Goal: Task Accomplishment & Management: Use online tool/utility

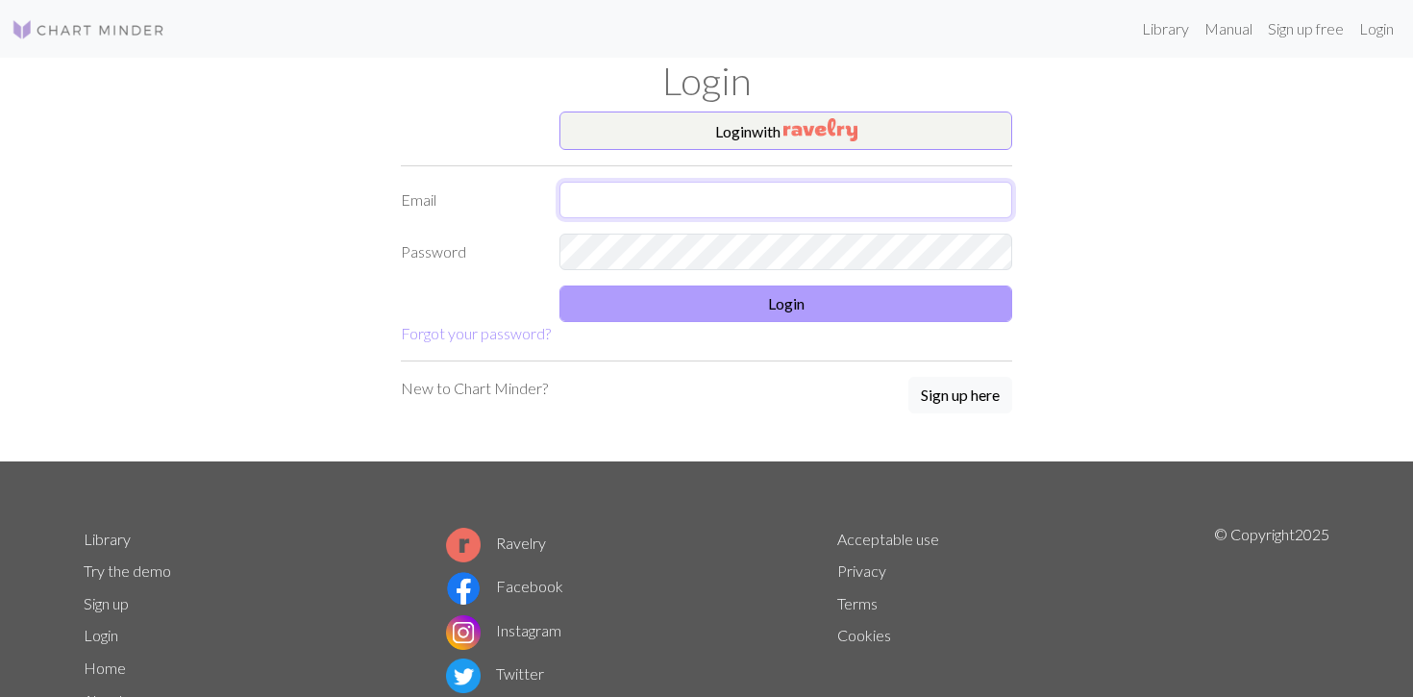
type input "[EMAIL_ADDRESS][DOMAIN_NAME]"
click at [671, 306] on button "Login" at bounding box center [785, 303] width 453 height 37
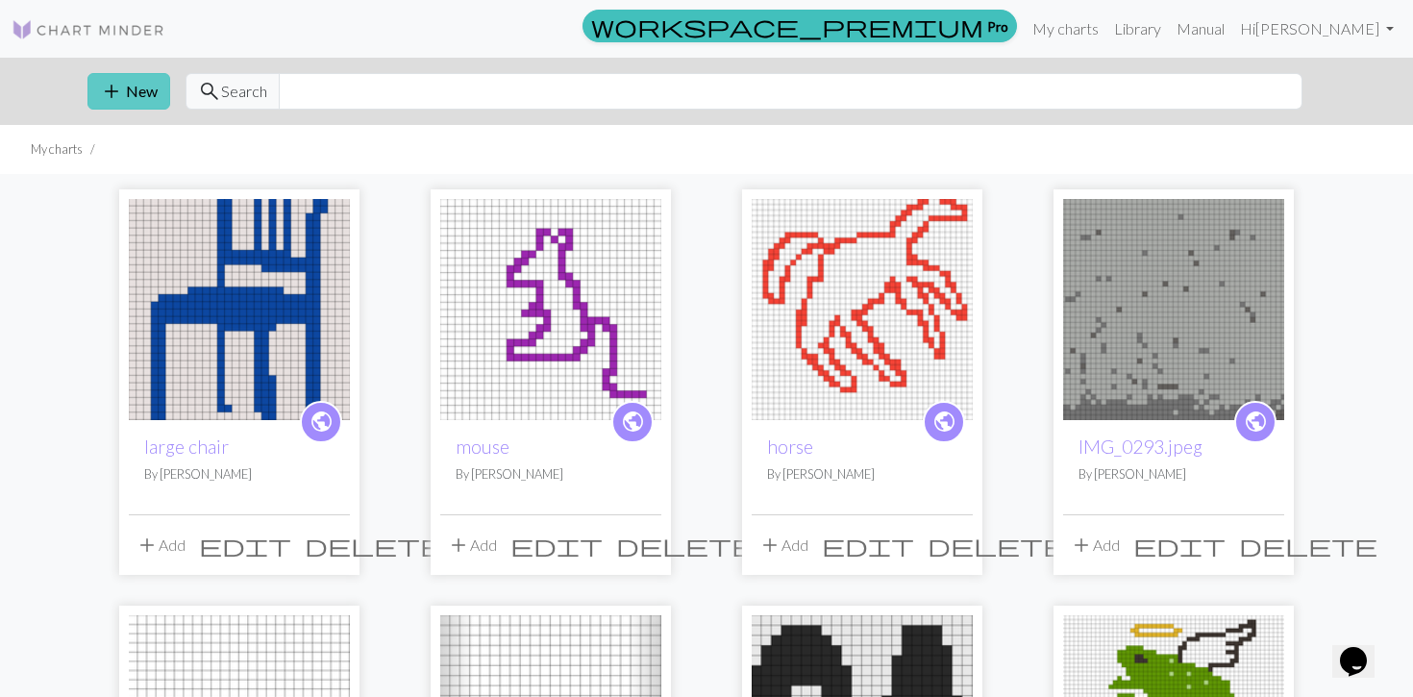
click at [142, 105] on button "add New" at bounding box center [128, 91] width 83 height 37
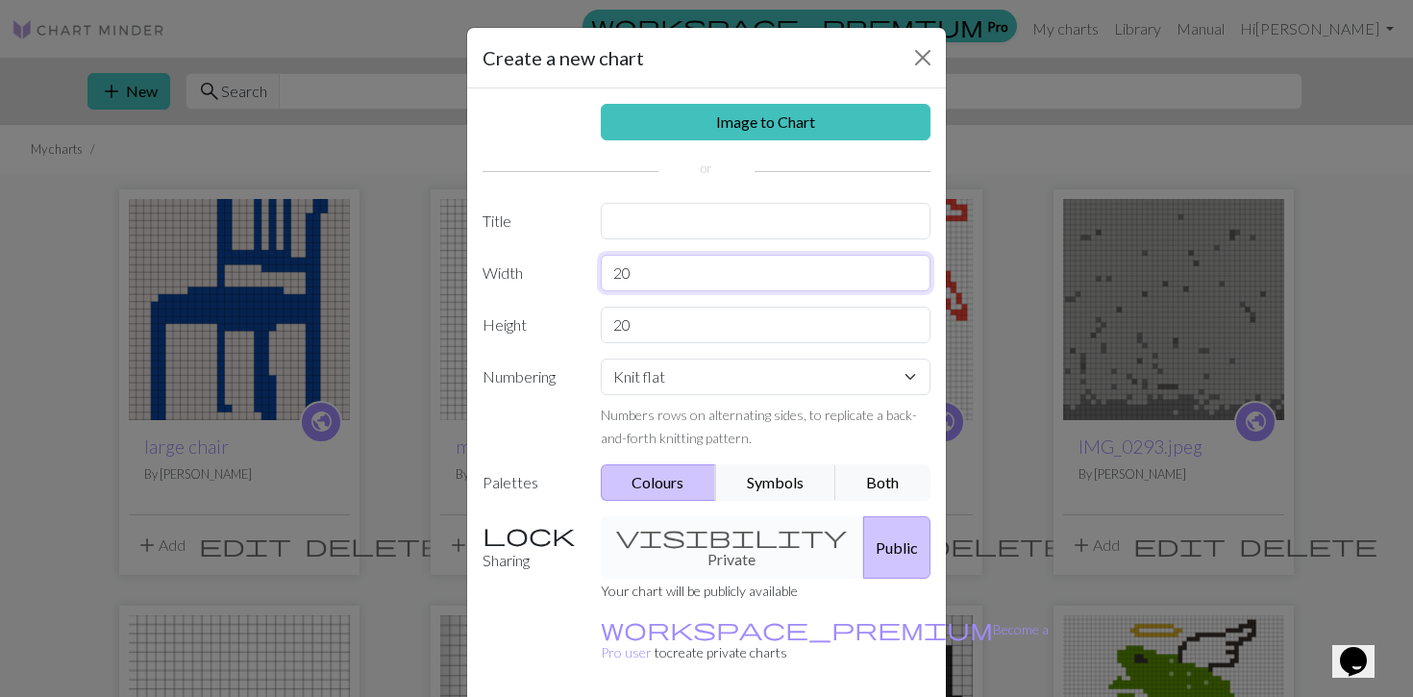
click at [634, 273] on input "20" at bounding box center [766, 273] width 331 height 37
type input "2"
type input "42"
click at [632, 326] on input "20" at bounding box center [766, 325] width 331 height 37
type input "2"
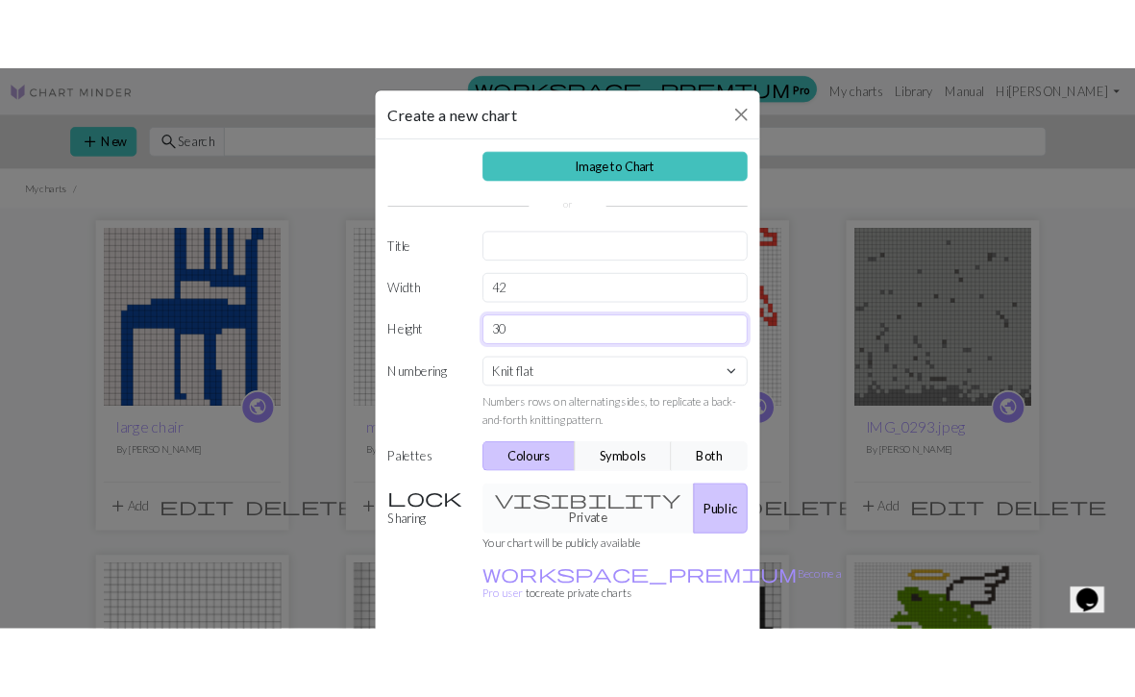
scroll to position [62, 0]
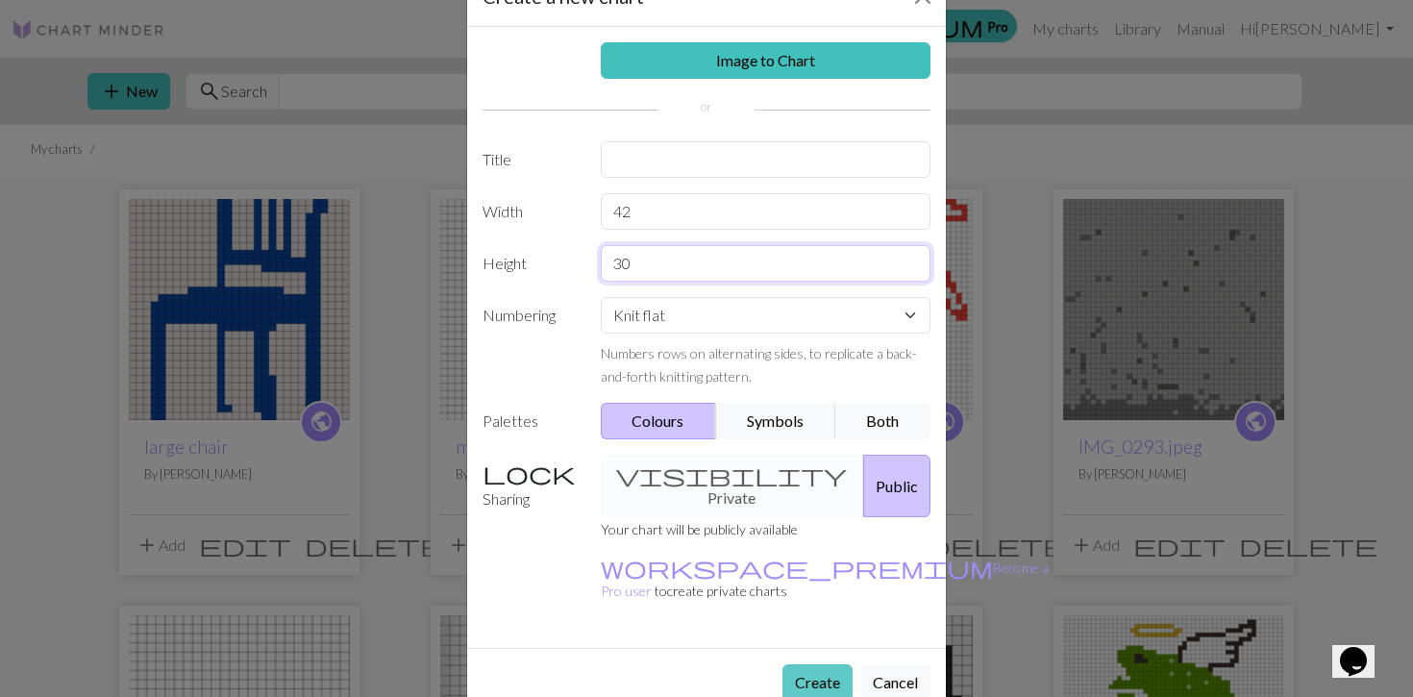
type input "30"
click at [795, 664] on button "Create" at bounding box center [817, 682] width 70 height 37
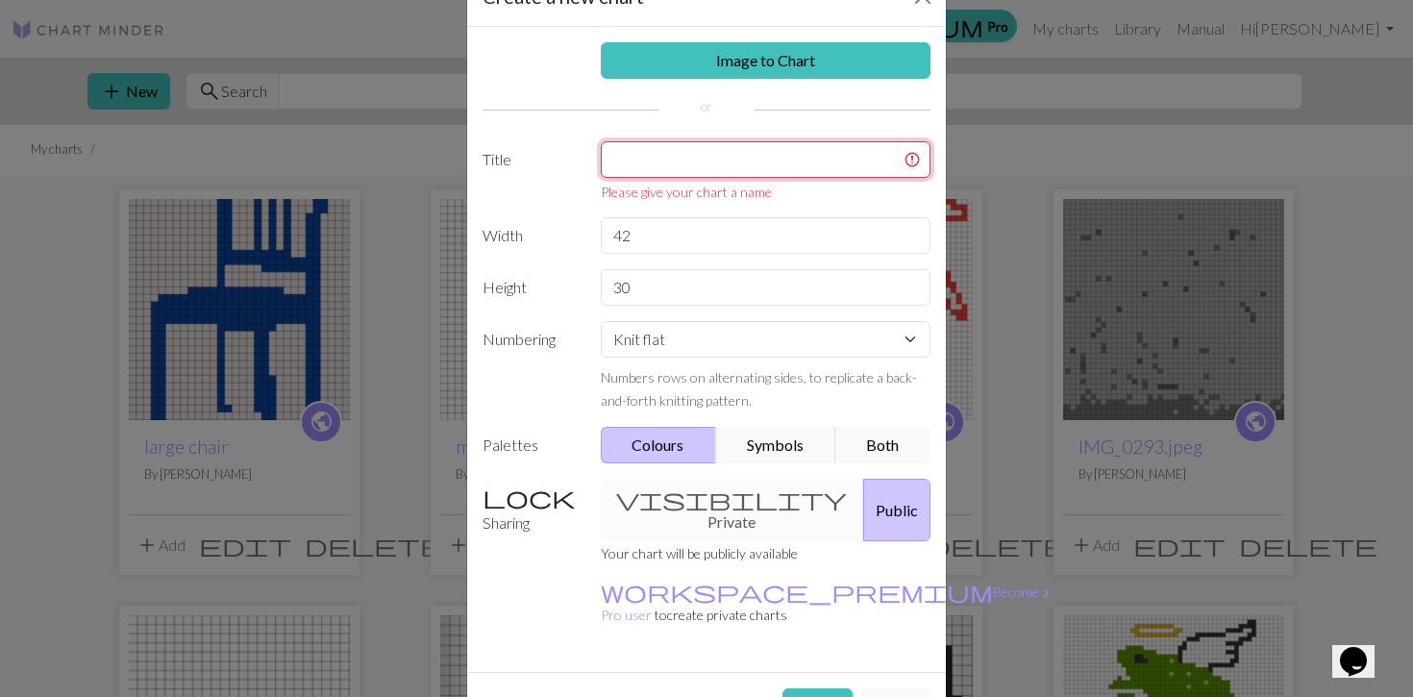
click at [651, 155] on input "text" at bounding box center [766, 159] width 331 height 37
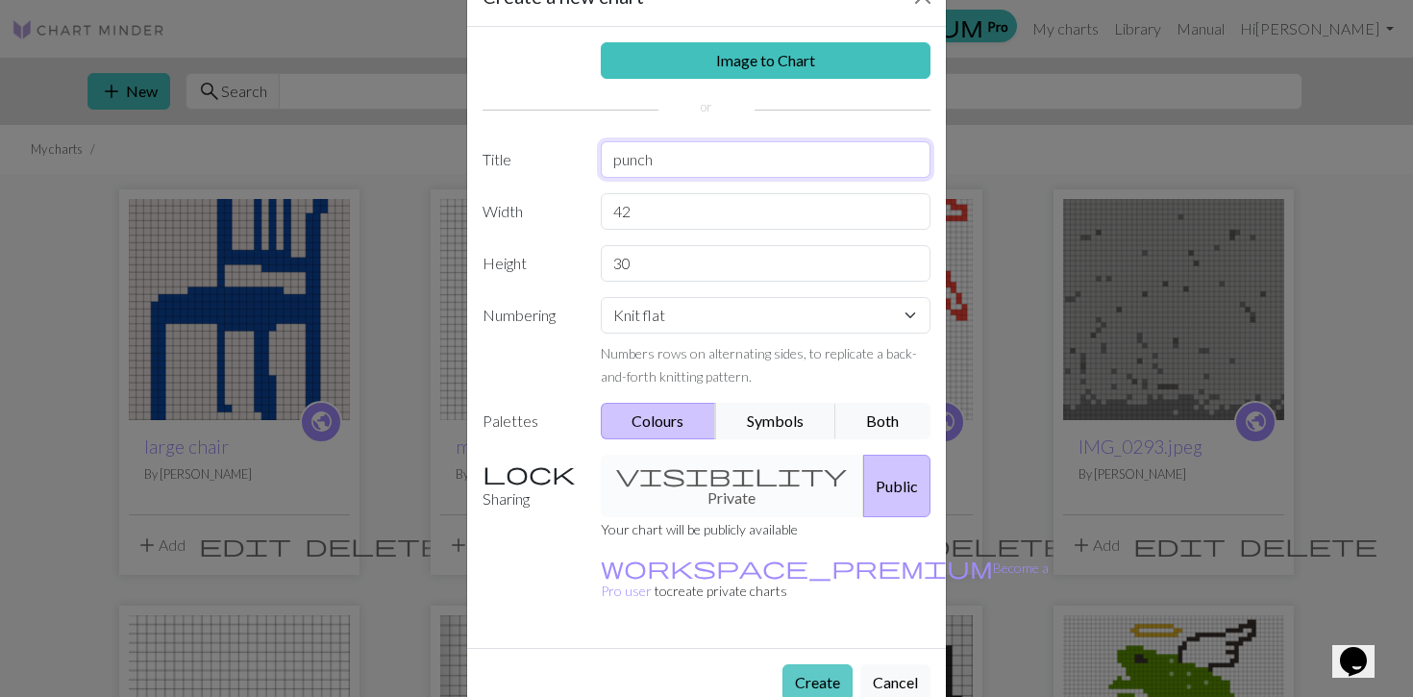
type input "punch"
click at [794, 664] on button "Create" at bounding box center [817, 682] width 70 height 37
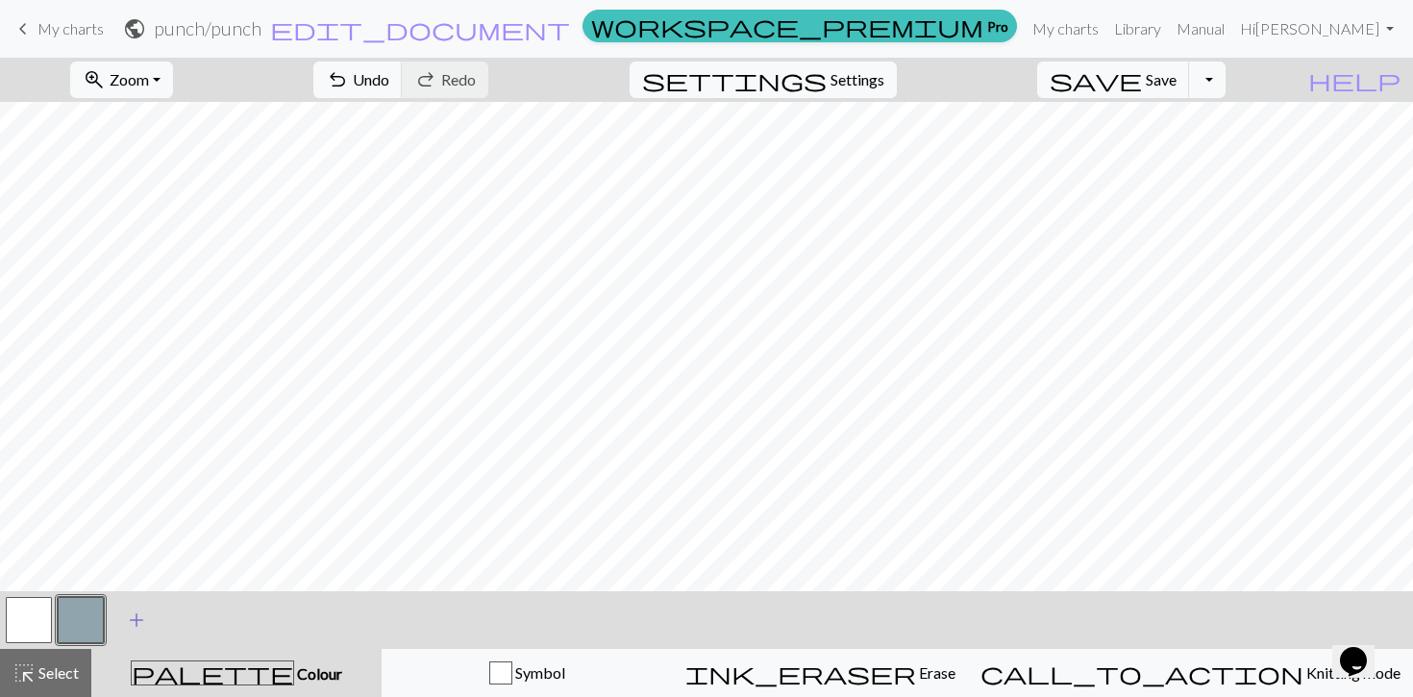
click at [130, 618] on span "add" at bounding box center [136, 619] width 23 height 27
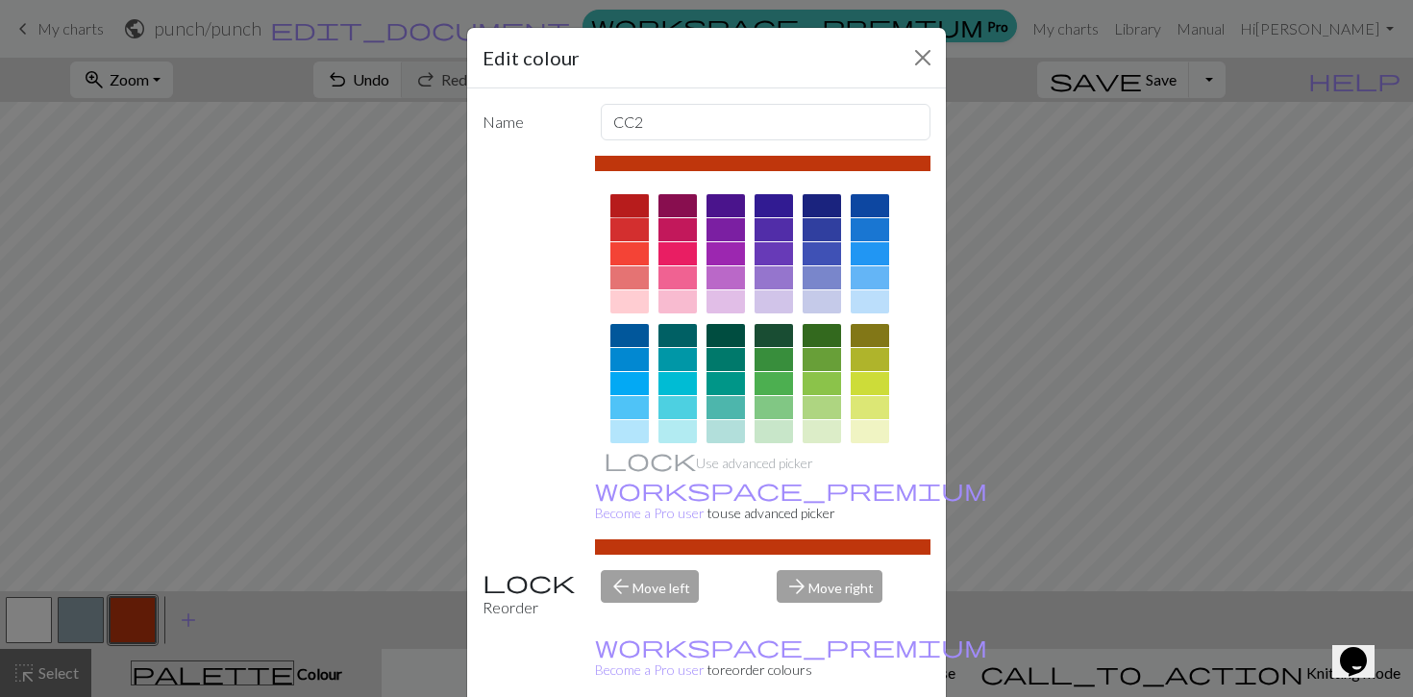
click at [638, 205] on div at bounding box center [629, 205] width 38 height 23
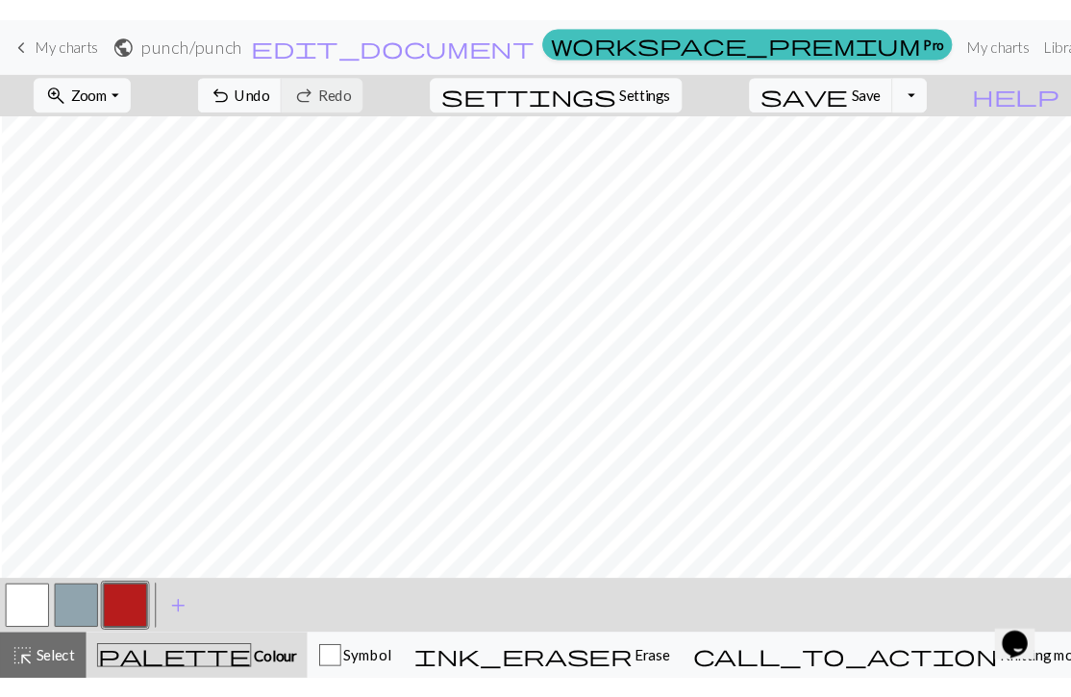
scroll to position [0, 37]
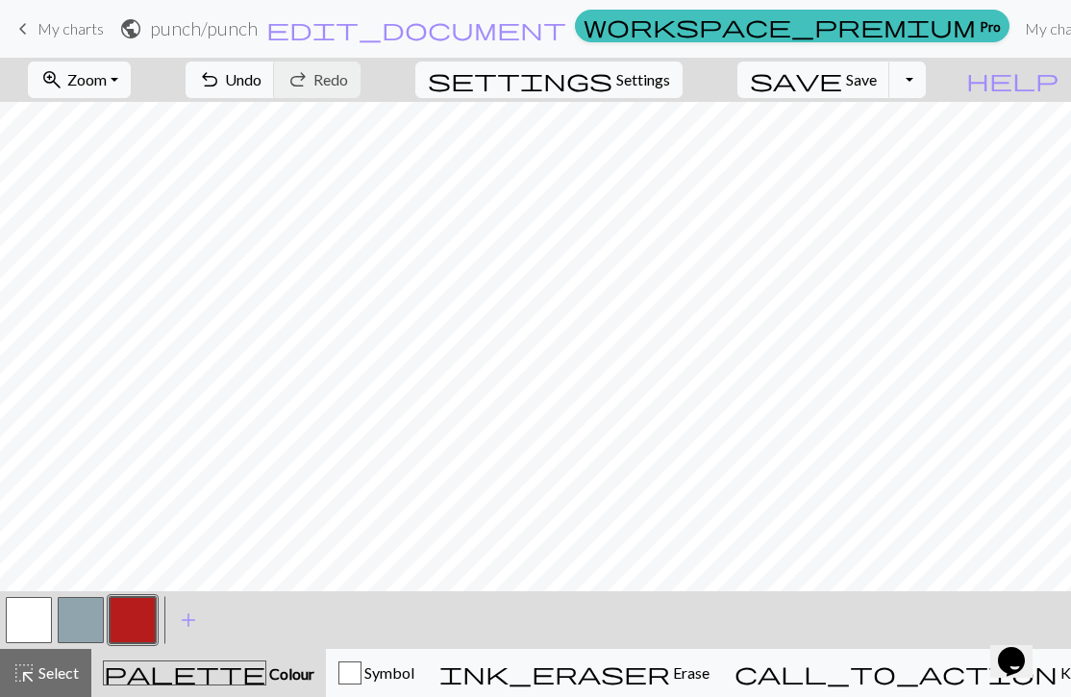
click at [95, 614] on button "button" at bounding box center [81, 620] width 46 height 46
click at [82, 626] on button "button" at bounding box center [81, 620] width 46 height 46
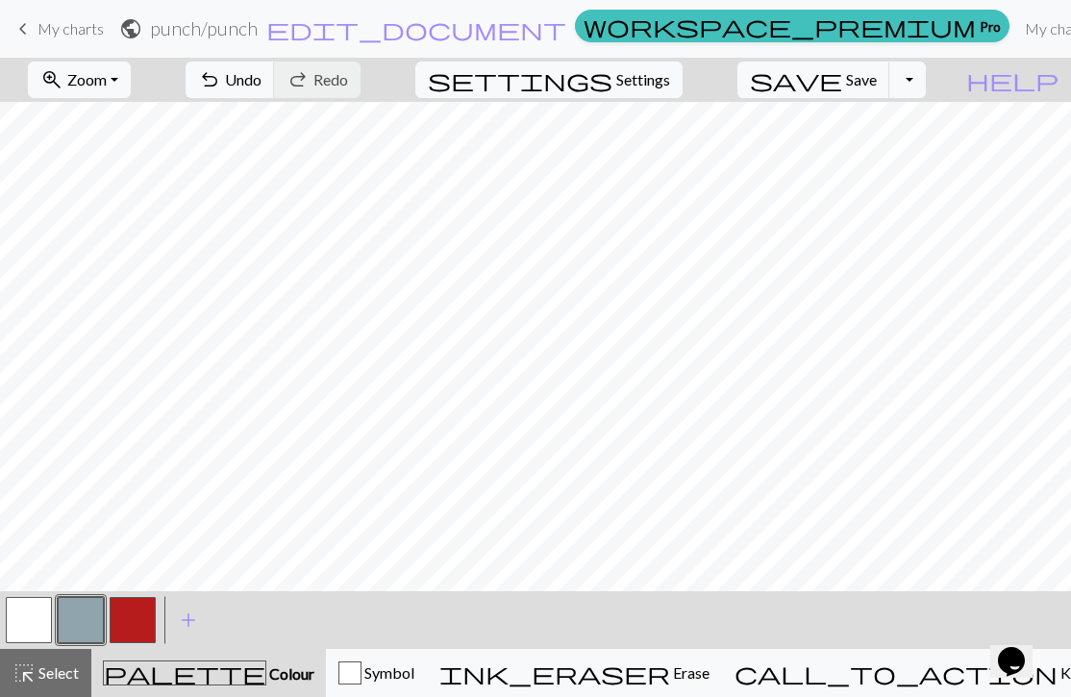
click at [79, 622] on button "button" at bounding box center [81, 620] width 46 height 46
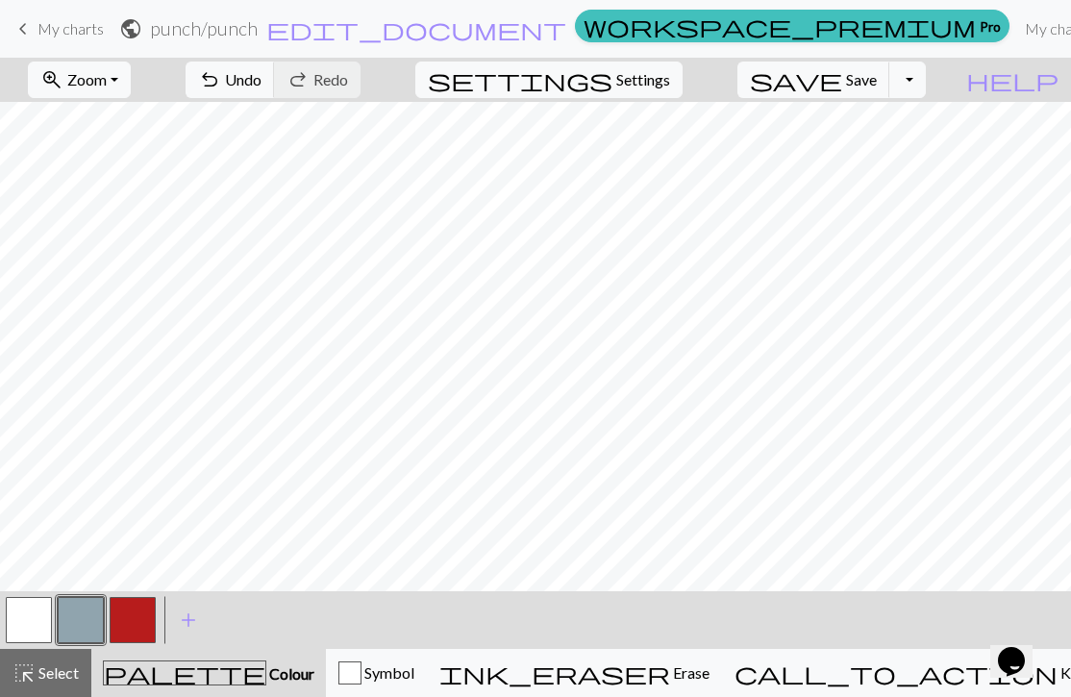
click at [129, 628] on button "button" at bounding box center [133, 620] width 46 height 46
click at [126, 618] on button "button" at bounding box center [133, 620] width 46 height 46
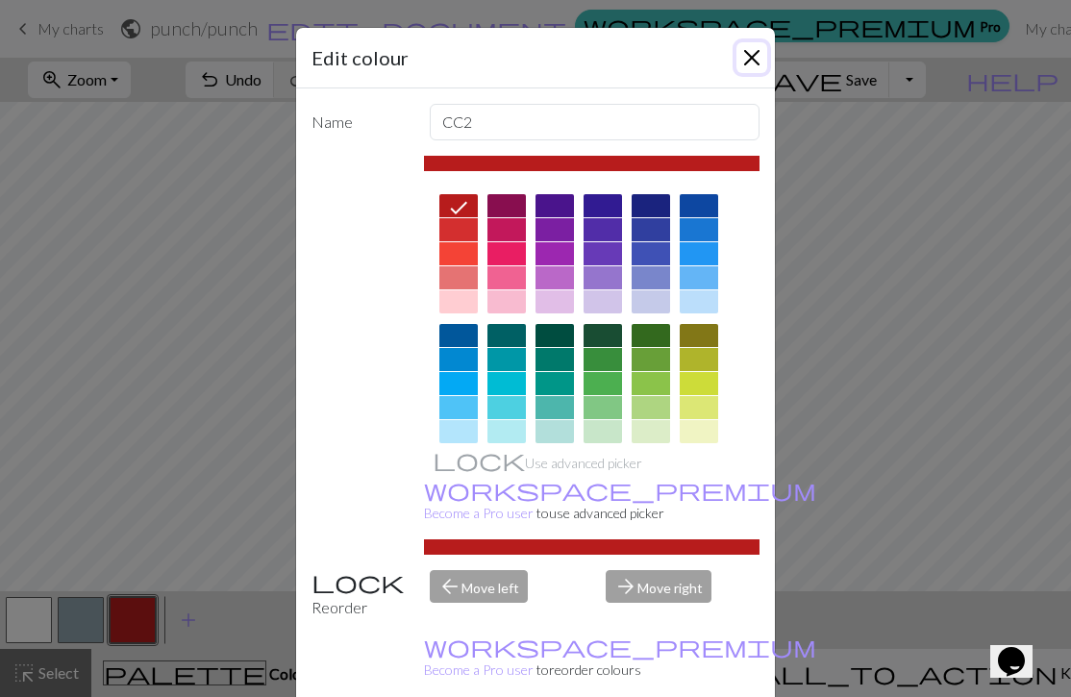
click at [749, 63] on button "Close" at bounding box center [751, 57] width 31 height 31
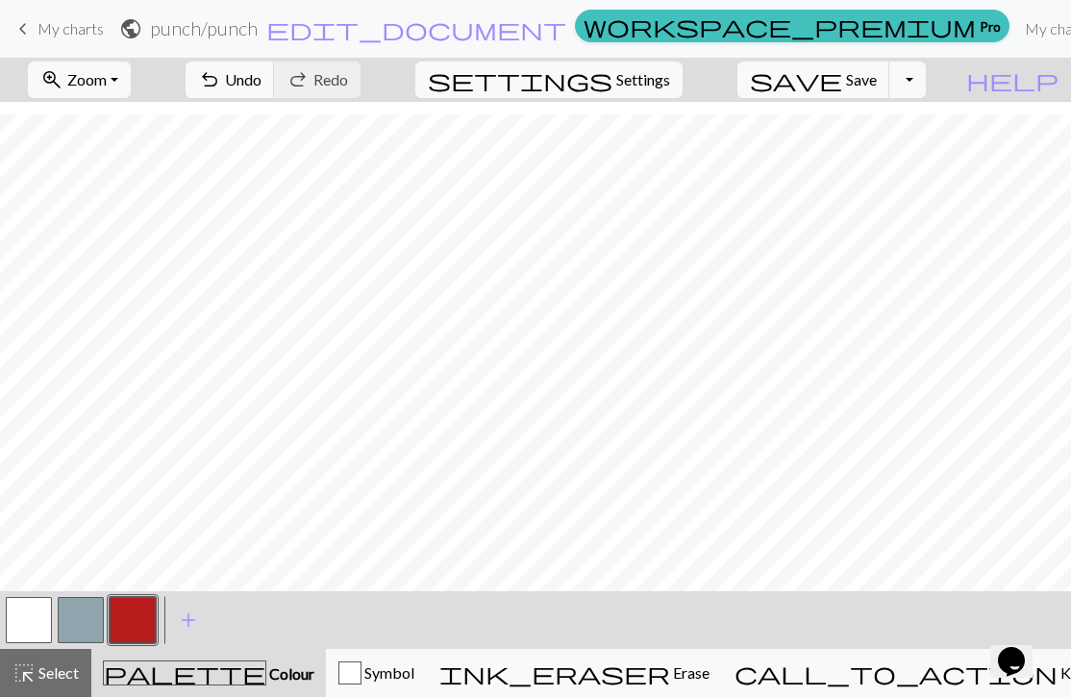
scroll to position [62, 37]
click at [28, 628] on button "button" at bounding box center [29, 620] width 46 height 46
click at [132, 627] on button "button" at bounding box center [133, 620] width 46 height 46
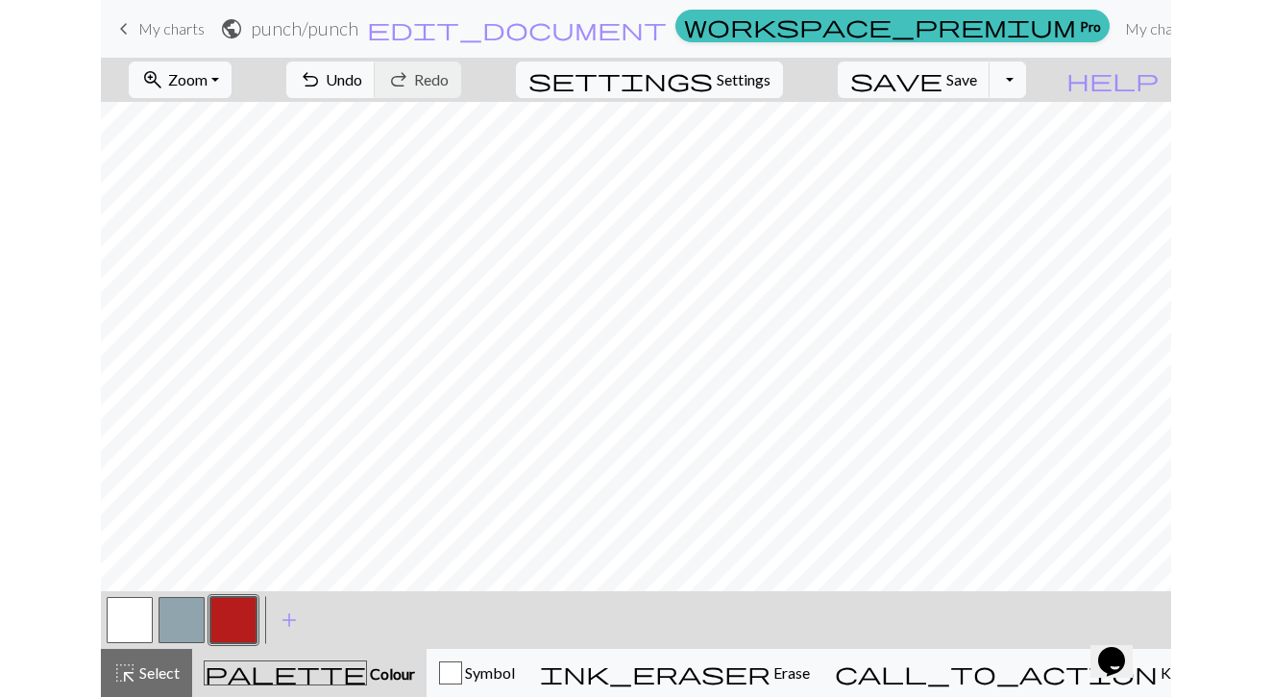
scroll to position [0, 0]
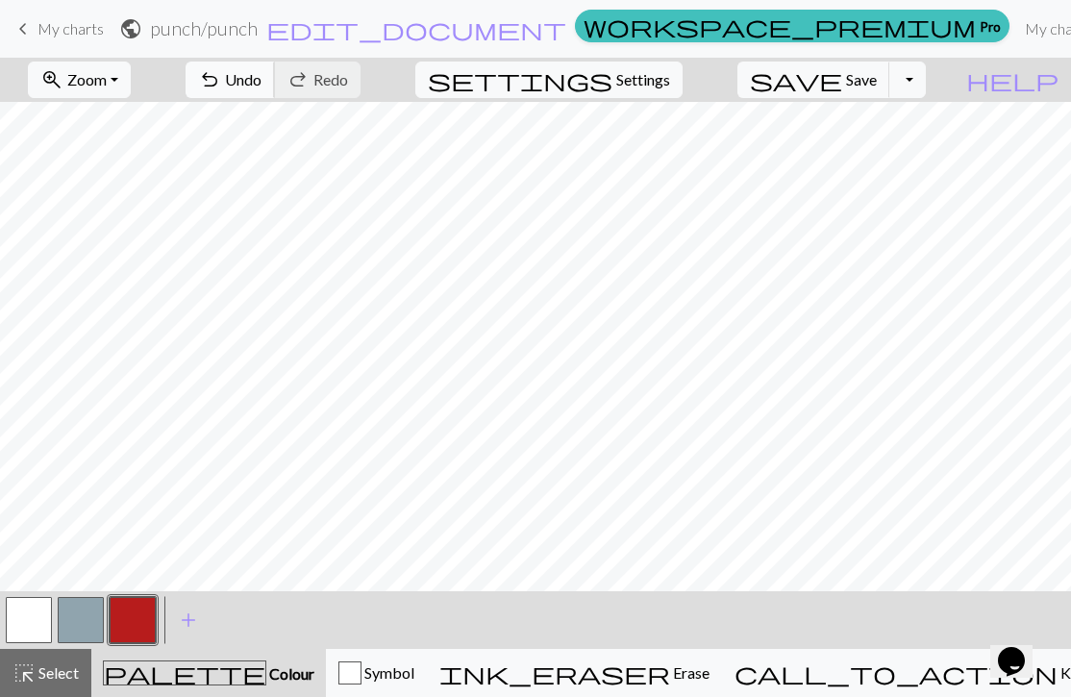
click at [261, 85] on span "Undo" at bounding box center [243, 79] width 37 height 18
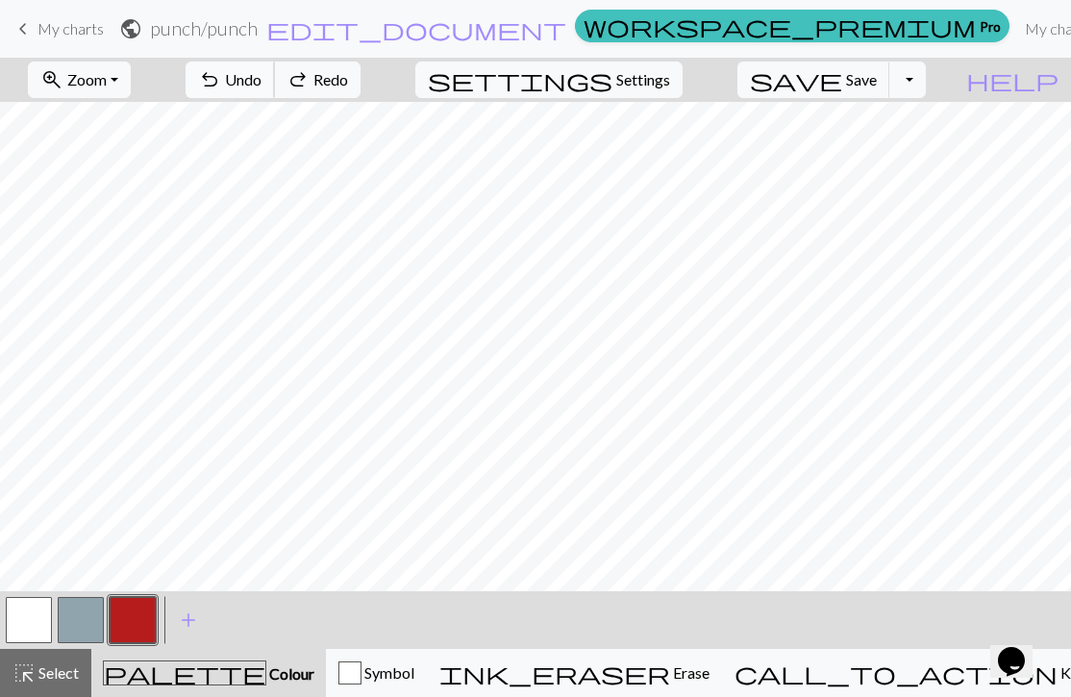
click at [261, 85] on span "Undo" at bounding box center [243, 79] width 37 height 18
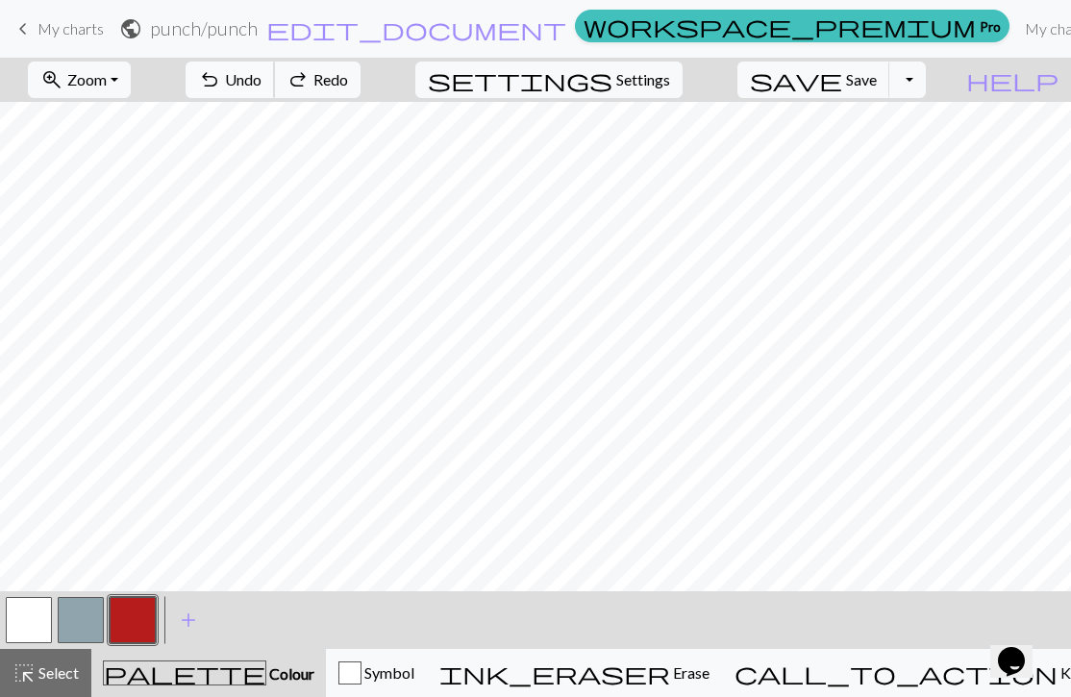
click at [261, 85] on span "Undo" at bounding box center [243, 79] width 37 height 18
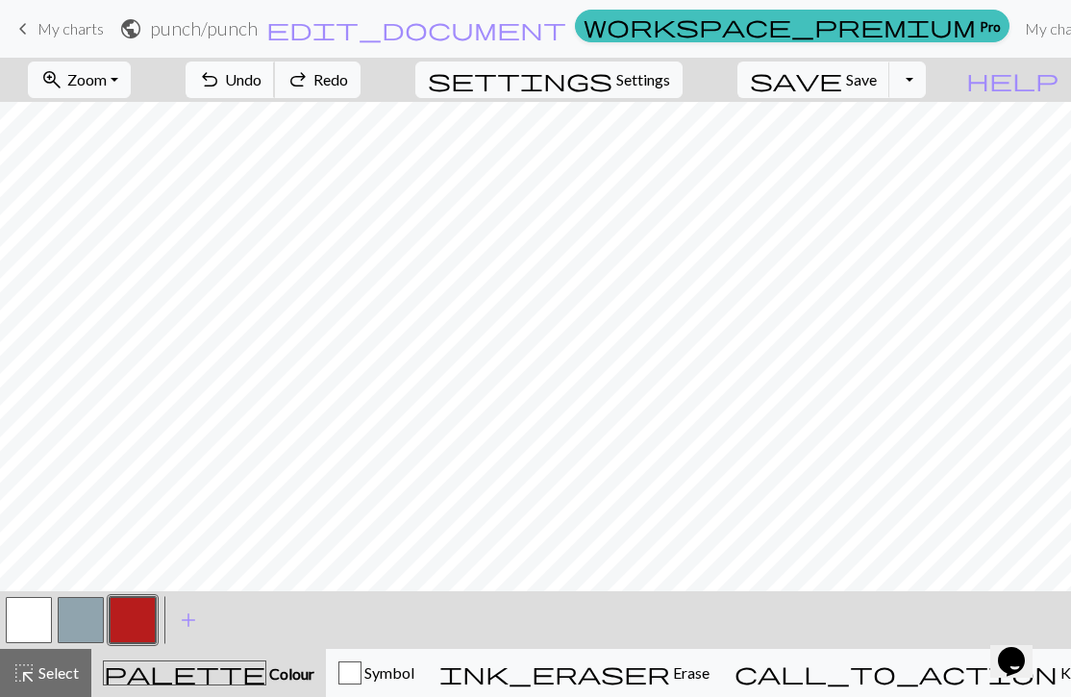
click at [261, 85] on span "Undo" at bounding box center [243, 79] width 37 height 18
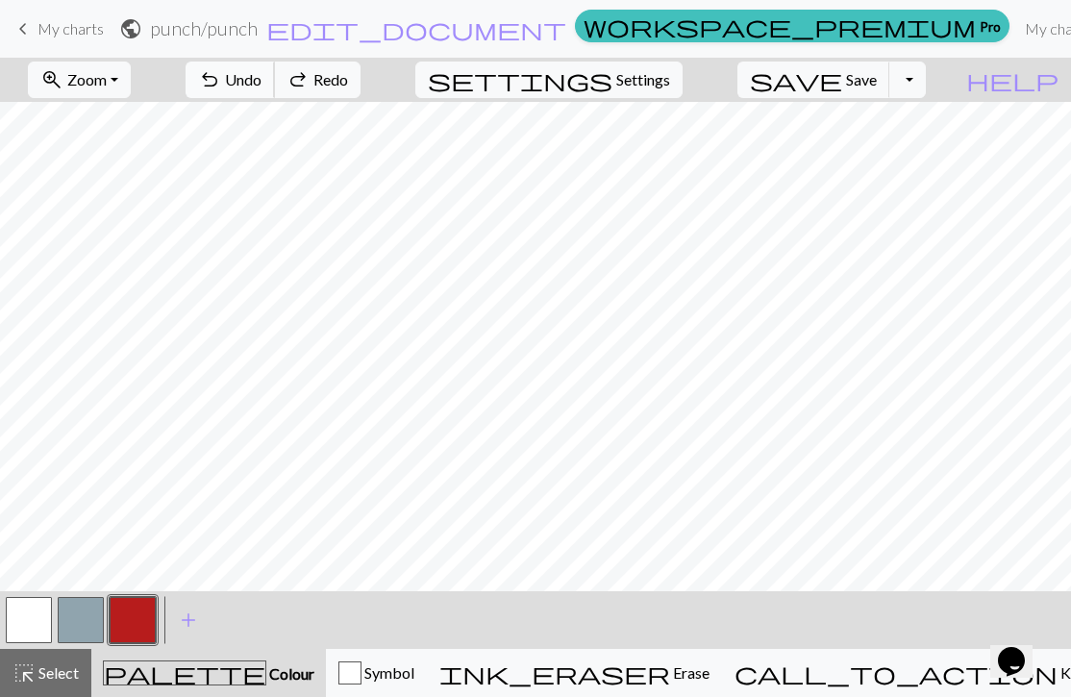
click at [261, 85] on span "Undo" at bounding box center [243, 79] width 37 height 18
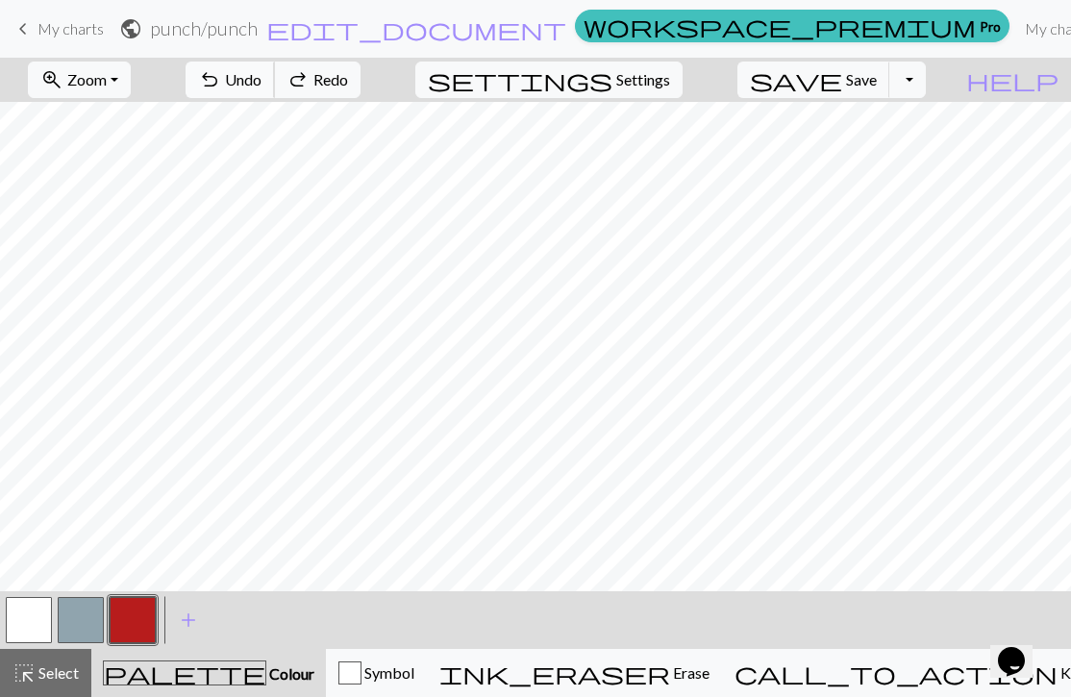
click at [261, 85] on span "Undo" at bounding box center [243, 79] width 37 height 18
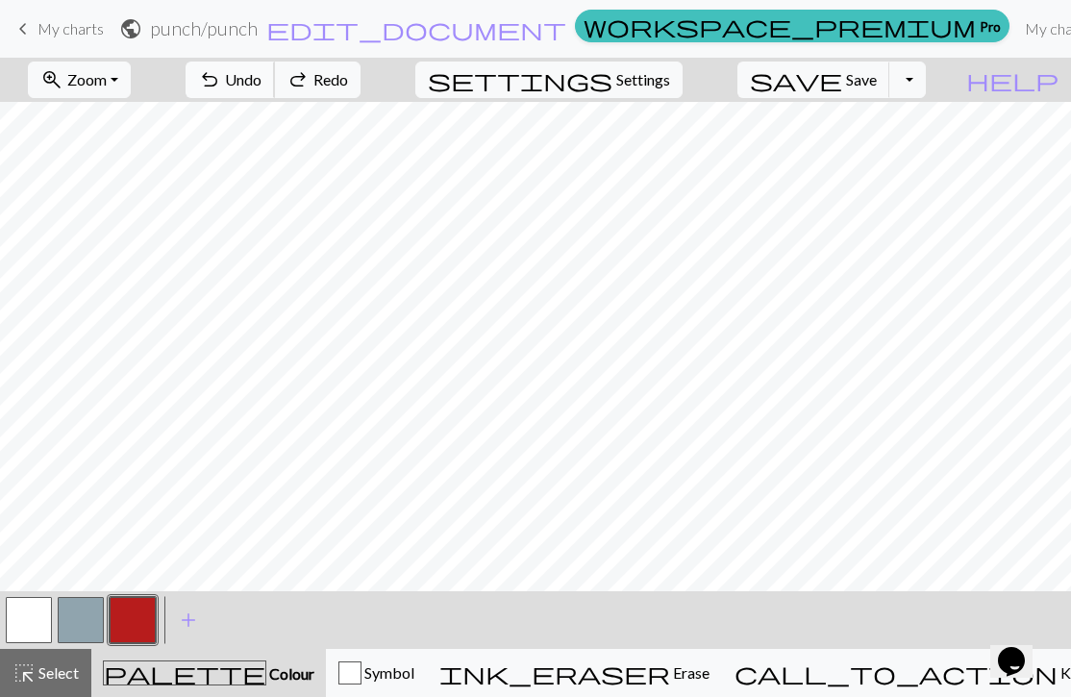
click at [261, 85] on span "Undo" at bounding box center [243, 79] width 37 height 18
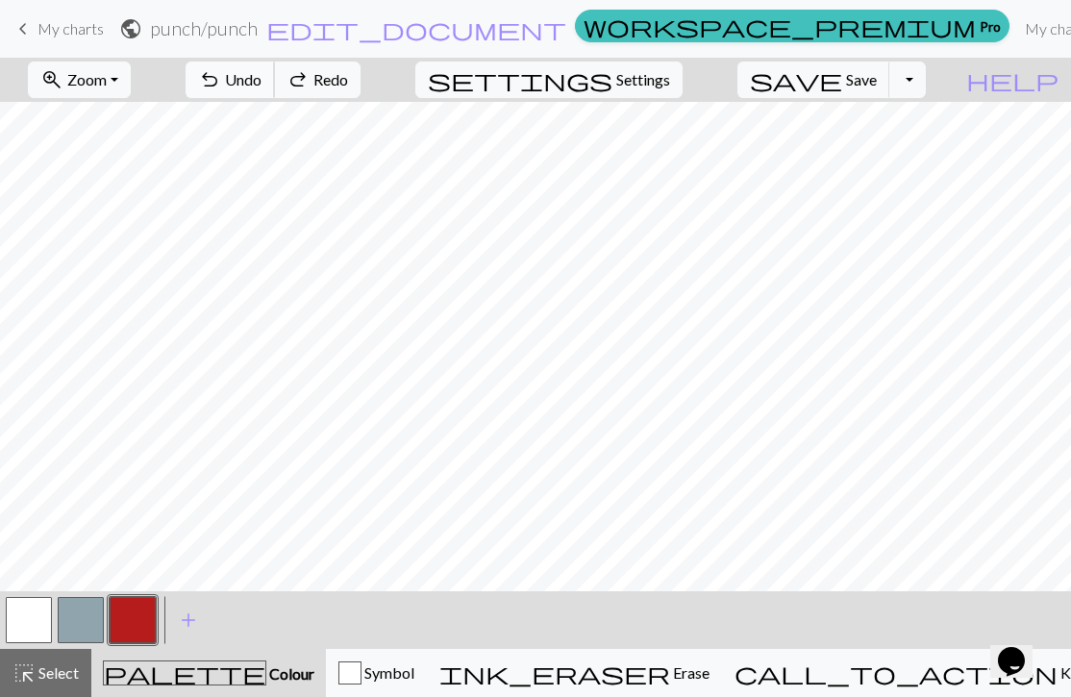
click at [261, 85] on span "Undo" at bounding box center [243, 79] width 37 height 18
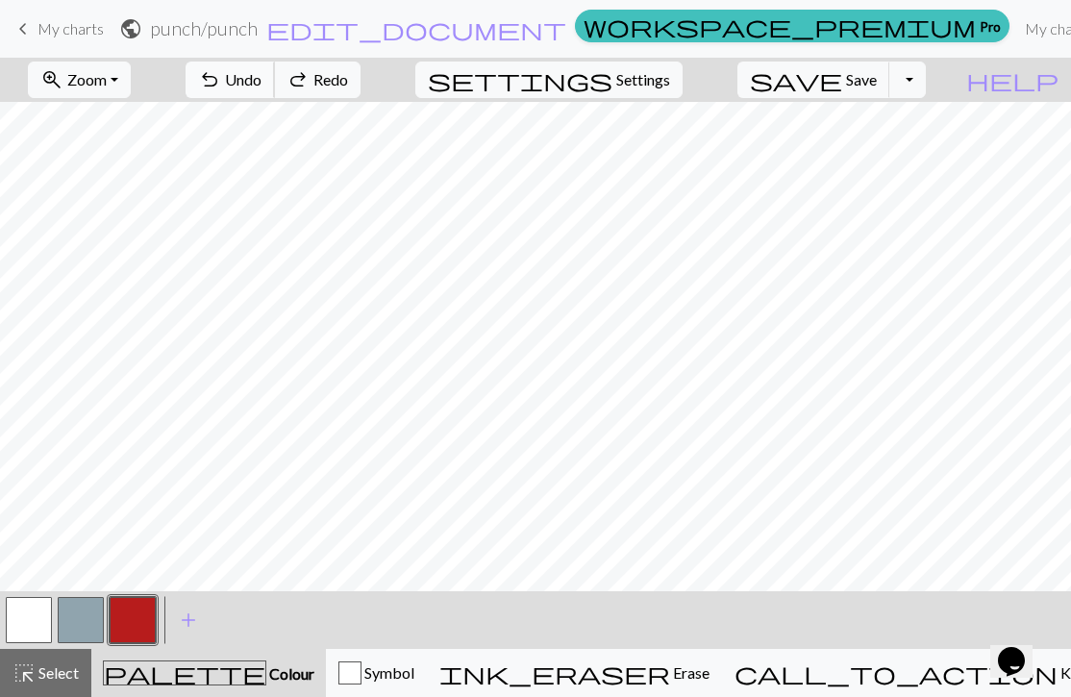
click at [261, 85] on span "Undo" at bounding box center [243, 79] width 37 height 18
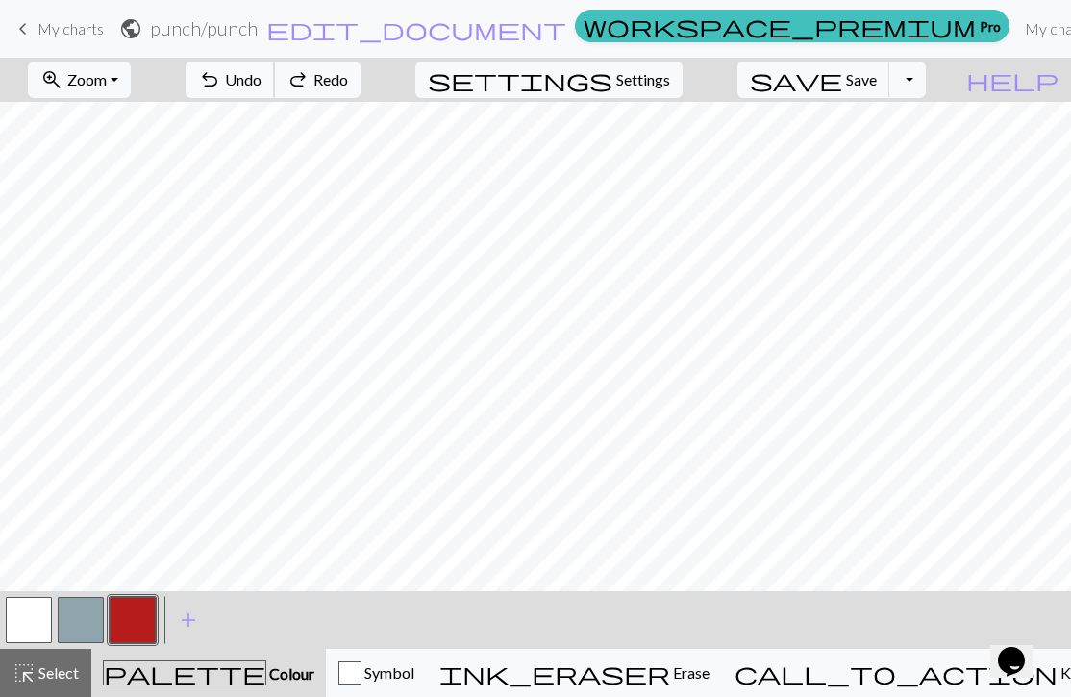
click at [261, 85] on span "Undo" at bounding box center [243, 79] width 37 height 18
click at [85, 612] on button "button" at bounding box center [81, 620] width 46 height 46
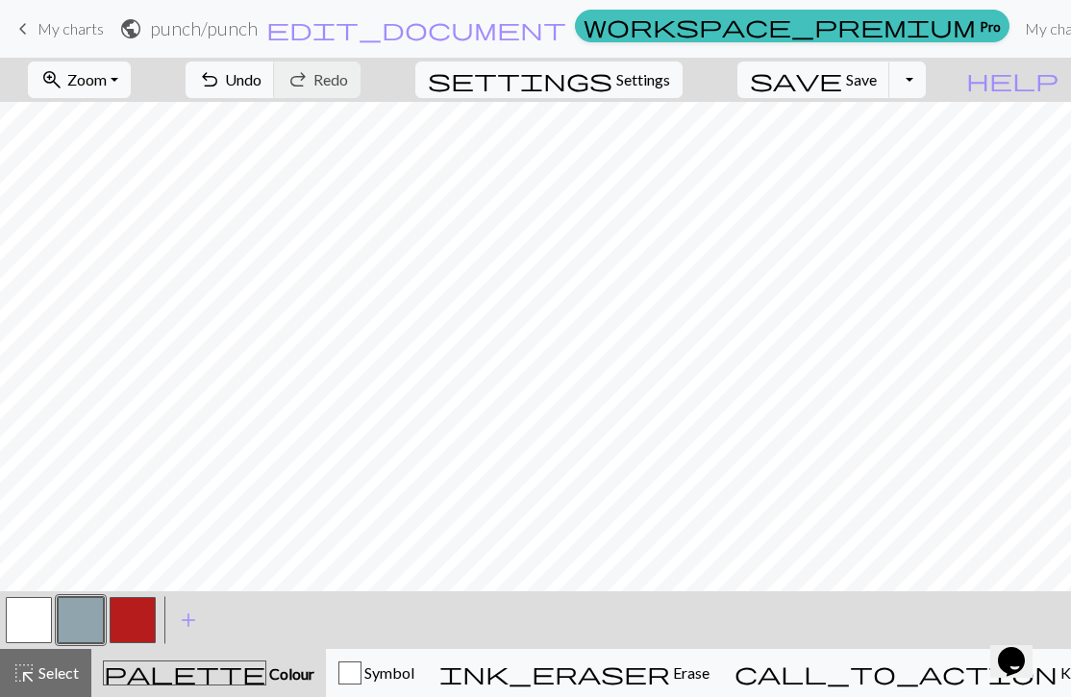
click at [129, 627] on button "button" at bounding box center [133, 620] width 46 height 46
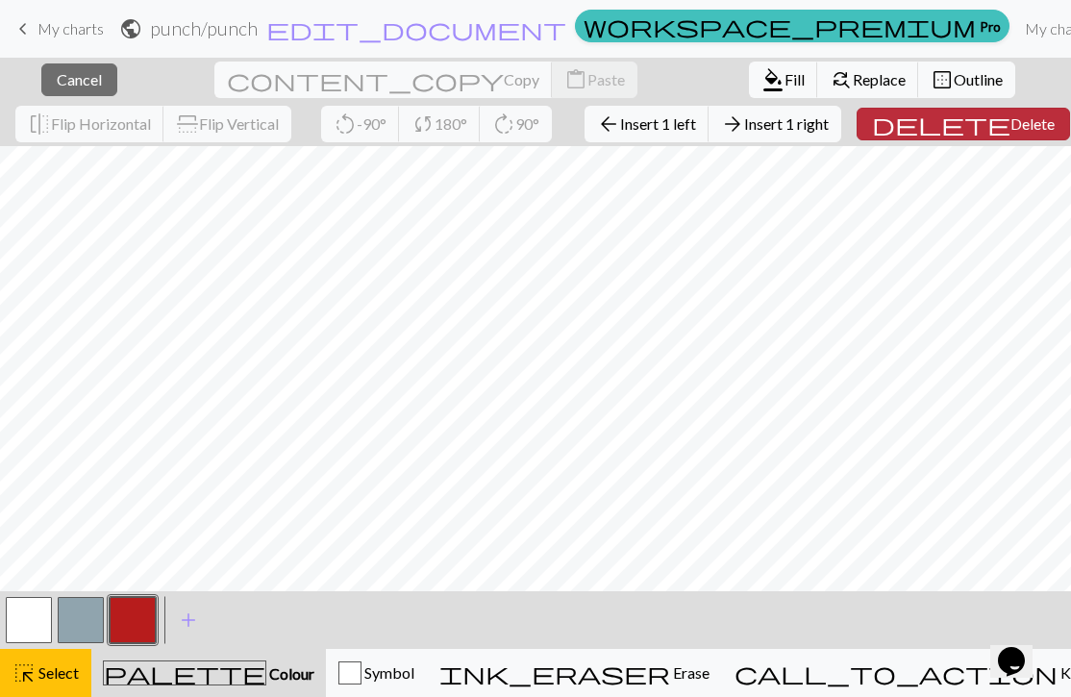
click at [926, 130] on button "delete Delete" at bounding box center [962, 124] width 213 height 33
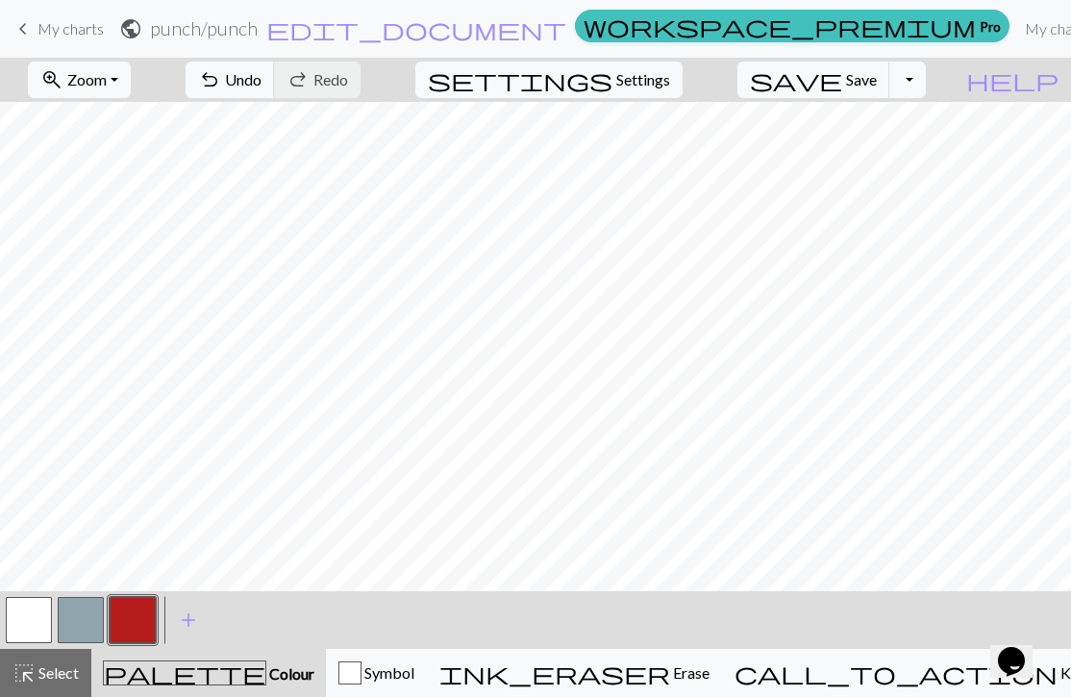
click at [32, 614] on button "button" at bounding box center [29, 620] width 46 height 46
click at [123, 631] on button "button" at bounding box center [133, 620] width 46 height 46
click at [28, 623] on button "button" at bounding box center [29, 620] width 46 height 46
click at [138, 607] on button "button" at bounding box center [133, 620] width 46 height 46
click at [36, 623] on button "button" at bounding box center [29, 620] width 46 height 46
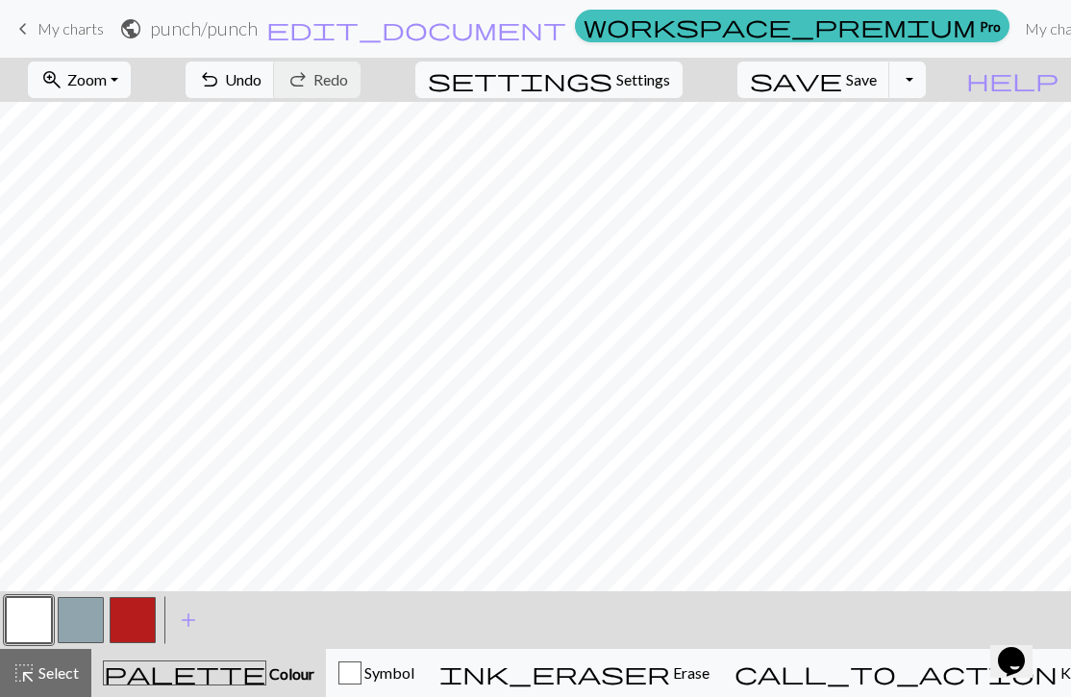
click at [137, 612] on button "button" at bounding box center [133, 620] width 46 height 46
click at [30, 623] on button "button" at bounding box center [29, 620] width 46 height 46
click at [128, 620] on button "button" at bounding box center [133, 620] width 46 height 46
click at [42, 626] on button "button" at bounding box center [29, 620] width 46 height 46
click at [138, 616] on button "button" at bounding box center [133, 620] width 46 height 46
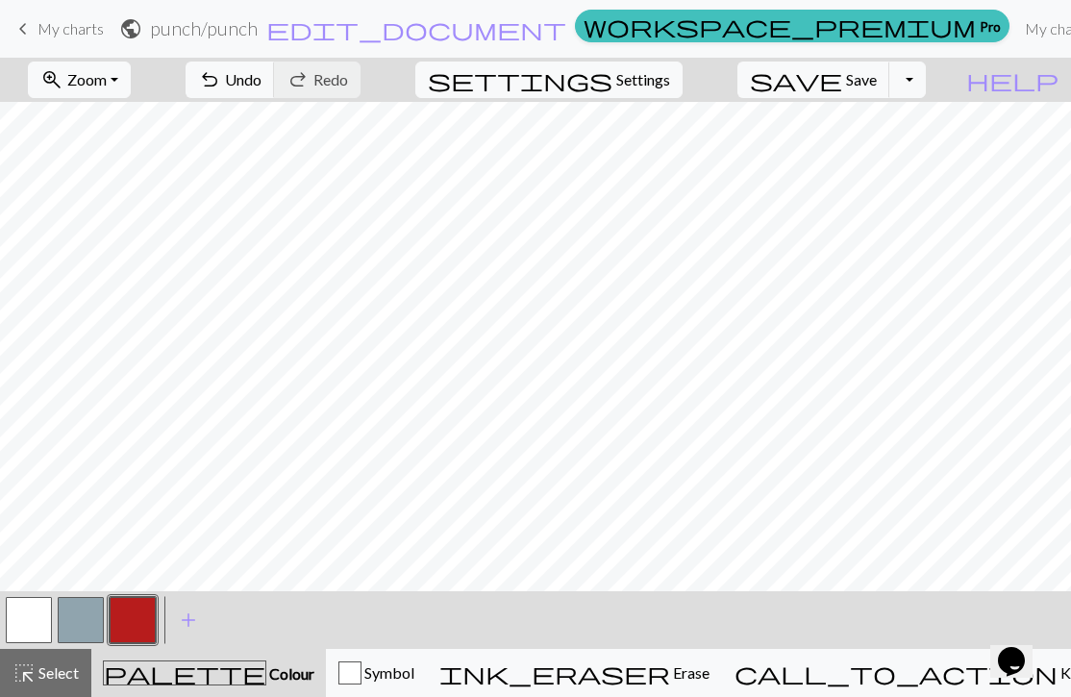
click at [156, 609] on div at bounding box center [133, 620] width 52 height 52
click at [34, 621] on button "button" at bounding box center [29, 620] width 46 height 46
click at [138, 626] on button "button" at bounding box center [133, 620] width 46 height 46
click at [42, 615] on button "button" at bounding box center [29, 620] width 46 height 46
click at [130, 618] on button "button" at bounding box center [133, 620] width 46 height 46
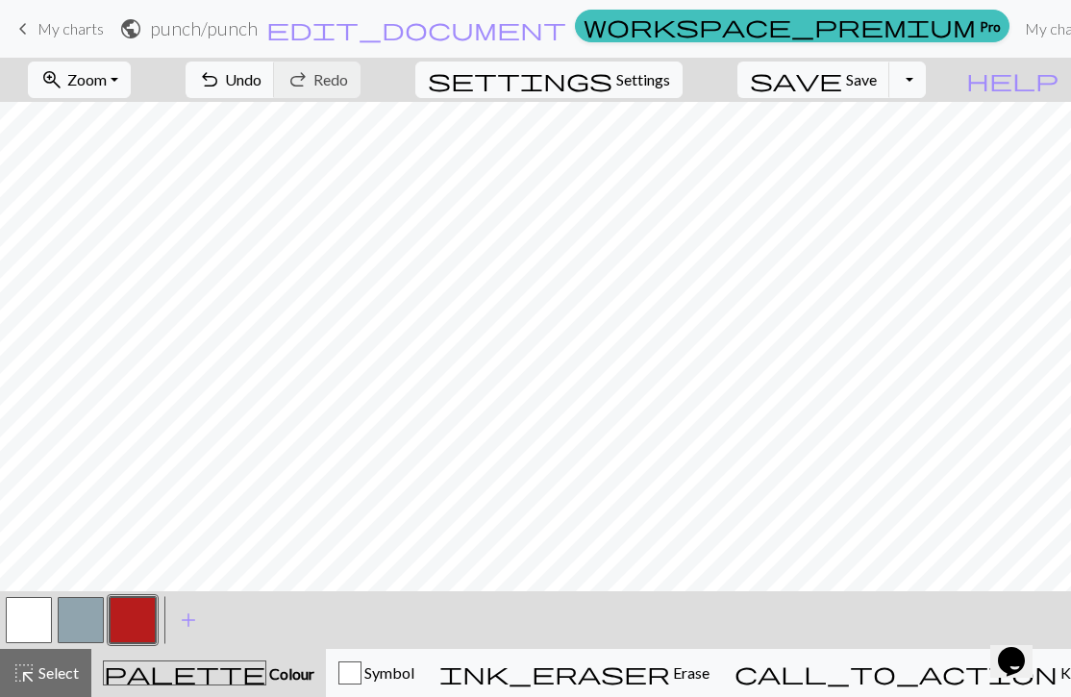
click at [29, 628] on button "button" at bounding box center [29, 620] width 46 height 46
click at [137, 620] on button "button" at bounding box center [133, 620] width 46 height 46
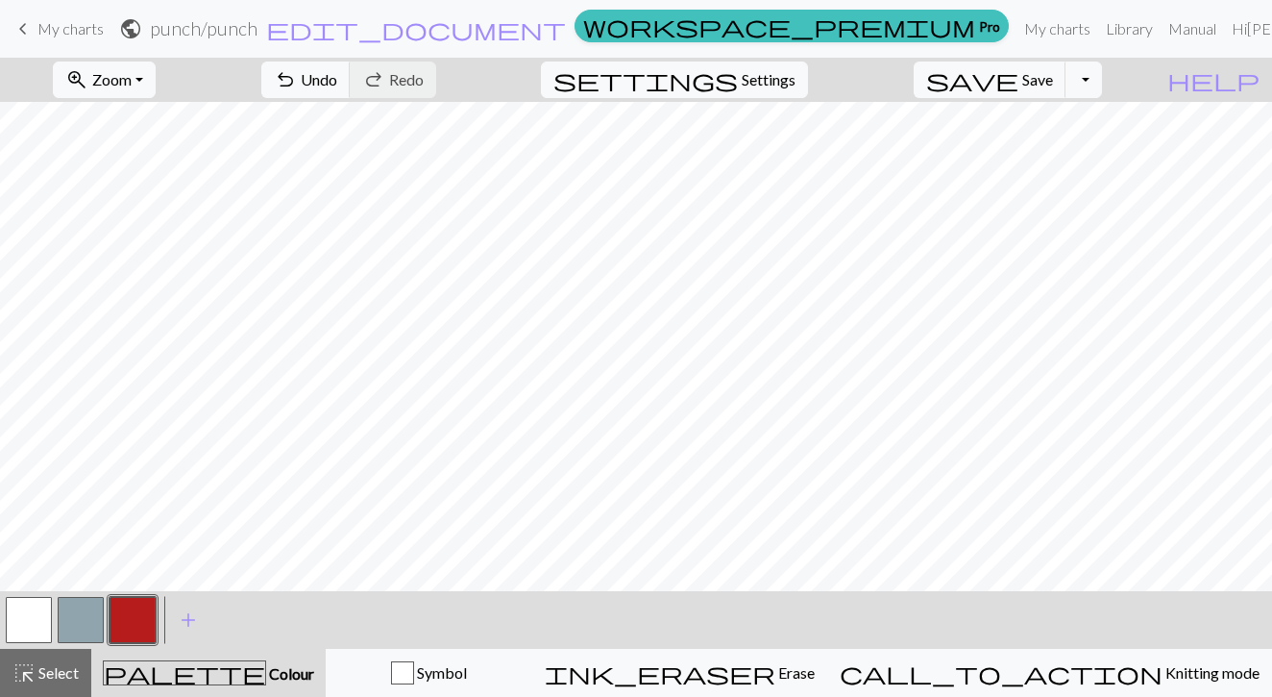
click at [71, 31] on span "My charts" at bounding box center [70, 28] width 66 height 18
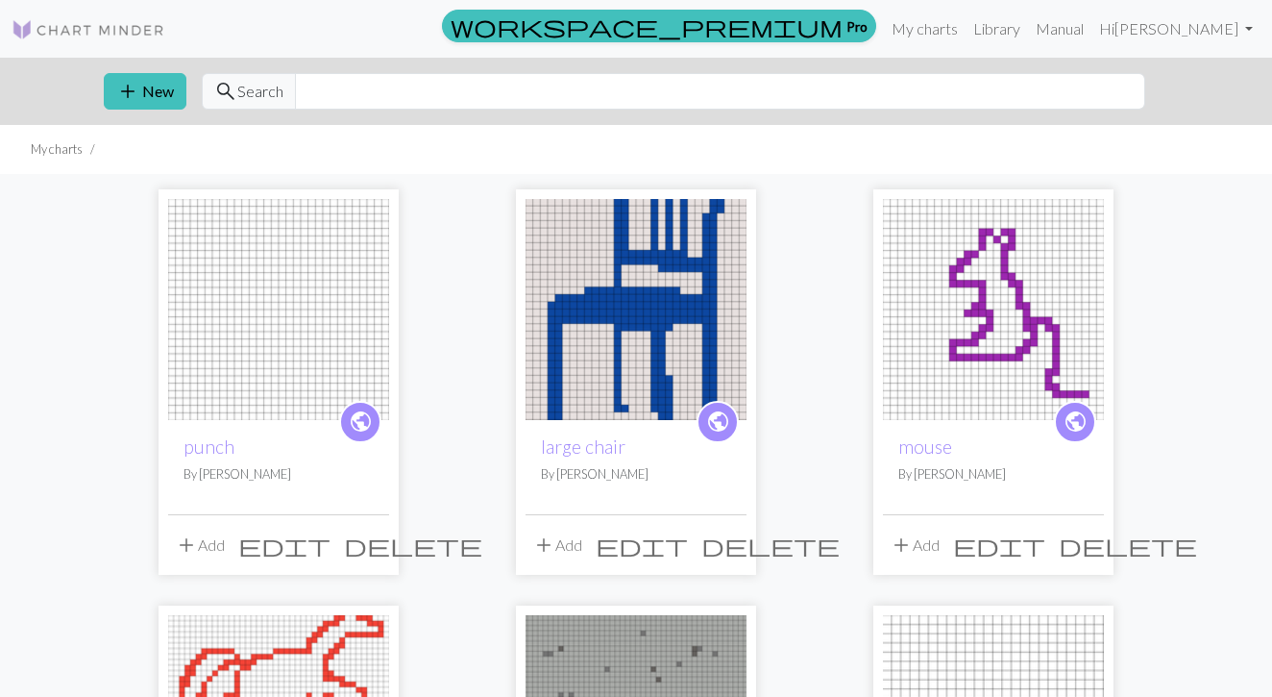
click at [326, 548] on span "edit" at bounding box center [284, 544] width 92 height 27
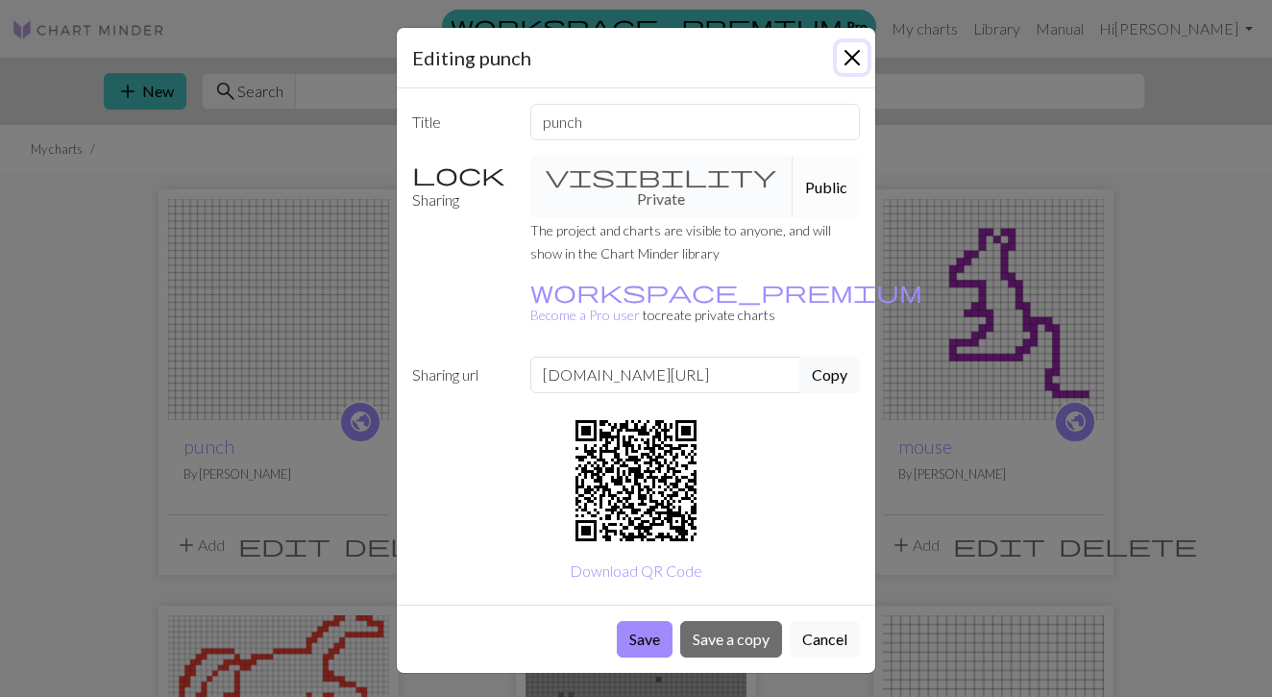
click at [851, 59] on button "Close" at bounding box center [852, 57] width 31 height 31
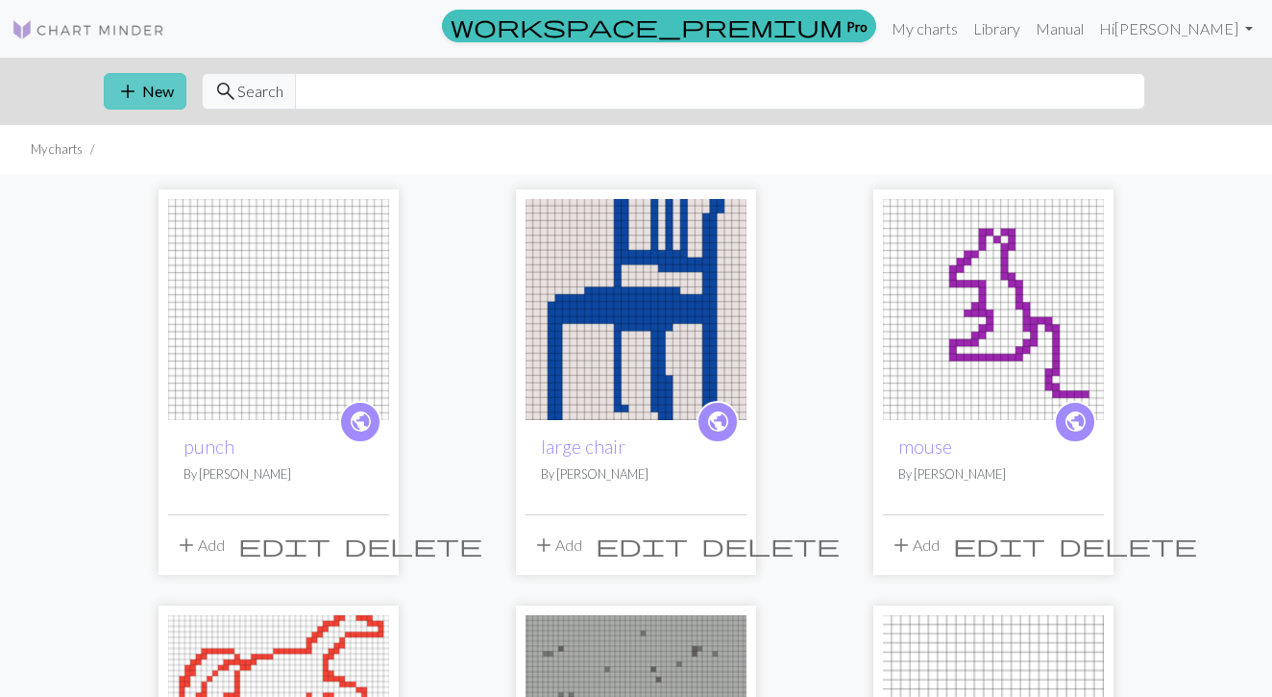
click at [163, 93] on button "add New" at bounding box center [145, 91] width 83 height 37
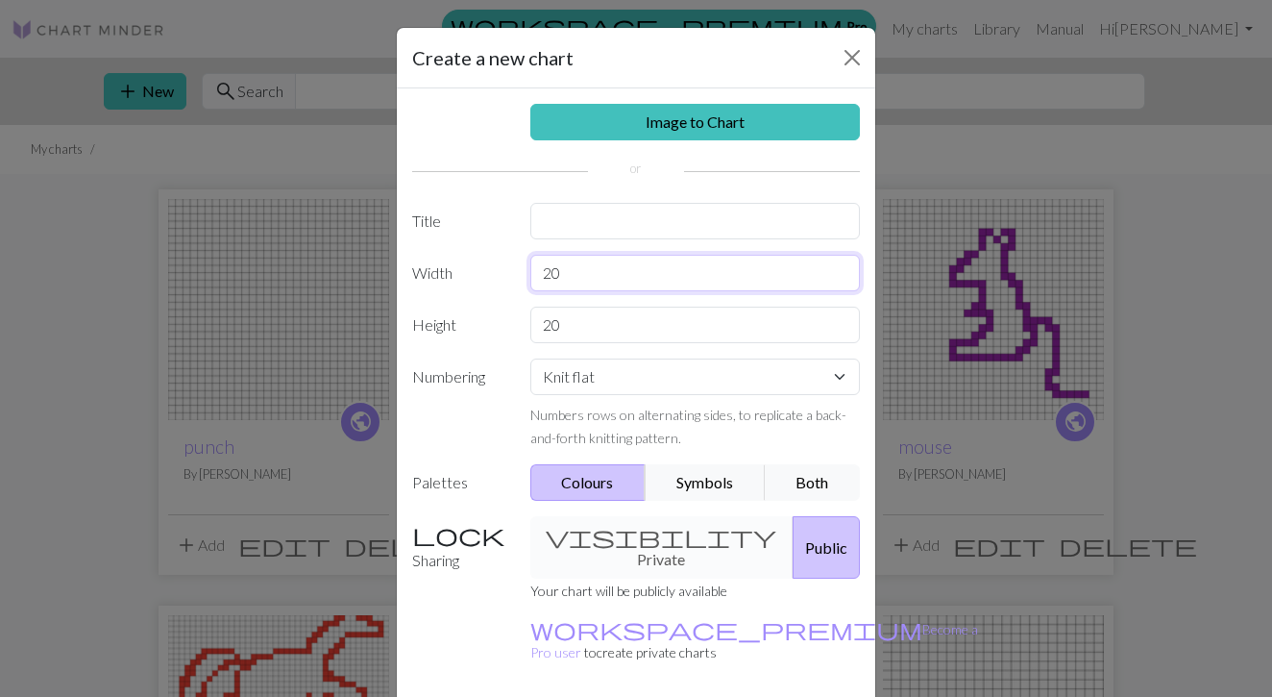
click at [572, 272] on input "20" at bounding box center [695, 273] width 331 height 37
type input "2"
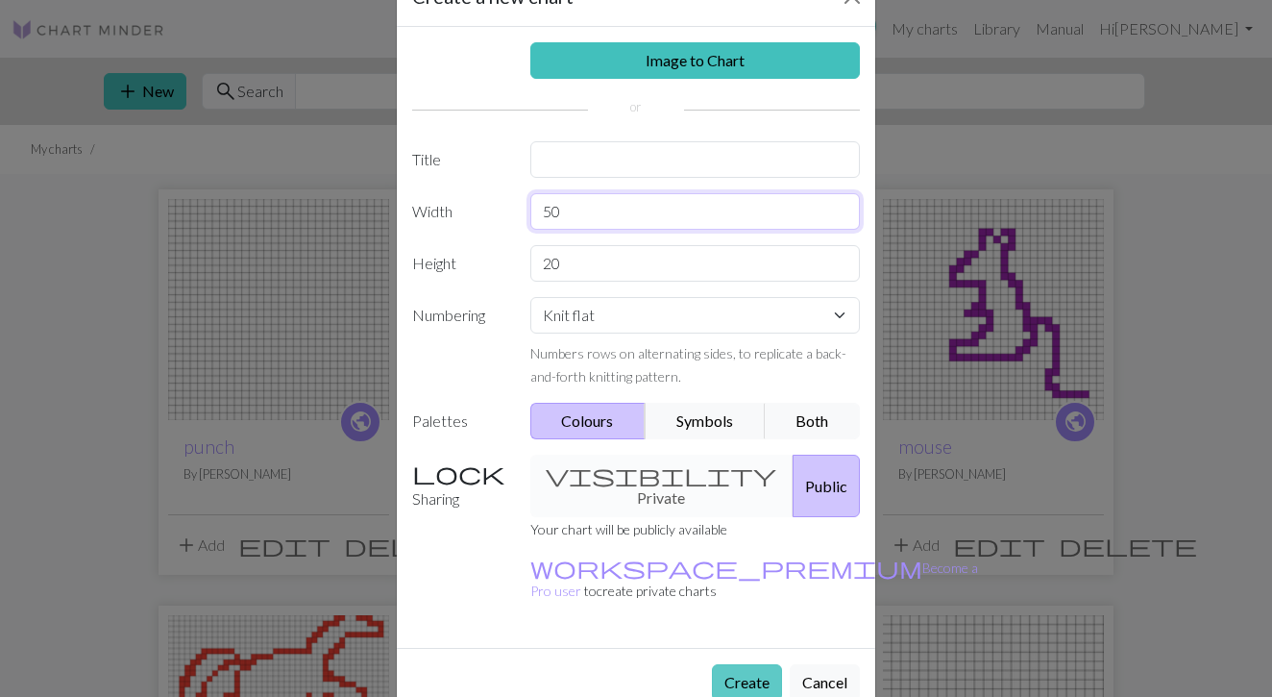
type input "50"
click at [726, 664] on button "Create" at bounding box center [747, 682] width 70 height 37
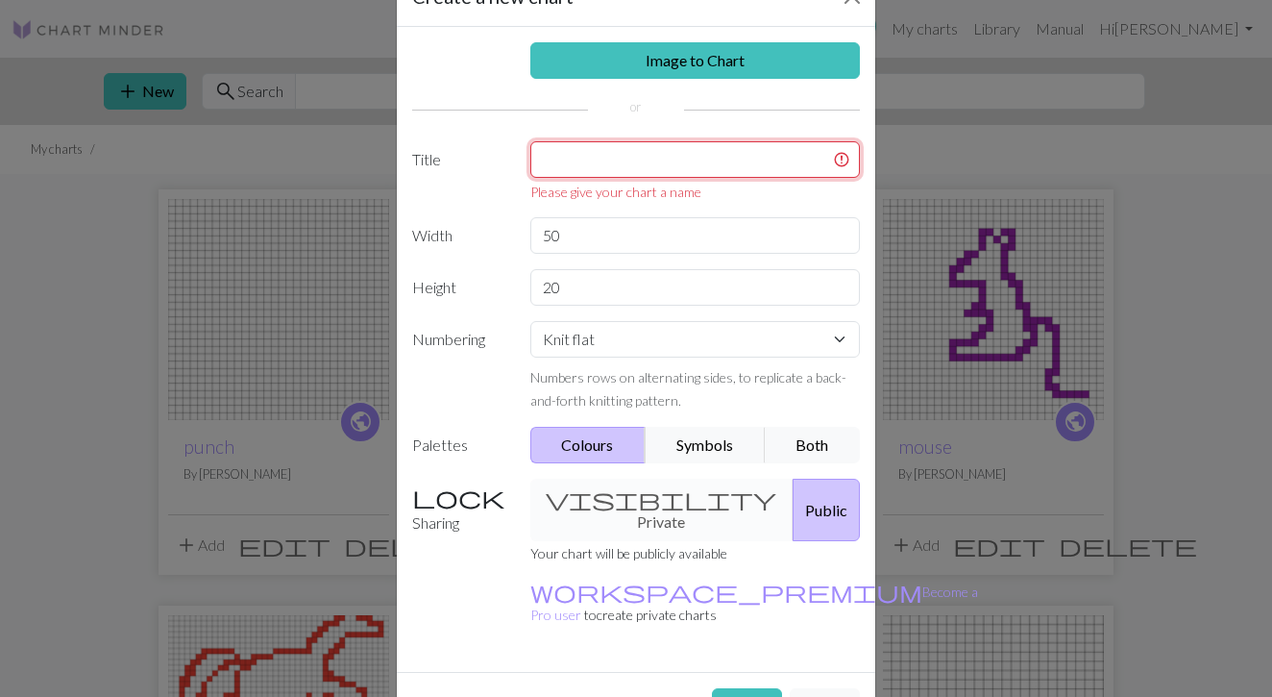
click at [682, 159] on input "text" at bounding box center [695, 159] width 331 height 37
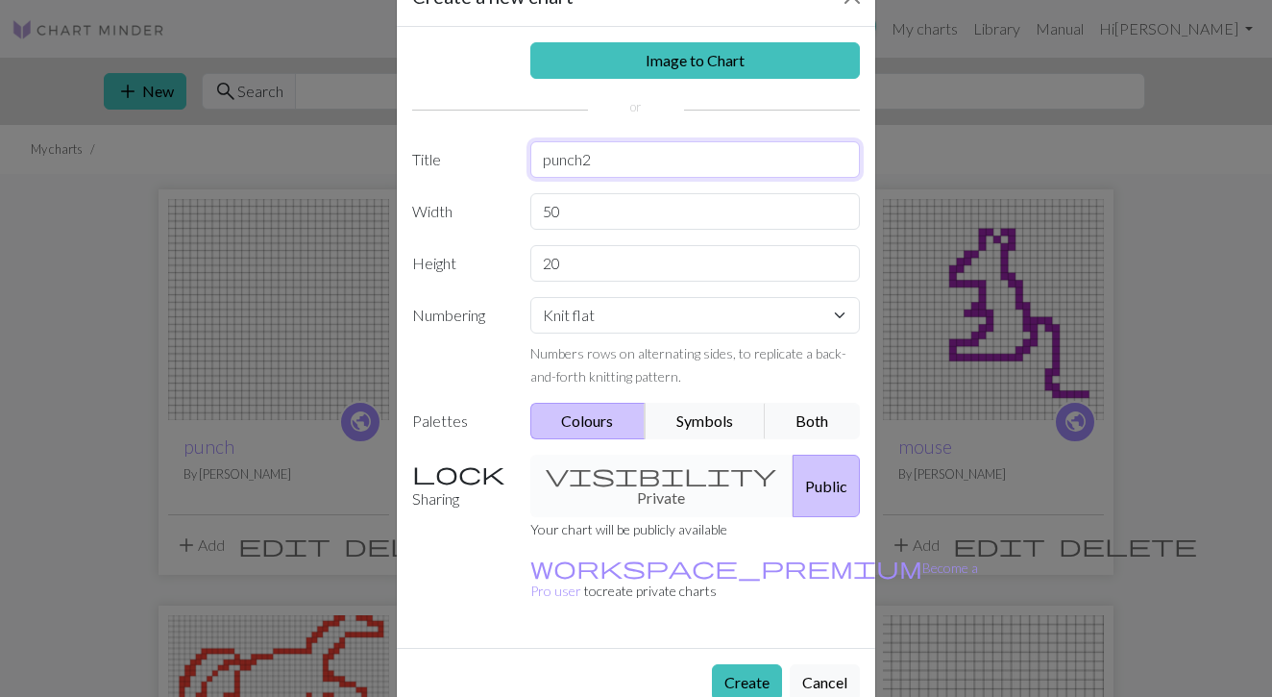
type input "punch2"
click at [730, 664] on button "Create" at bounding box center [747, 682] width 70 height 37
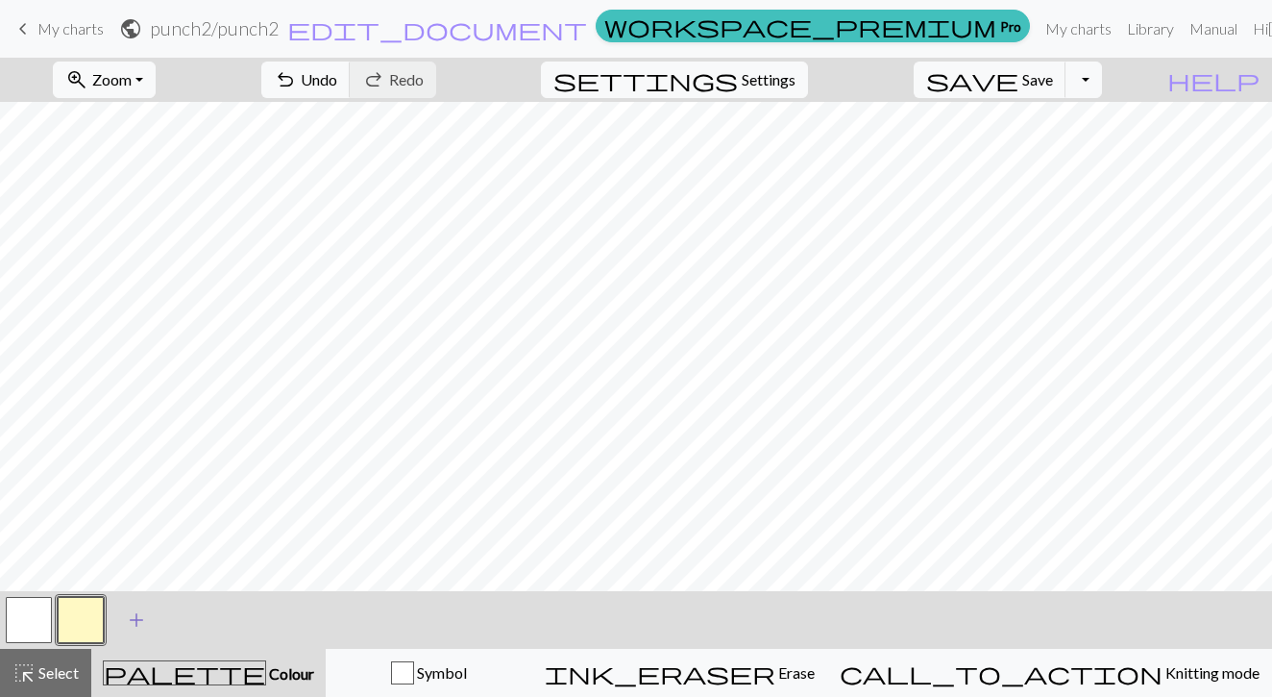
click at [130, 616] on span "add" at bounding box center [136, 619] width 23 height 27
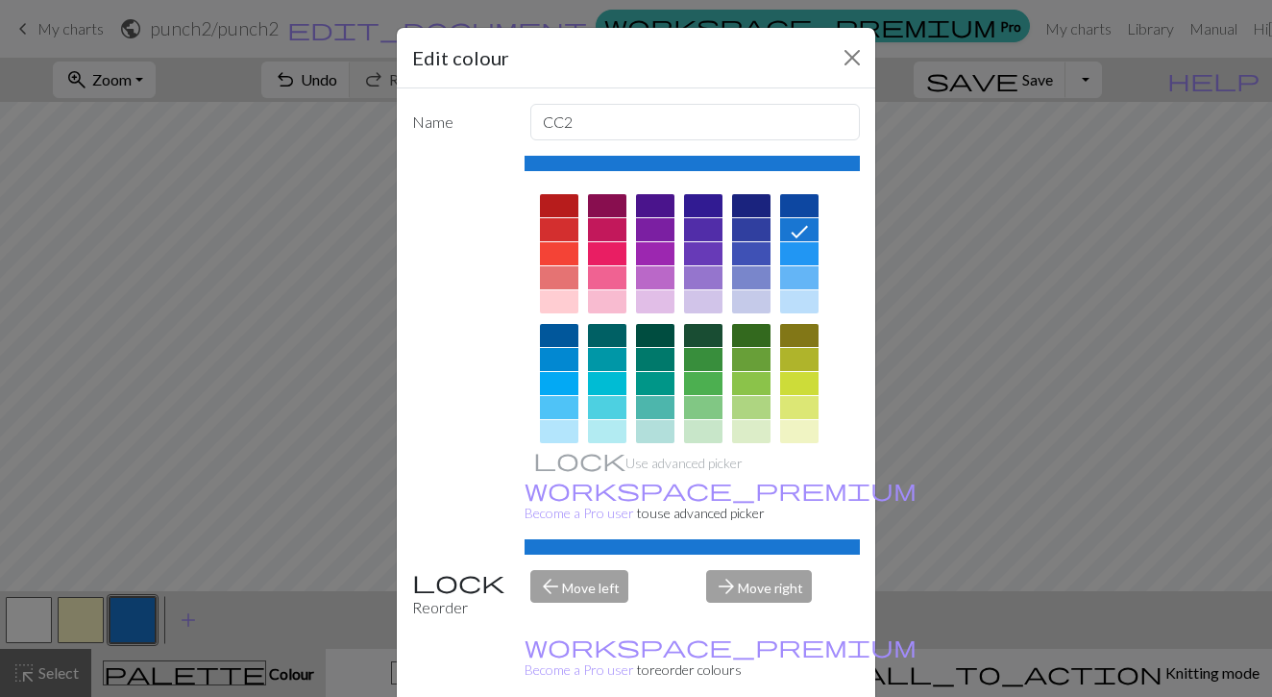
click at [757, 206] on div at bounding box center [751, 205] width 38 height 23
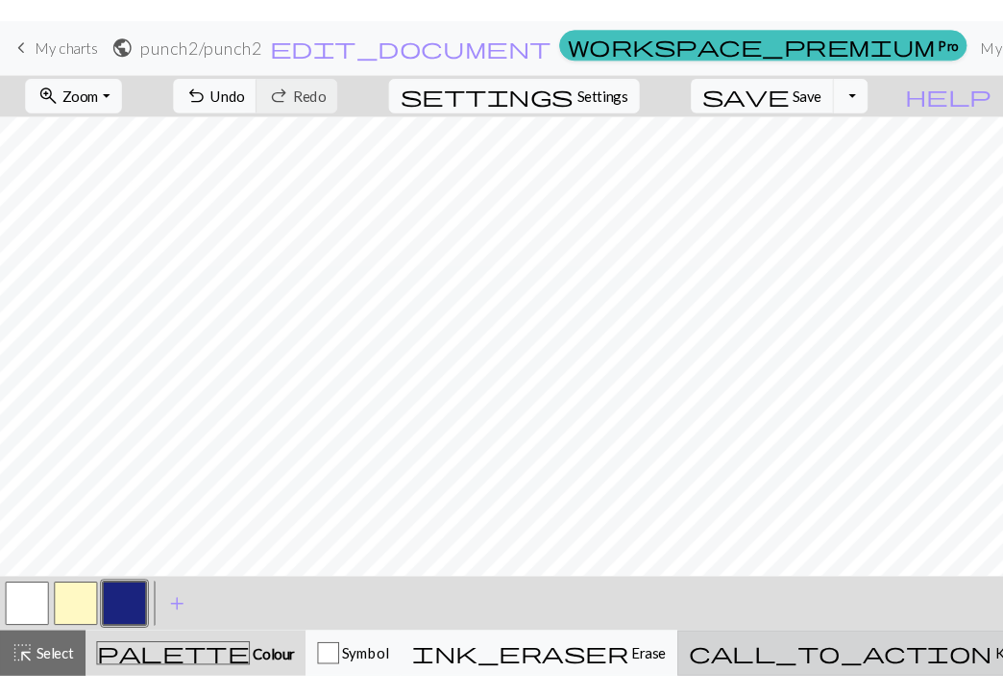
scroll to position [0, 83]
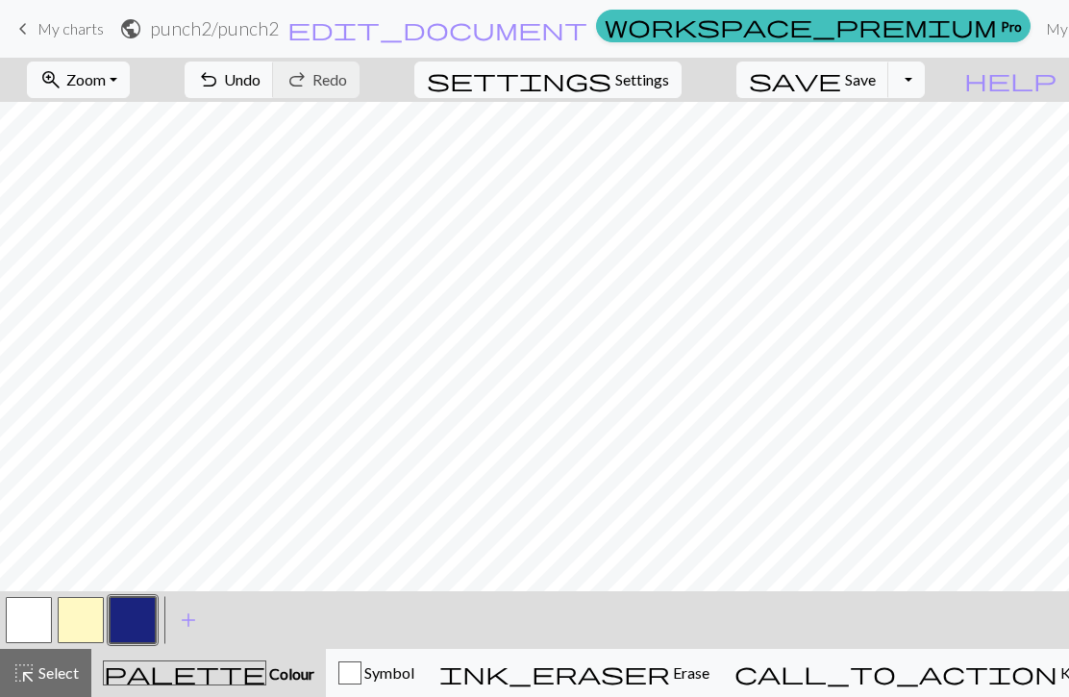
click at [687, 622] on div "< > add Add a colour" at bounding box center [534, 620] width 1069 height 58
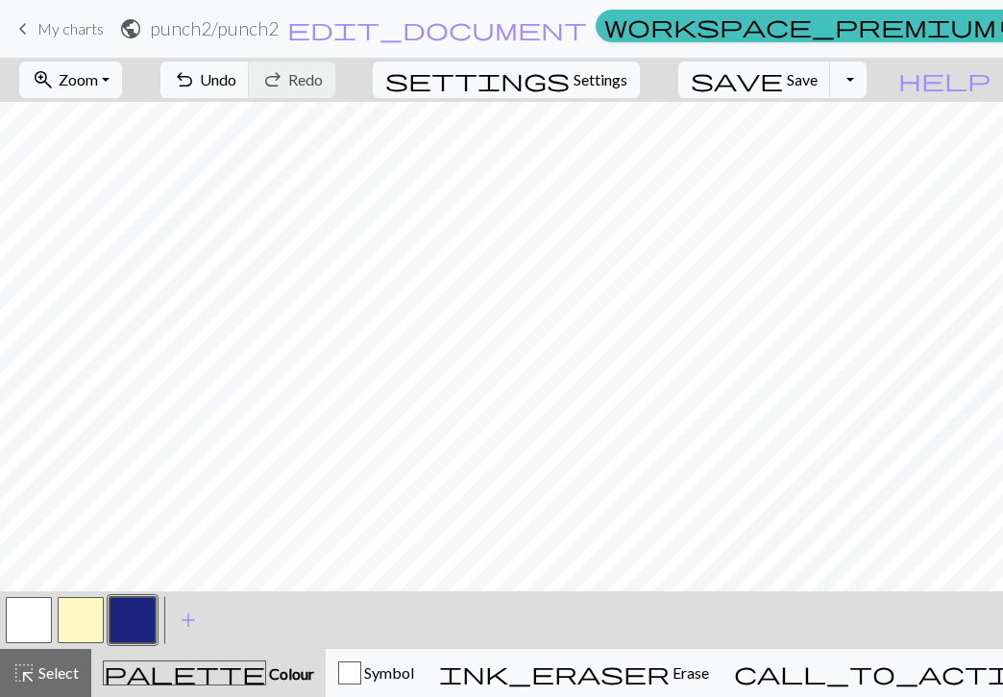
click at [41, 618] on button "button" at bounding box center [29, 620] width 46 height 46
click at [130, 619] on button "button" at bounding box center [133, 620] width 46 height 46
click at [37, 621] on button "button" at bounding box center [29, 620] width 46 height 46
click at [130, 617] on button "button" at bounding box center [133, 620] width 46 height 46
click at [42, 619] on button "button" at bounding box center [29, 620] width 46 height 46
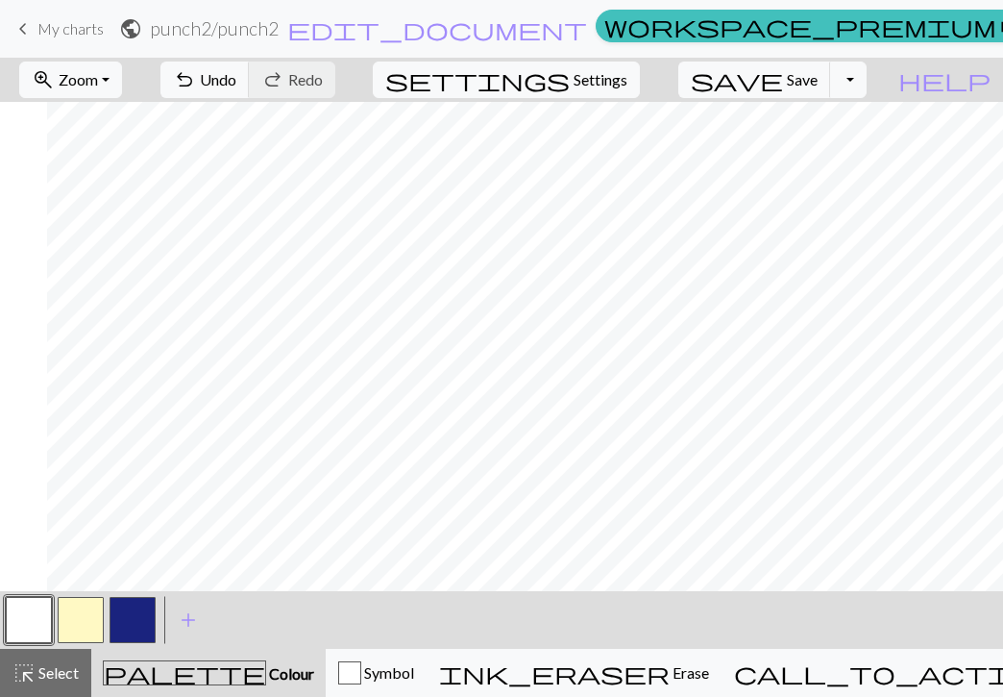
scroll to position [0, 100]
click at [139, 622] on button "button" at bounding box center [133, 620] width 46 height 46
click at [40, 616] on button "button" at bounding box center [29, 620] width 46 height 46
click at [142, 615] on button "button" at bounding box center [133, 620] width 46 height 46
click at [40, 625] on button "button" at bounding box center [29, 620] width 46 height 46
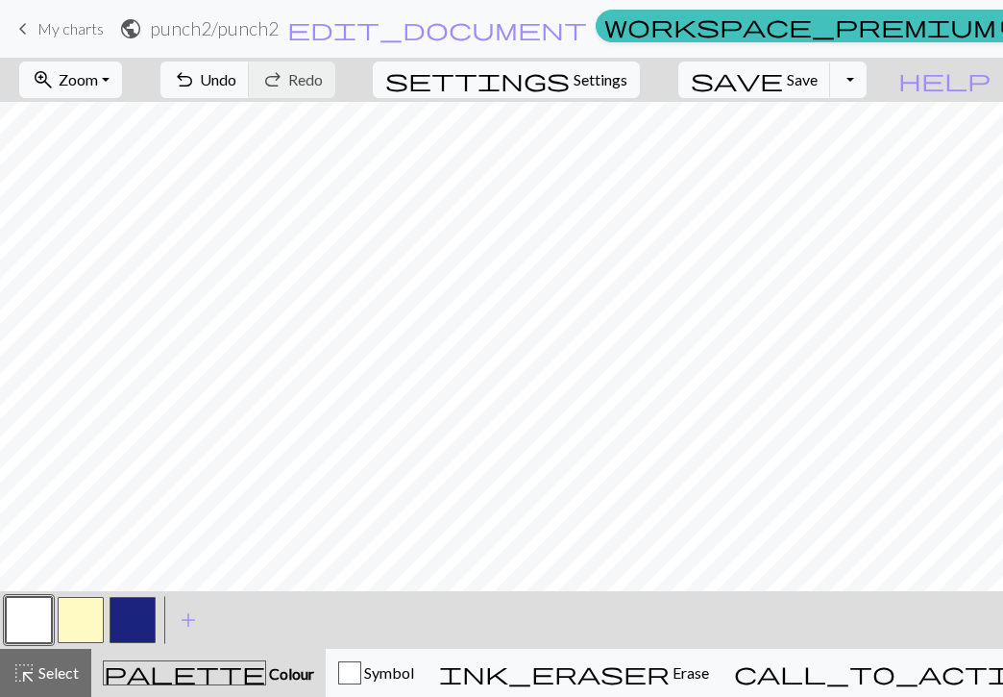
click at [135, 616] on button "button" at bounding box center [133, 620] width 46 height 46
click at [37, 627] on button "button" at bounding box center [29, 620] width 46 height 46
click at [132, 626] on button "button" at bounding box center [133, 620] width 46 height 46
click at [32, 631] on button "button" at bounding box center [29, 620] width 46 height 46
click at [143, 605] on button "button" at bounding box center [133, 620] width 46 height 46
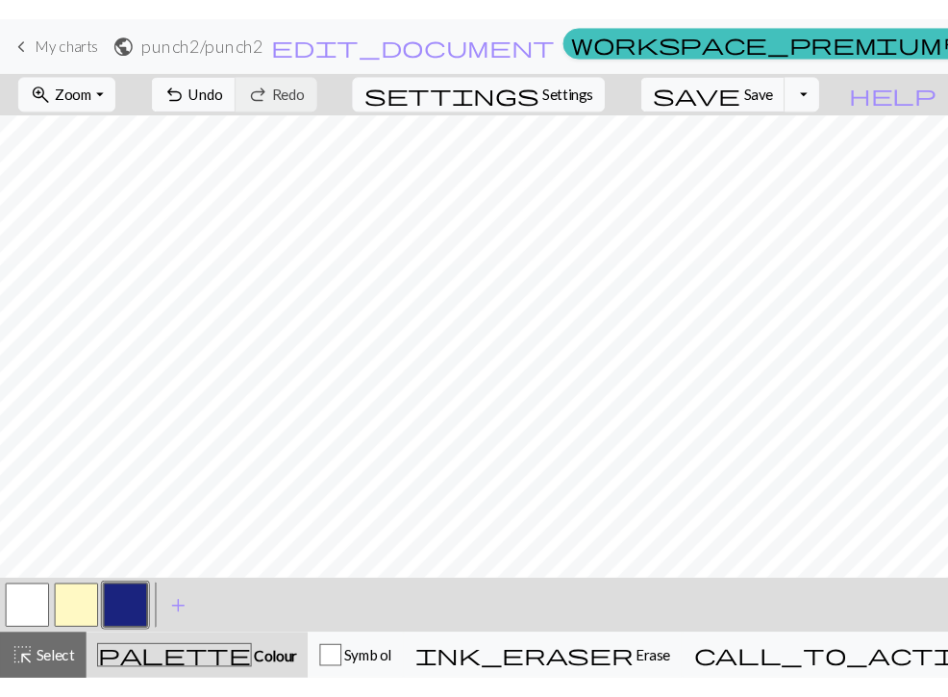
scroll to position [0, 0]
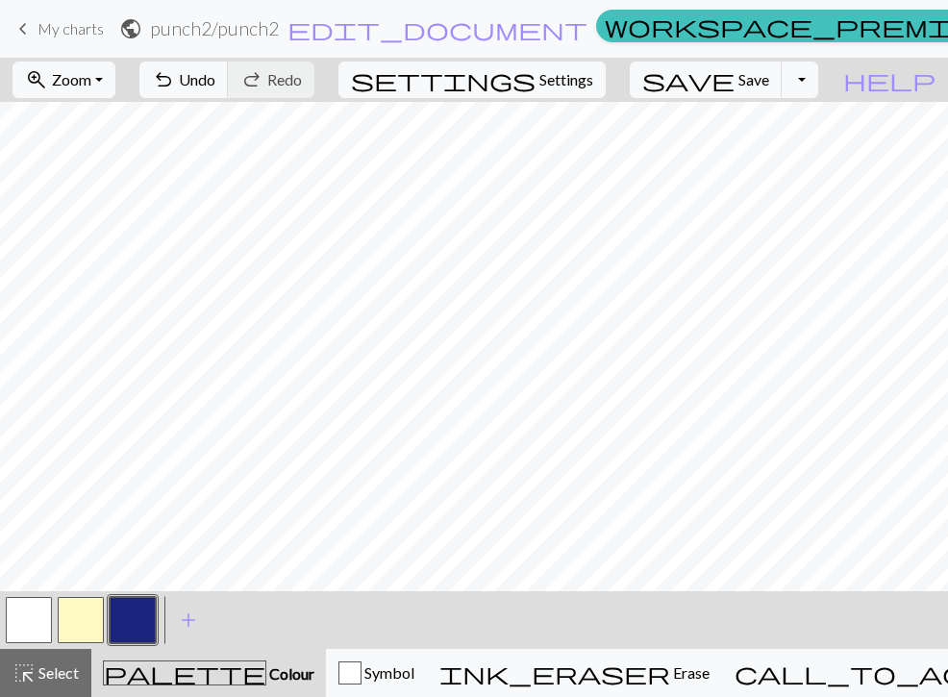
click at [32, 623] on button "button" at bounding box center [29, 620] width 46 height 46
click at [127, 618] on button "button" at bounding box center [133, 620] width 46 height 46
click at [582, 81] on span "Settings" at bounding box center [566, 79] width 54 height 23
select select "aran"
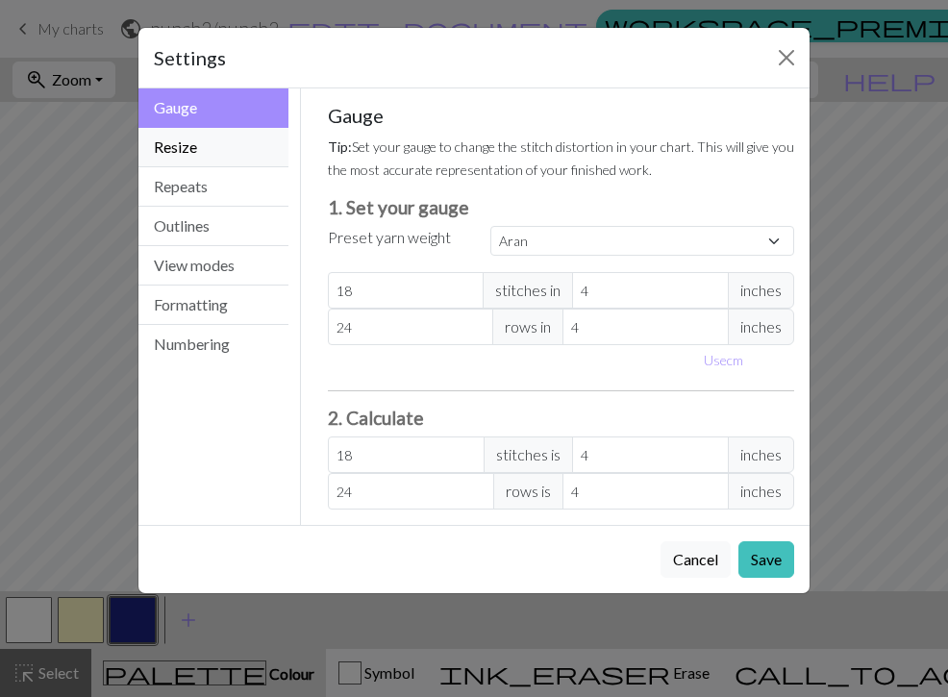
click at [200, 149] on button "Resize" at bounding box center [213, 147] width 150 height 39
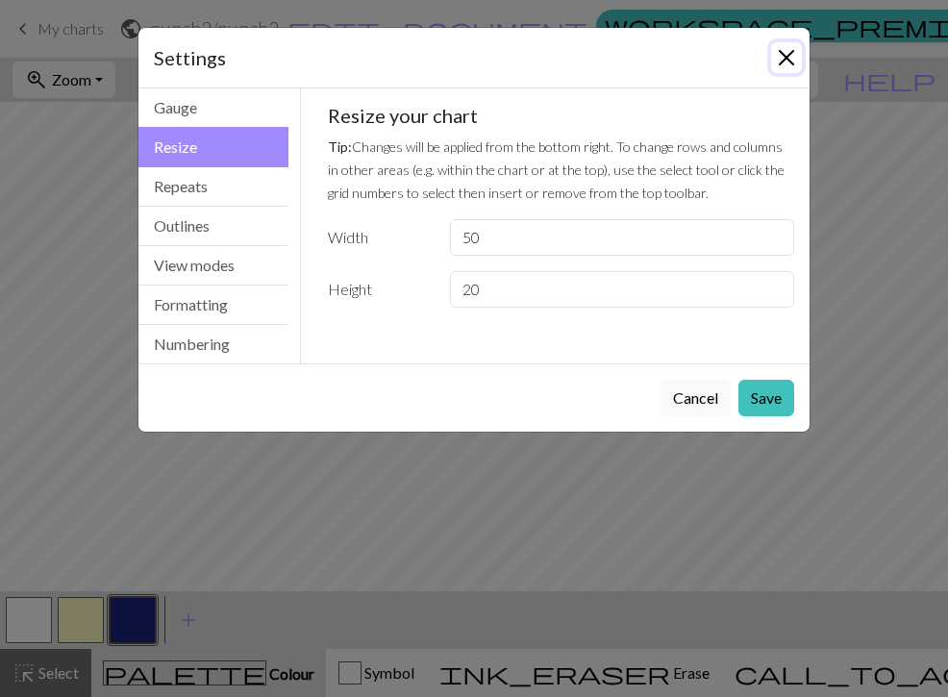
click at [788, 63] on button "Close" at bounding box center [786, 57] width 31 height 31
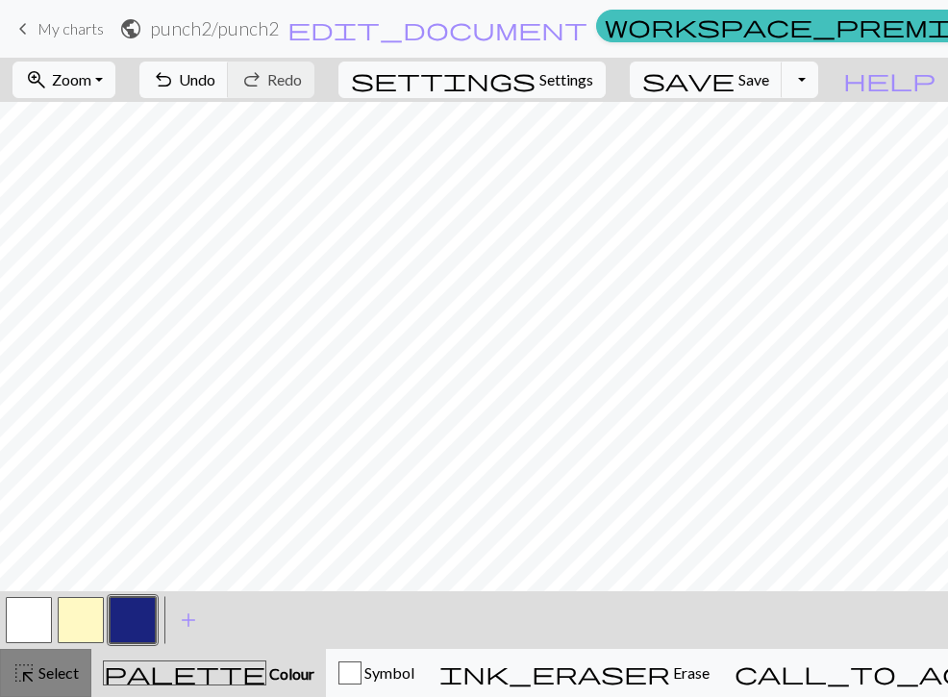
click at [36, 670] on span "Select" at bounding box center [57, 672] width 43 height 18
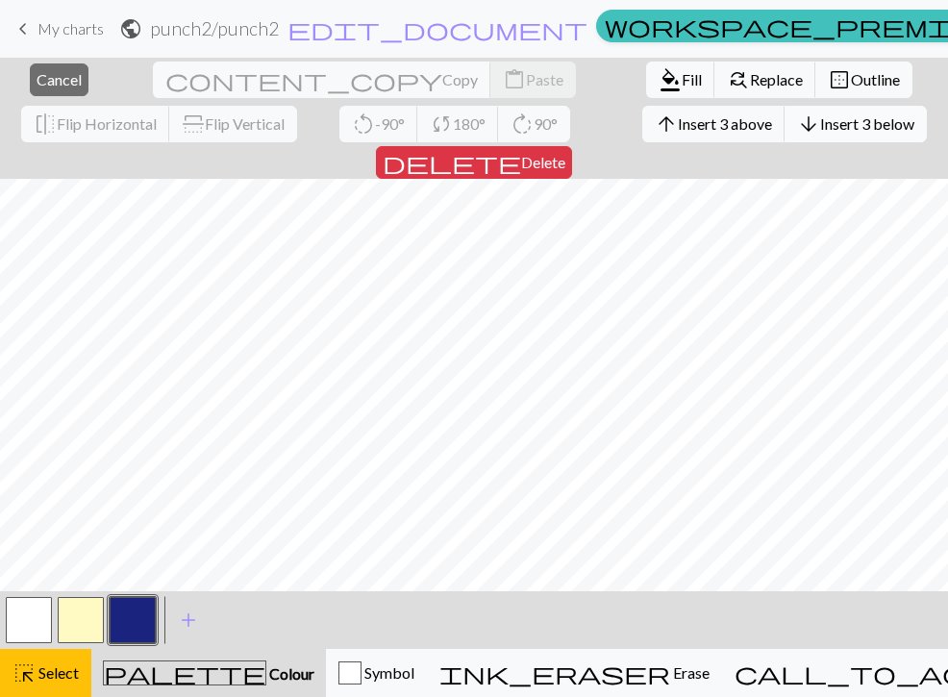
click at [797, 125] on span "arrow_downward" at bounding box center [808, 124] width 23 height 27
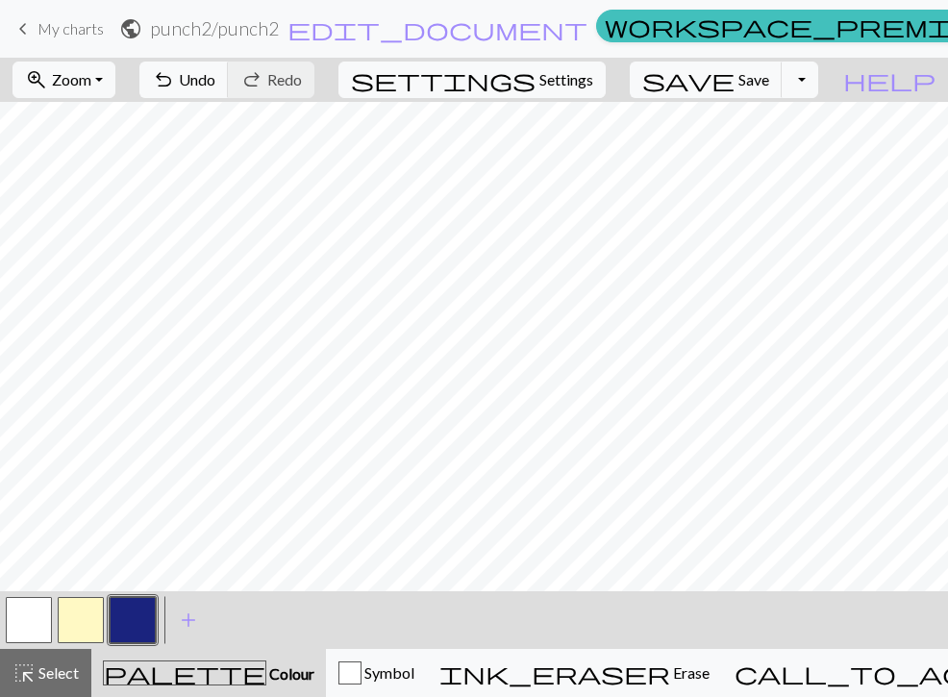
click at [33, 611] on button "button" at bounding box center [29, 620] width 46 height 46
click at [127, 628] on button "button" at bounding box center [133, 620] width 46 height 46
click at [116, 622] on button "button" at bounding box center [133, 620] width 46 height 46
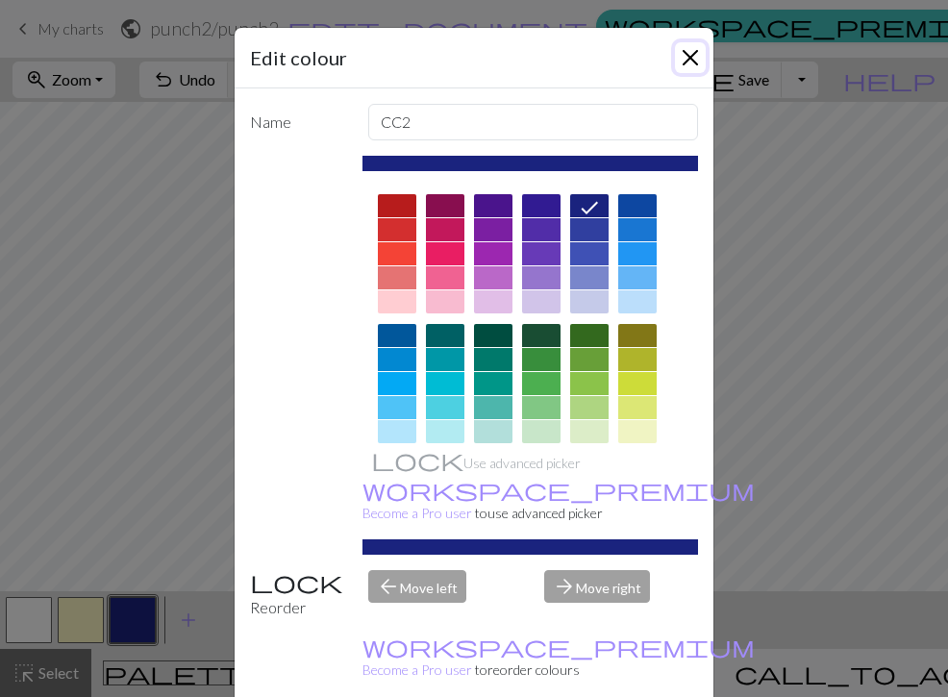
click at [687, 56] on button "Close" at bounding box center [690, 57] width 31 height 31
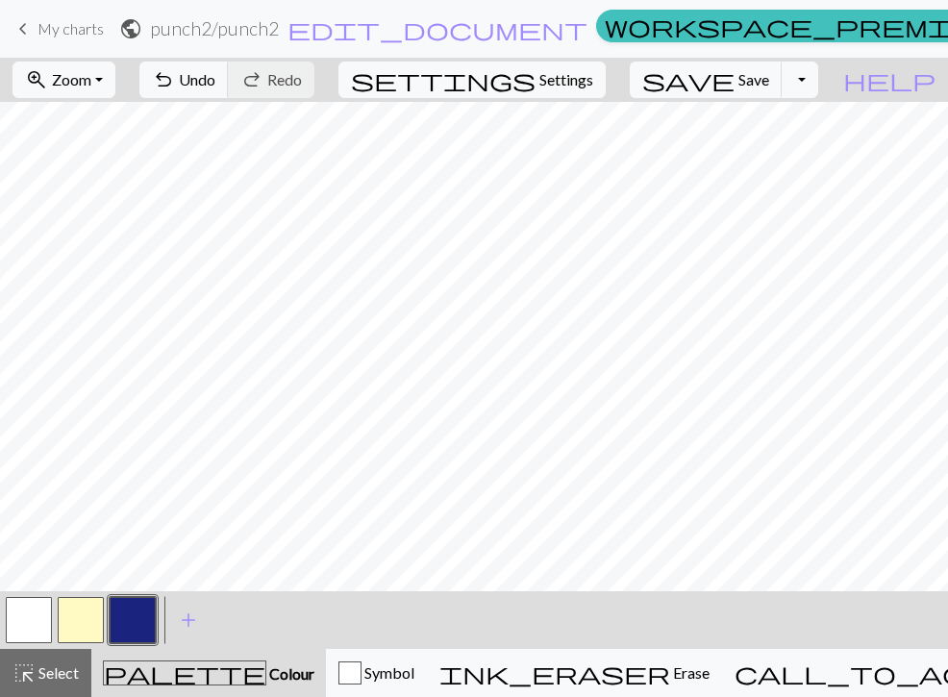
click at [37, 612] on button "button" at bounding box center [29, 620] width 46 height 46
click at [122, 617] on button "button" at bounding box center [133, 620] width 46 height 46
click at [35, 620] on button "button" at bounding box center [29, 620] width 46 height 46
click at [126, 628] on button "button" at bounding box center [133, 620] width 46 height 46
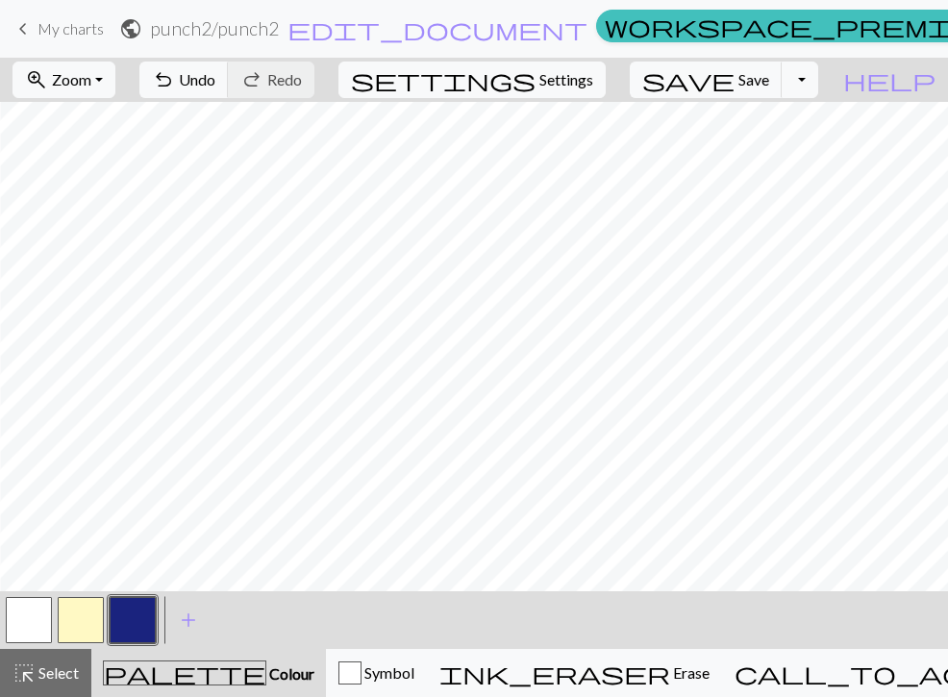
click at [41, 624] on button "button" at bounding box center [29, 620] width 46 height 46
click at [132, 617] on button "button" at bounding box center [133, 620] width 46 height 46
click at [32, 619] on button "button" at bounding box center [29, 620] width 46 height 46
click at [124, 622] on button "button" at bounding box center [133, 620] width 46 height 46
click at [24, 627] on button "button" at bounding box center [29, 620] width 46 height 46
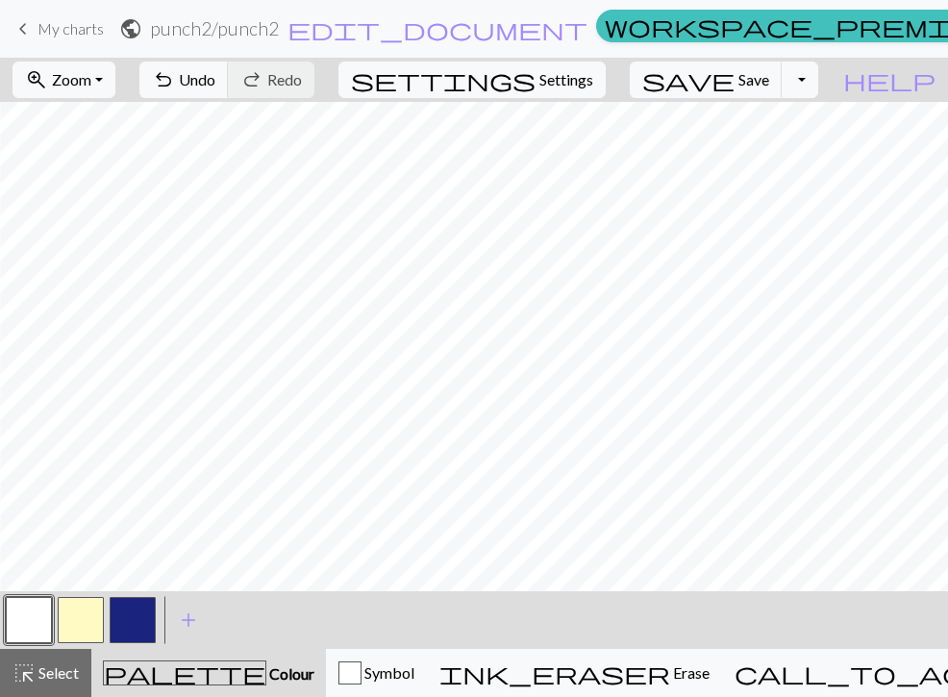
click at [142, 620] on button "button" at bounding box center [133, 620] width 46 height 46
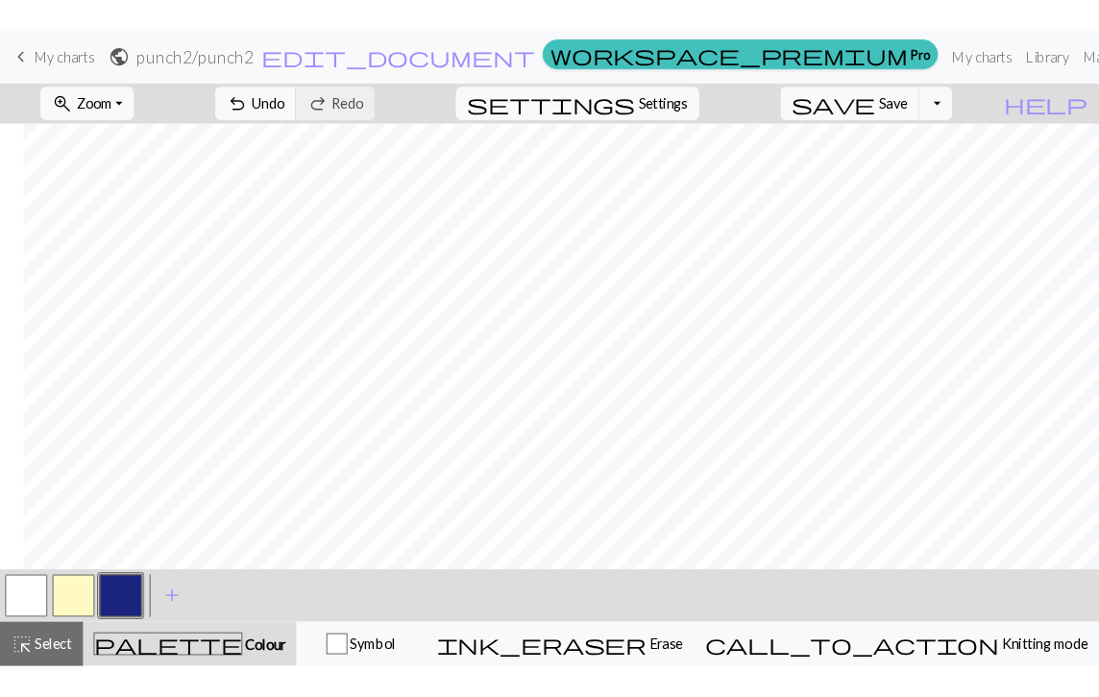
scroll to position [0, 134]
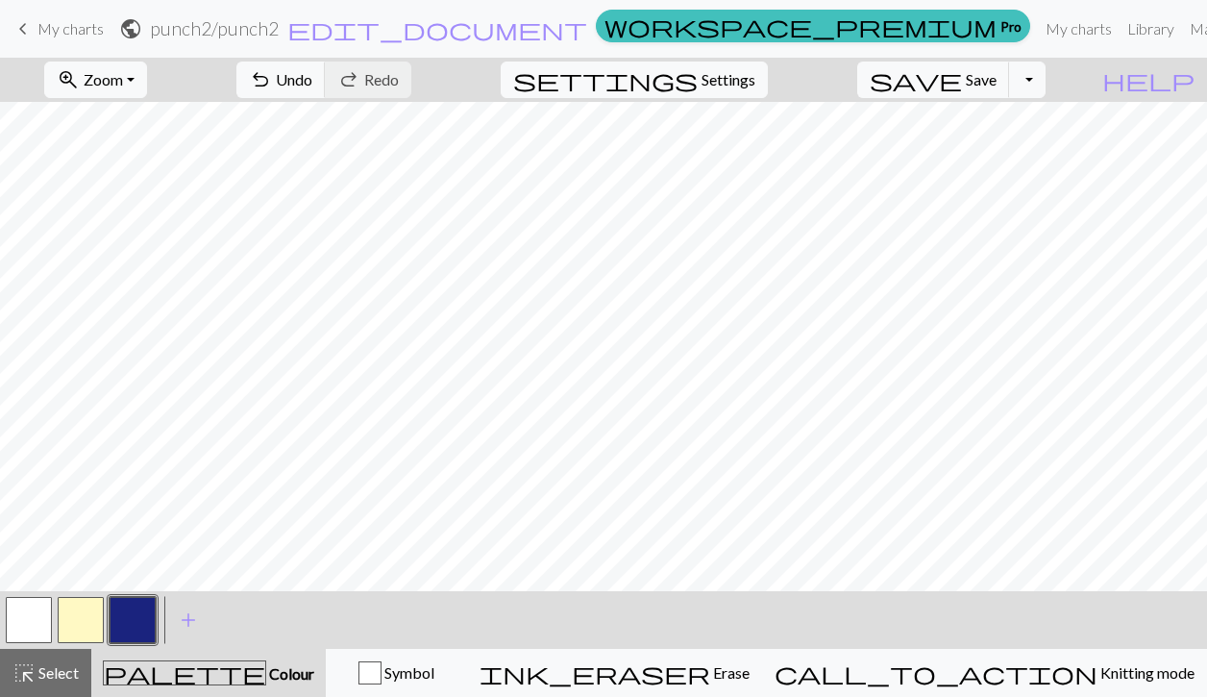
click at [33, 623] on button "button" at bounding box center [29, 620] width 46 height 46
click at [145, 622] on button "button" at bounding box center [133, 620] width 46 height 46
click at [38, 631] on button "button" at bounding box center [29, 620] width 46 height 46
click at [152, 616] on button "button" at bounding box center [133, 620] width 46 height 46
click at [33, 624] on button "button" at bounding box center [29, 620] width 46 height 46
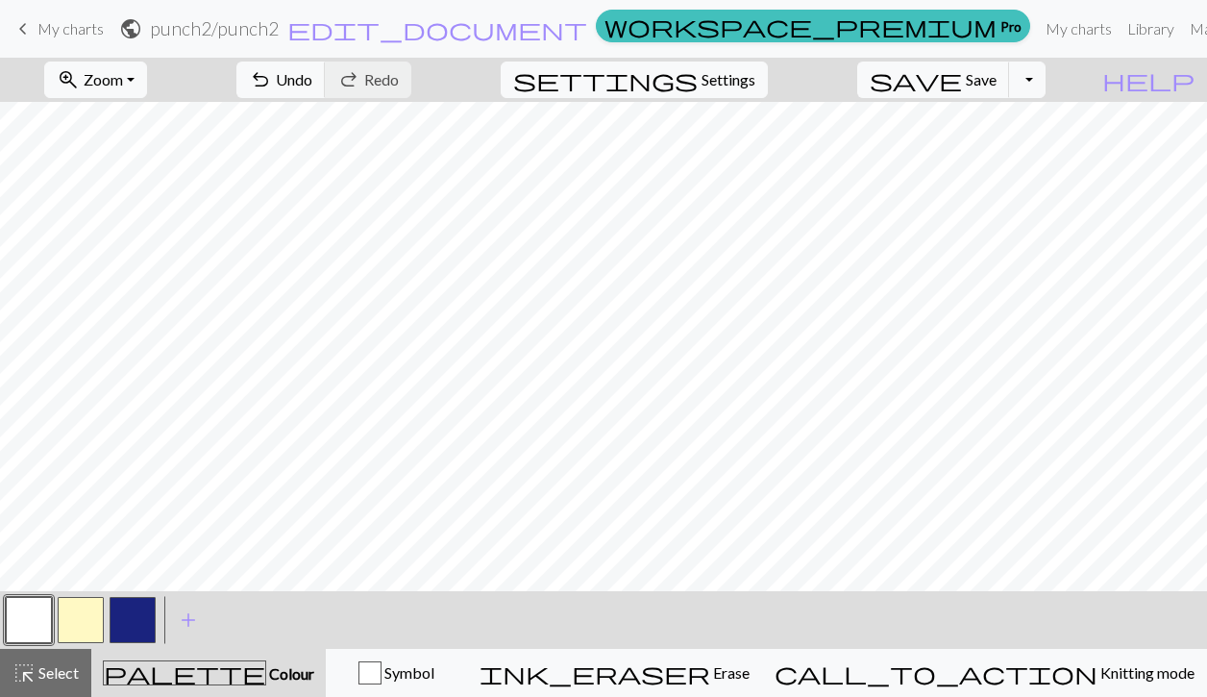
click at [134, 623] on button "button" at bounding box center [133, 620] width 46 height 46
click at [13, 624] on button "button" at bounding box center [29, 620] width 46 height 46
click at [141, 605] on button "button" at bounding box center [133, 620] width 46 height 46
click at [31, 622] on button "button" at bounding box center [29, 620] width 46 height 46
click at [132, 611] on button "button" at bounding box center [133, 620] width 46 height 46
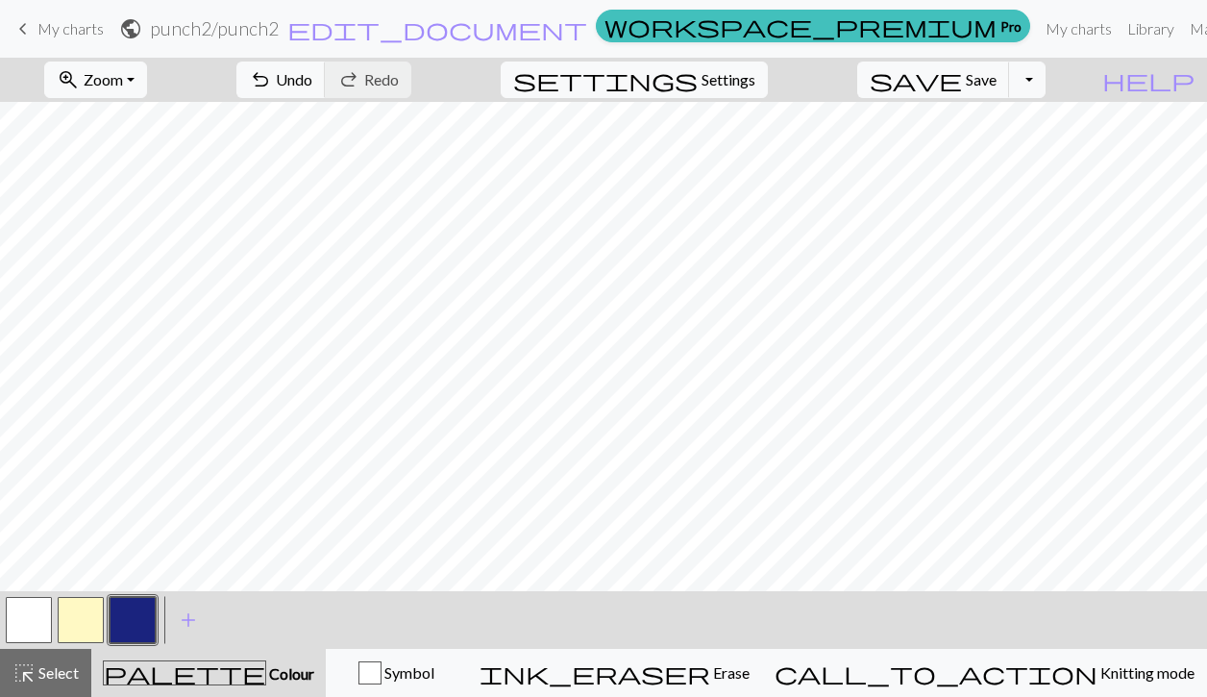
click at [37, 626] on button "button" at bounding box center [29, 620] width 46 height 46
click at [143, 616] on button "button" at bounding box center [133, 620] width 46 height 46
click at [33, 623] on button "button" at bounding box center [29, 620] width 46 height 46
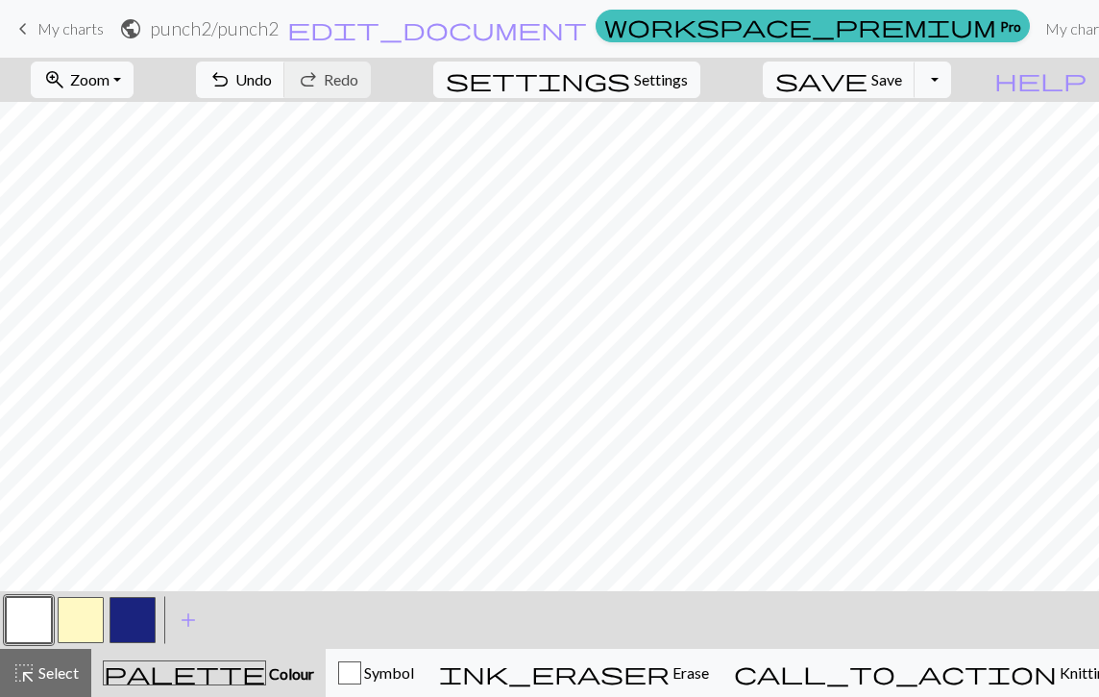
scroll to position [0, 241]
click at [149, 615] on button "button" at bounding box center [133, 620] width 46 height 46
click at [36, 626] on button "button" at bounding box center [29, 620] width 46 height 46
click at [132, 629] on button "button" at bounding box center [133, 620] width 46 height 46
click at [33, 628] on button "button" at bounding box center [29, 620] width 46 height 46
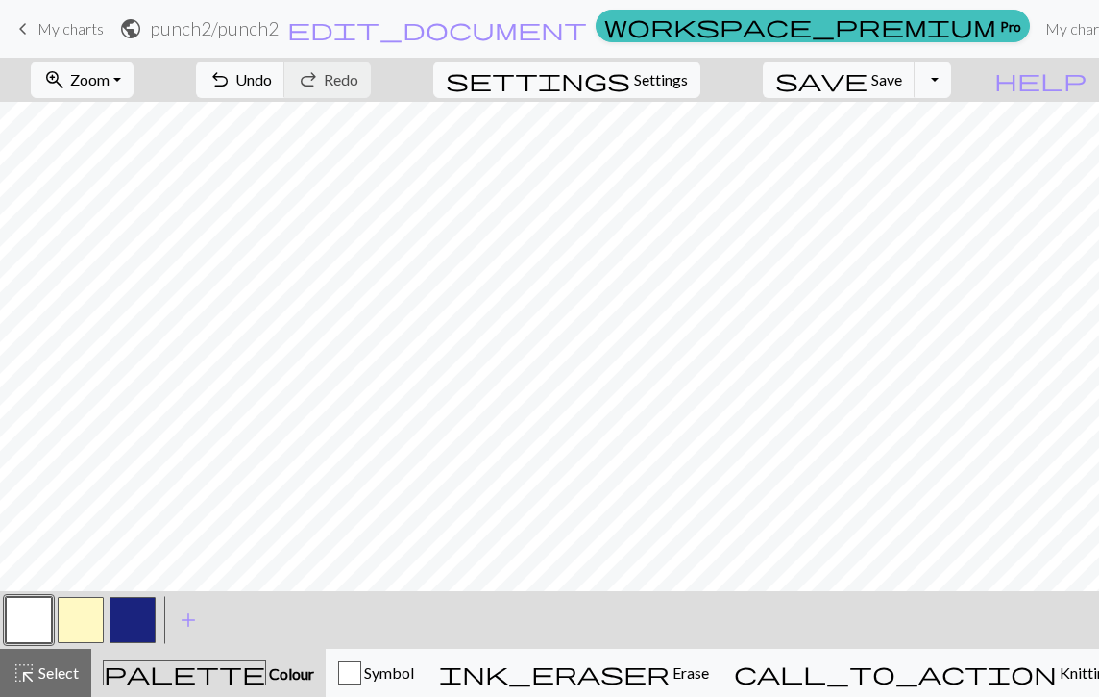
click at [133, 629] on button "button" at bounding box center [133, 620] width 46 height 46
click at [37, 623] on button "button" at bounding box center [29, 620] width 46 height 46
click at [133, 624] on button "button" at bounding box center [133, 620] width 46 height 46
click at [37, 619] on button "button" at bounding box center [29, 620] width 46 height 46
click at [137, 623] on button "button" at bounding box center [133, 620] width 46 height 46
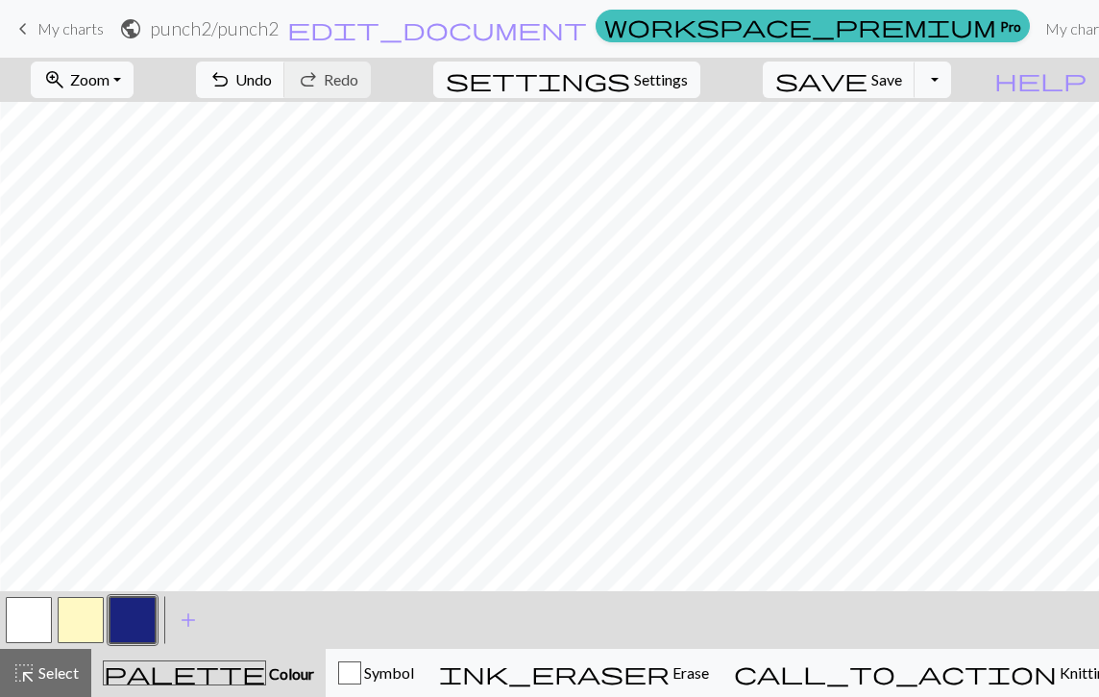
scroll to position [0, 1]
click at [28, 623] on button "button" at bounding box center [29, 620] width 46 height 46
click at [132, 624] on button "button" at bounding box center [133, 620] width 46 height 46
click at [22, 628] on button "button" at bounding box center [29, 620] width 46 height 46
click at [133, 623] on button "button" at bounding box center [133, 620] width 46 height 46
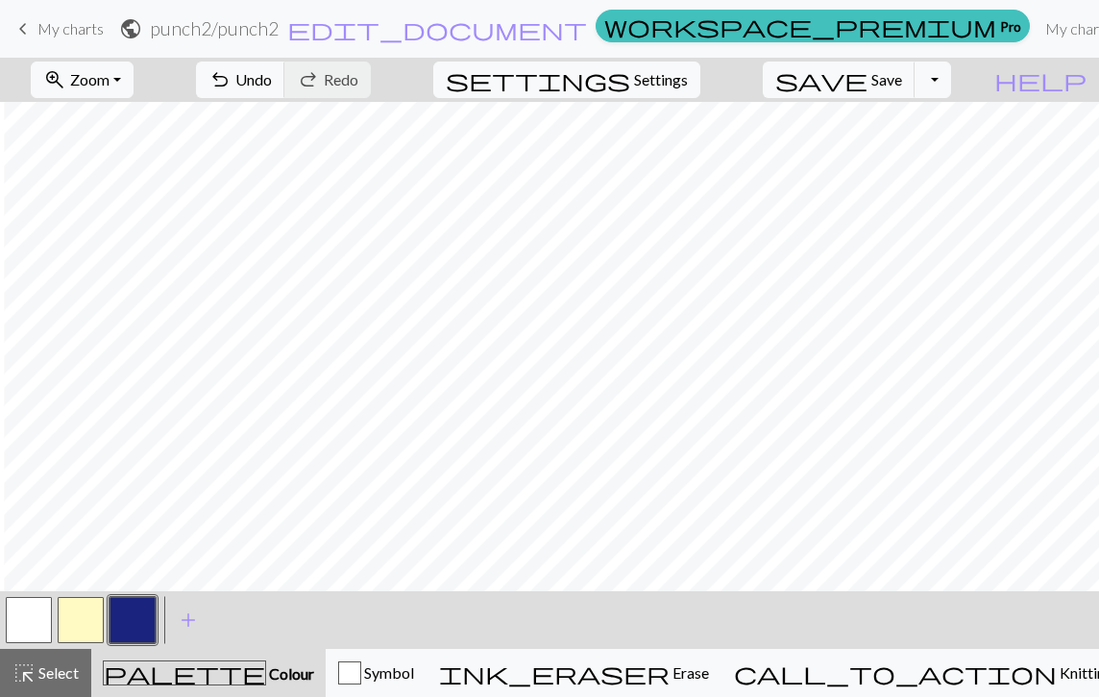
scroll to position [0, 298]
click at [32, 620] on button "button" at bounding box center [29, 620] width 46 height 46
click at [140, 620] on button "button" at bounding box center [133, 620] width 46 height 46
click at [42, 623] on button "button" at bounding box center [29, 620] width 46 height 46
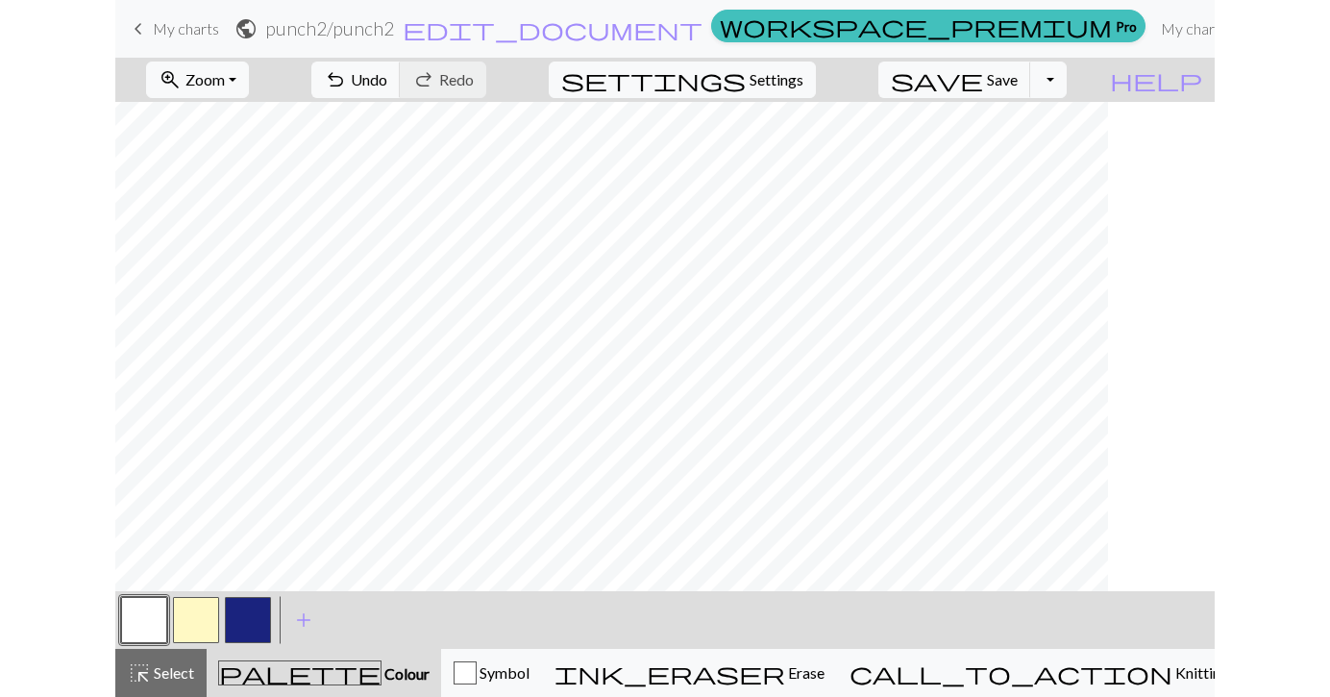
scroll to position [0, 0]
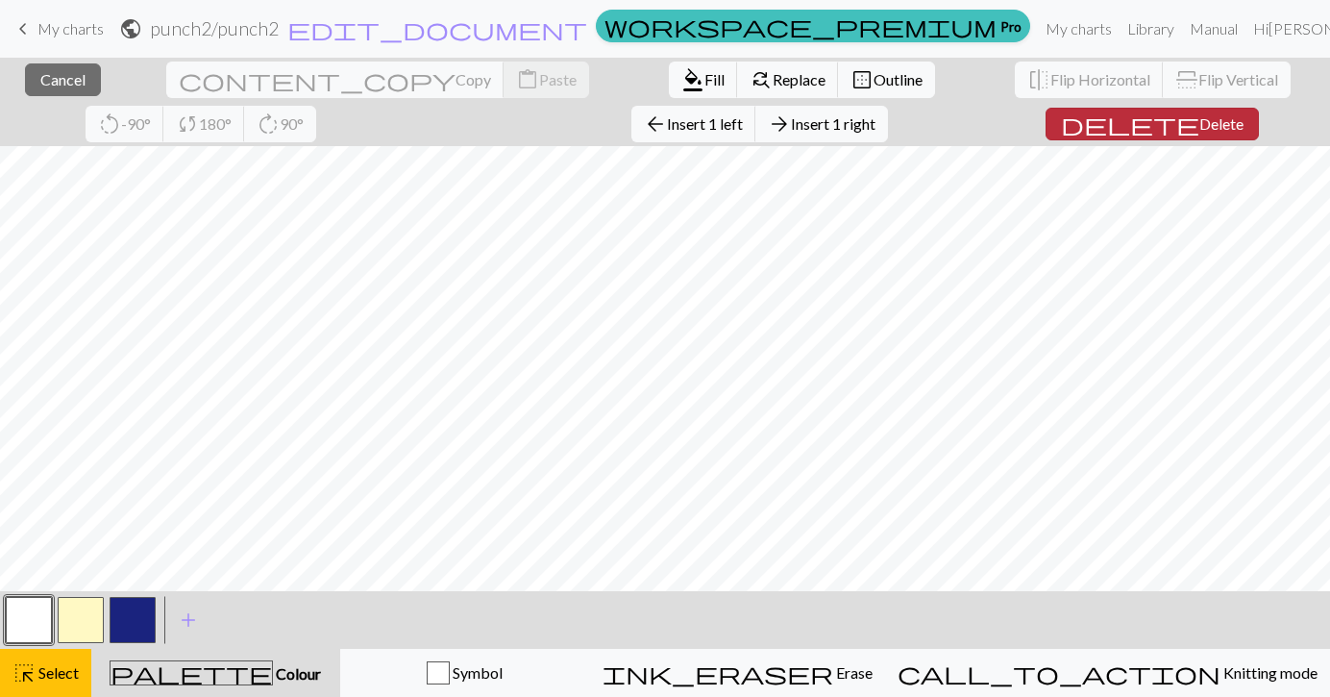
click at [1061, 126] on span "delete" at bounding box center [1130, 124] width 138 height 27
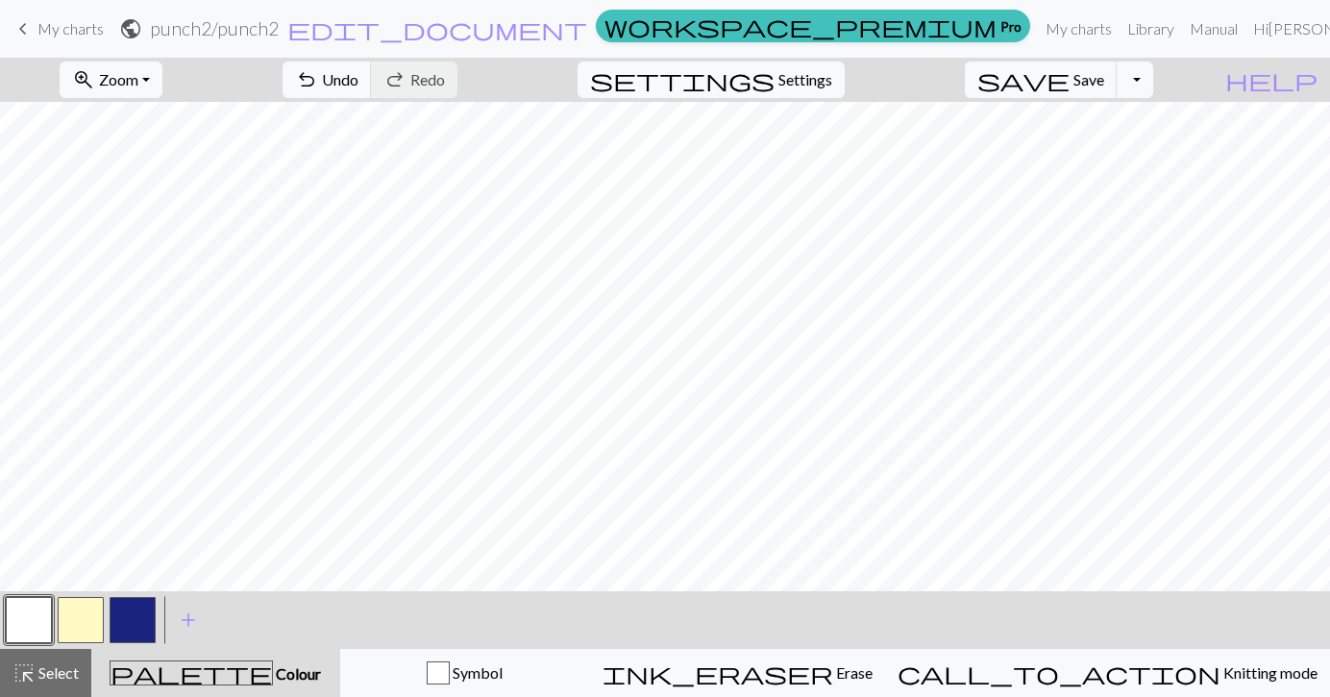
click at [136, 623] on button "button" at bounding box center [133, 620] width 46 height 46
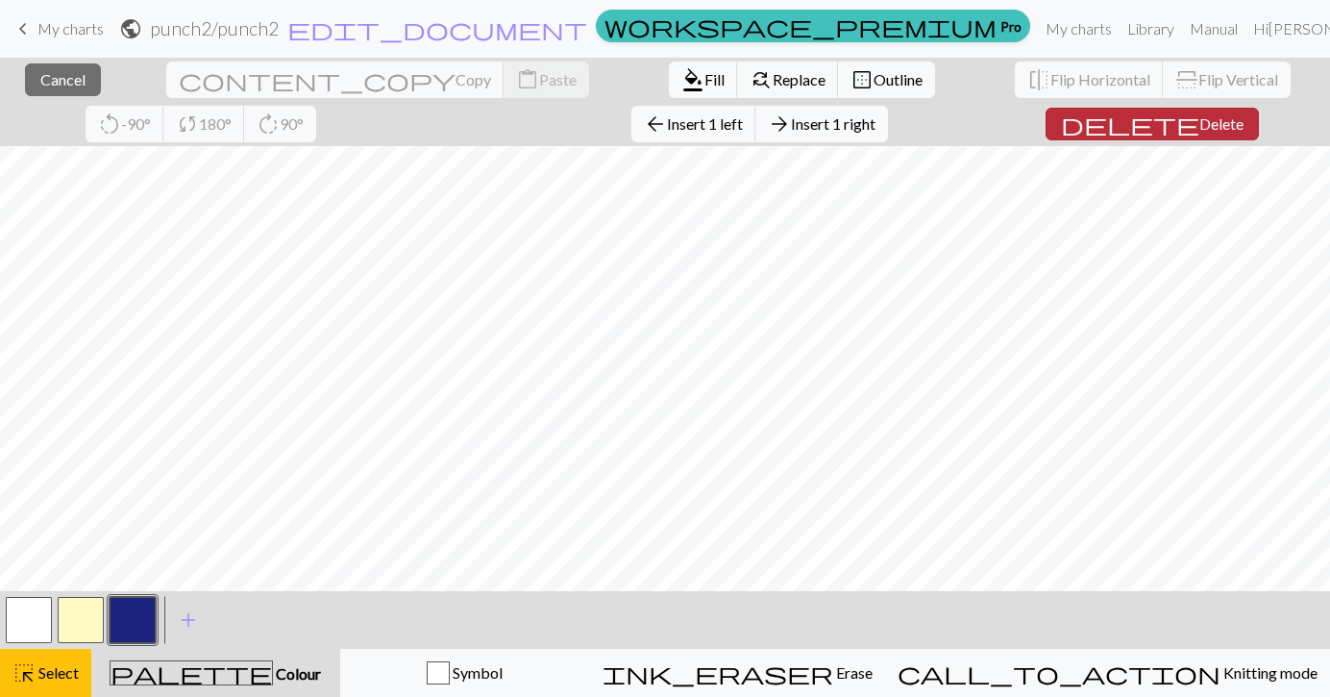
click at [1199, 124] on span "Delete" at bounding box center [1221, 123] width 44 height 18
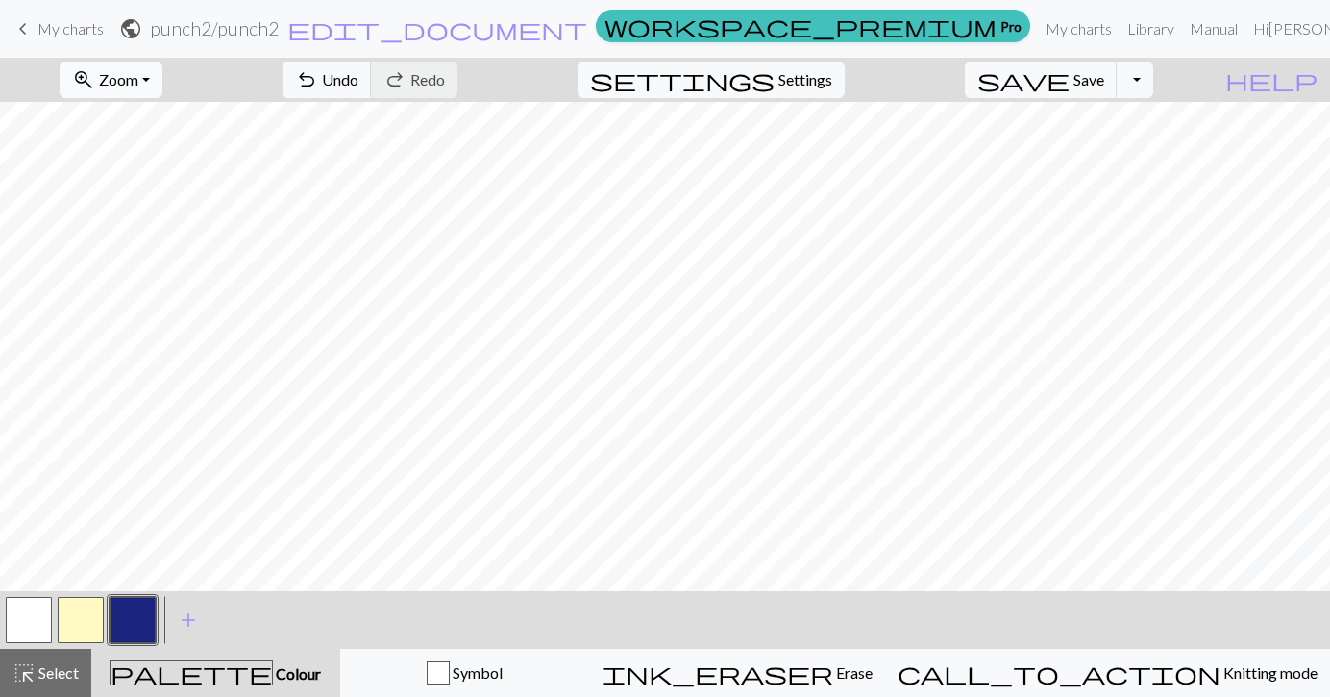
click at [148, 65] on button "zoom_in Zoom Zoom" at bounding box center [111, 80] width 103 height 37
click at [134, 226] on button "50%" at bounding box center [137, 230] width 152 height 31
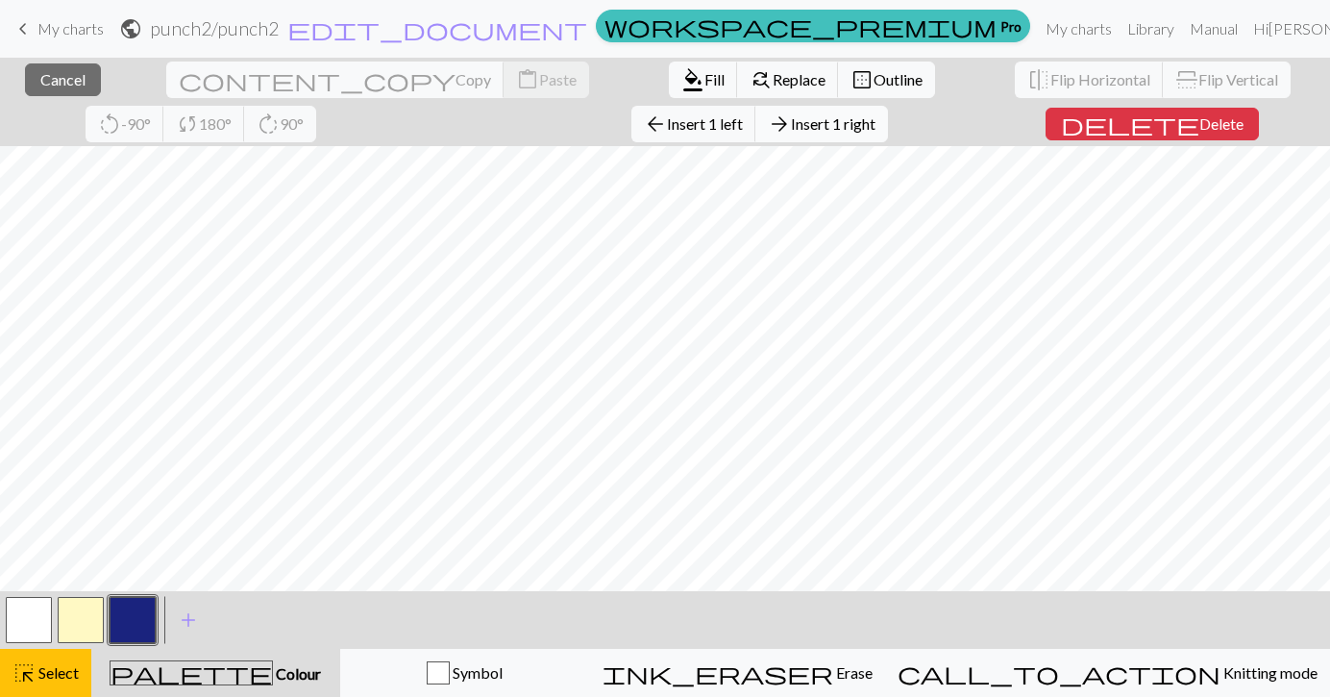
click at [791, 124] on span "Insert 1 right" at bounding box center [833, 123] width 85 height 18
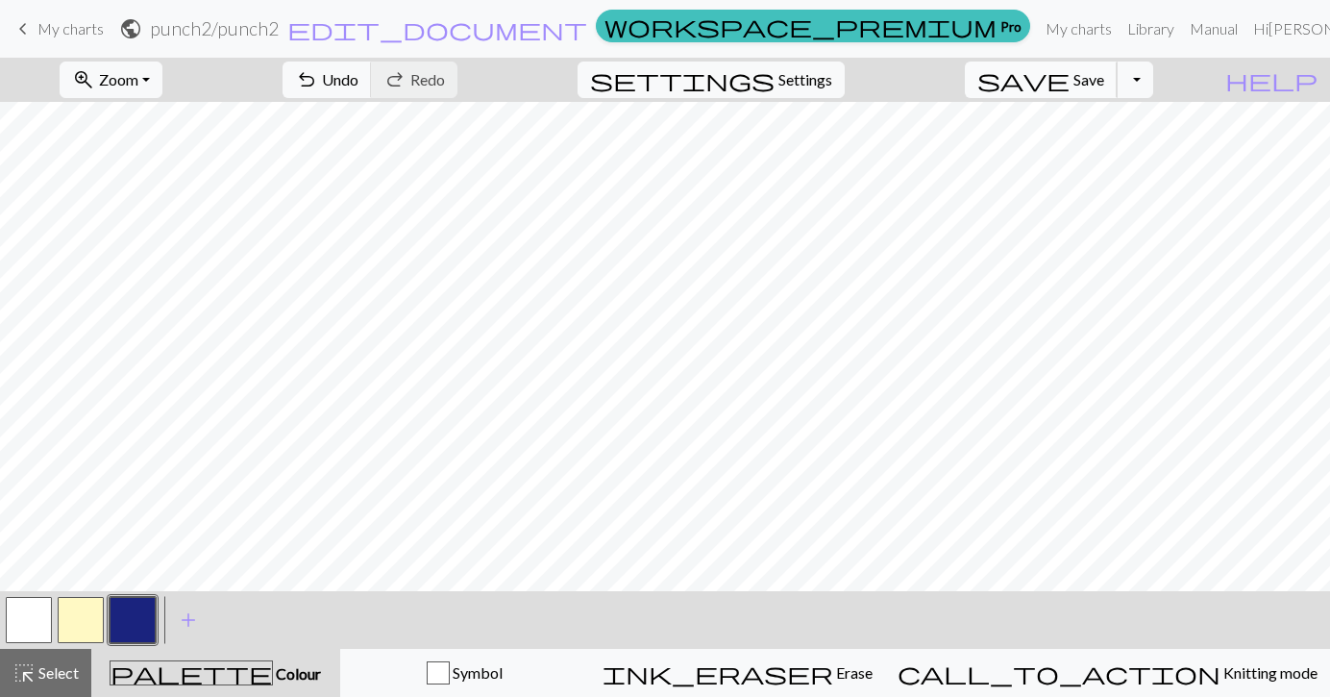
click at [1104, 88] on button "save Save Save" at bounding box center [1041, 80] width 153 height 37
click at [1042, 31] on link "My charts" at bounding box center [1079, 29] width 82 height 38
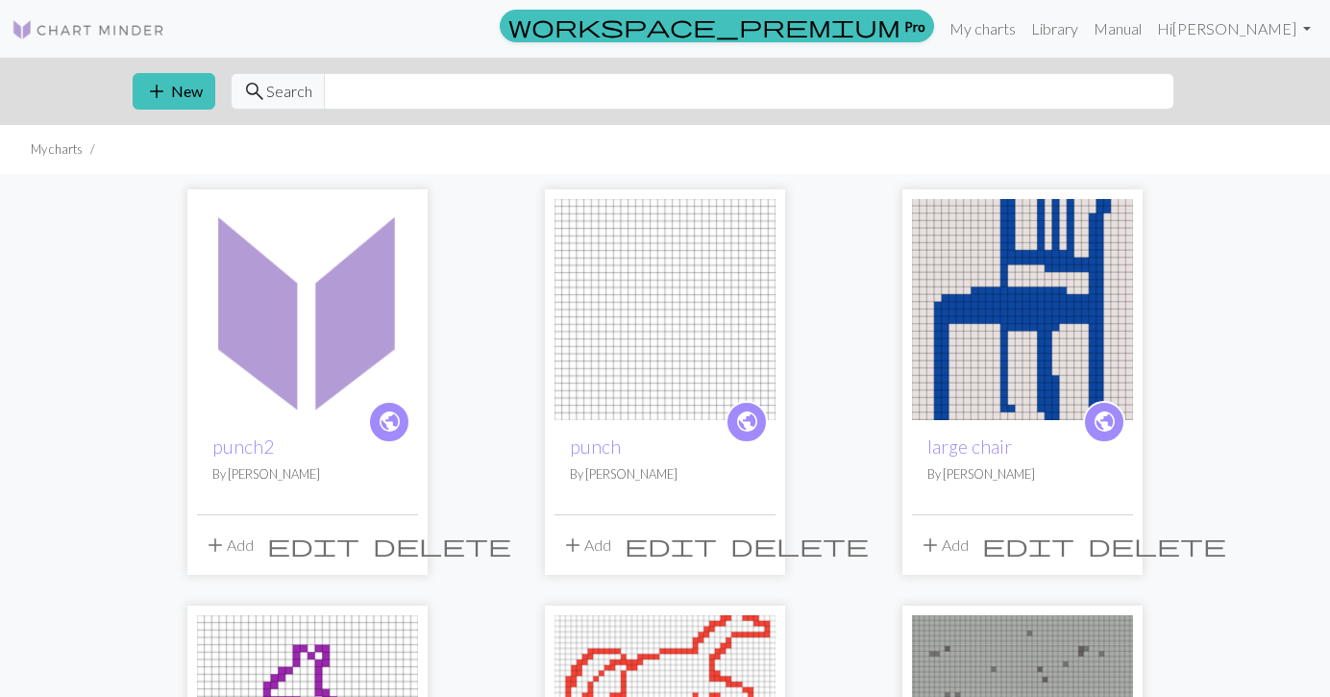
click at [249, 549] on button "add Add" at bounding box center [228, 545] width 63 height 37
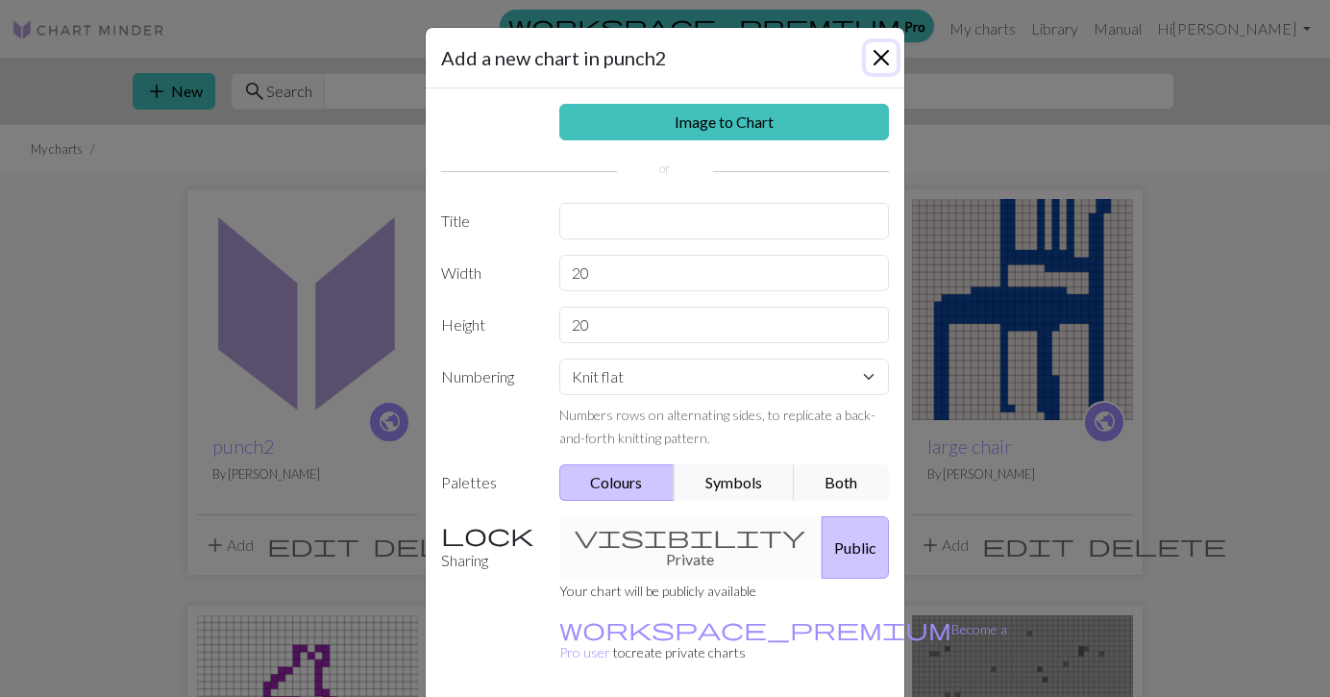
click at [878, 59] on button "Close" at bounding box center [881, 57] width 31 height 31
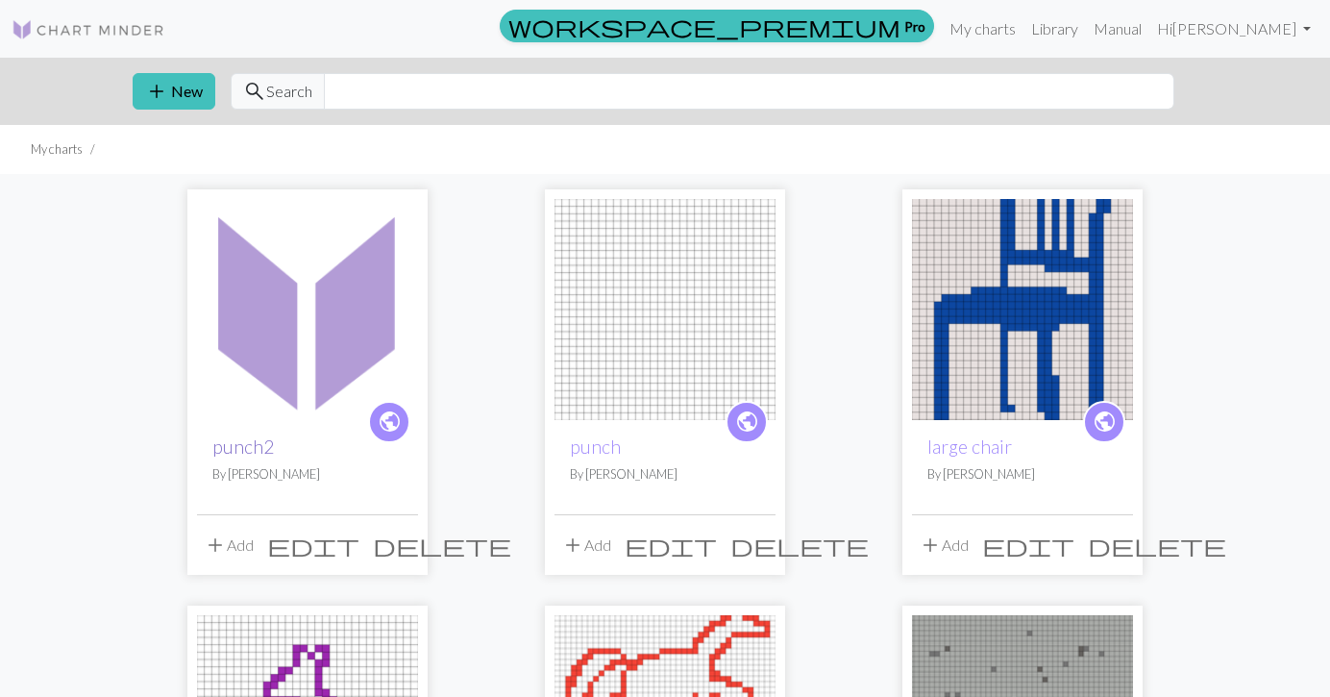
click at [265, 444] on link "punch2" at bounding box center [243, 446] width 62 height 22
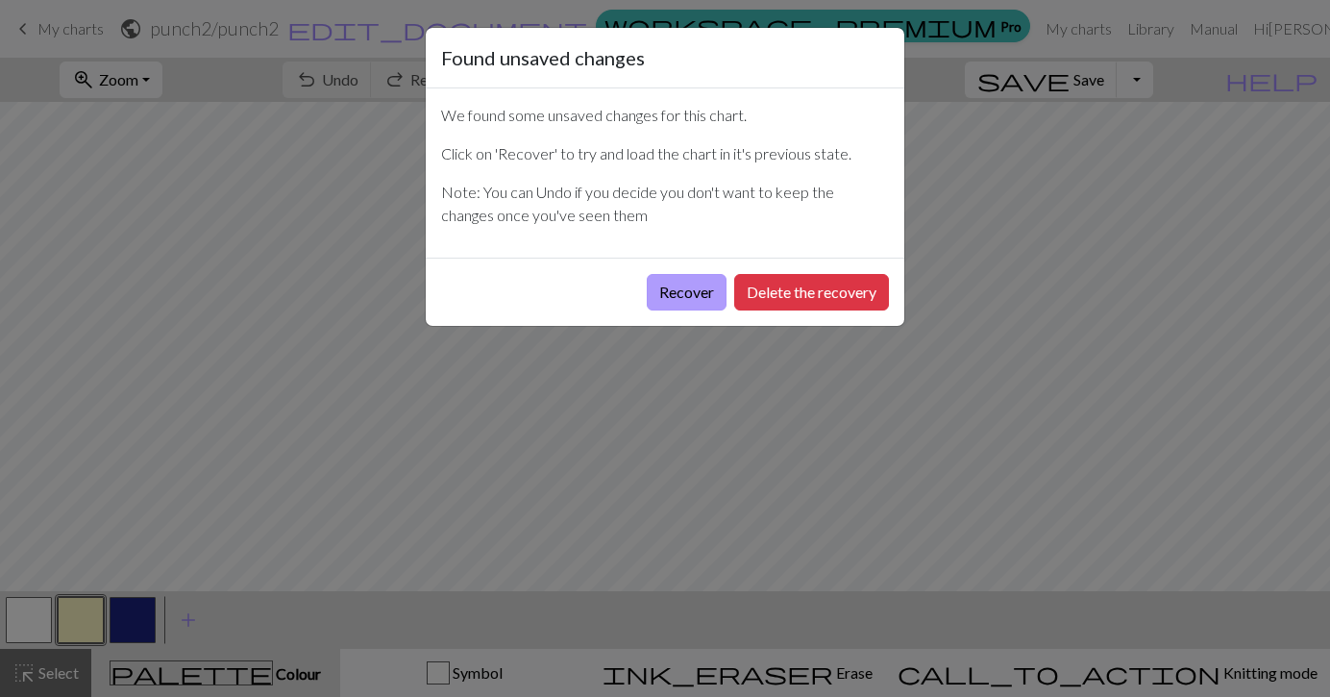
click at [662, 288] on button "Recover" at bounding box center [687, 292] width 80 height 37
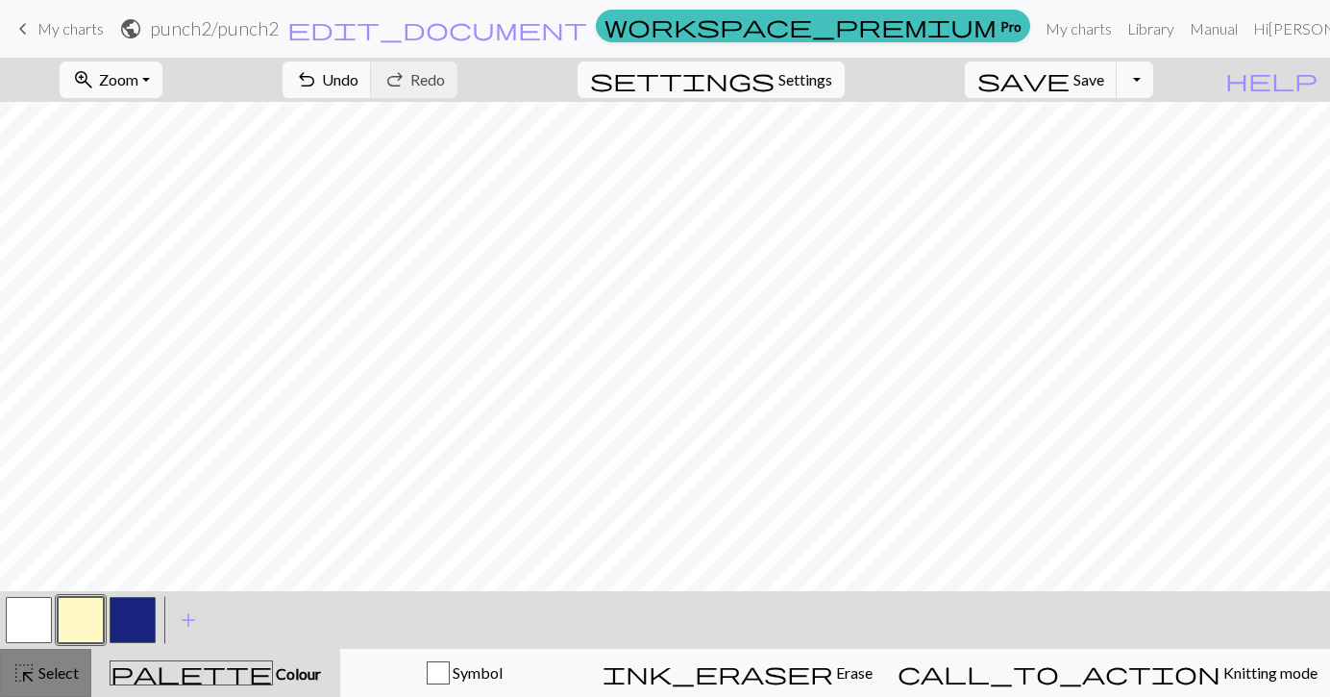
click at [62, 683] on div "highlight_alt Select Select" at bounding box center [45, 672] width 66 height 23
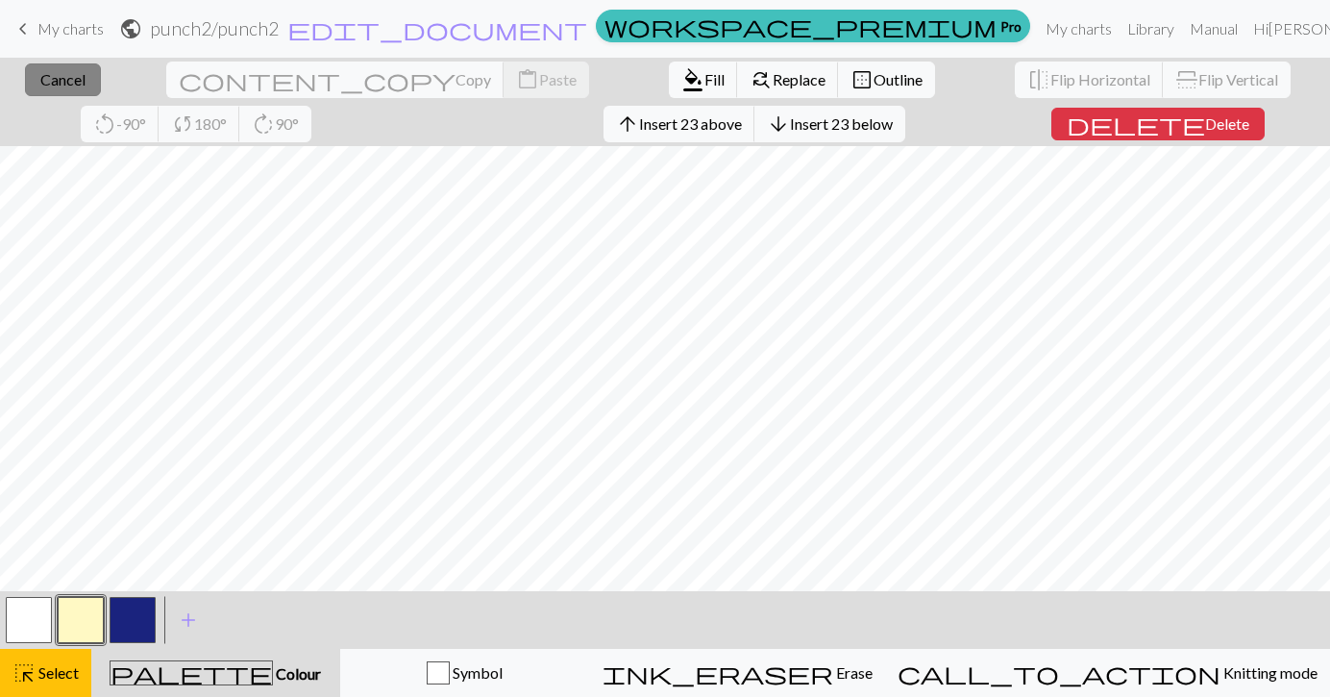
click at [40, 84] on span "Cancel" at bounding box center [62, 79] width 45 height 18
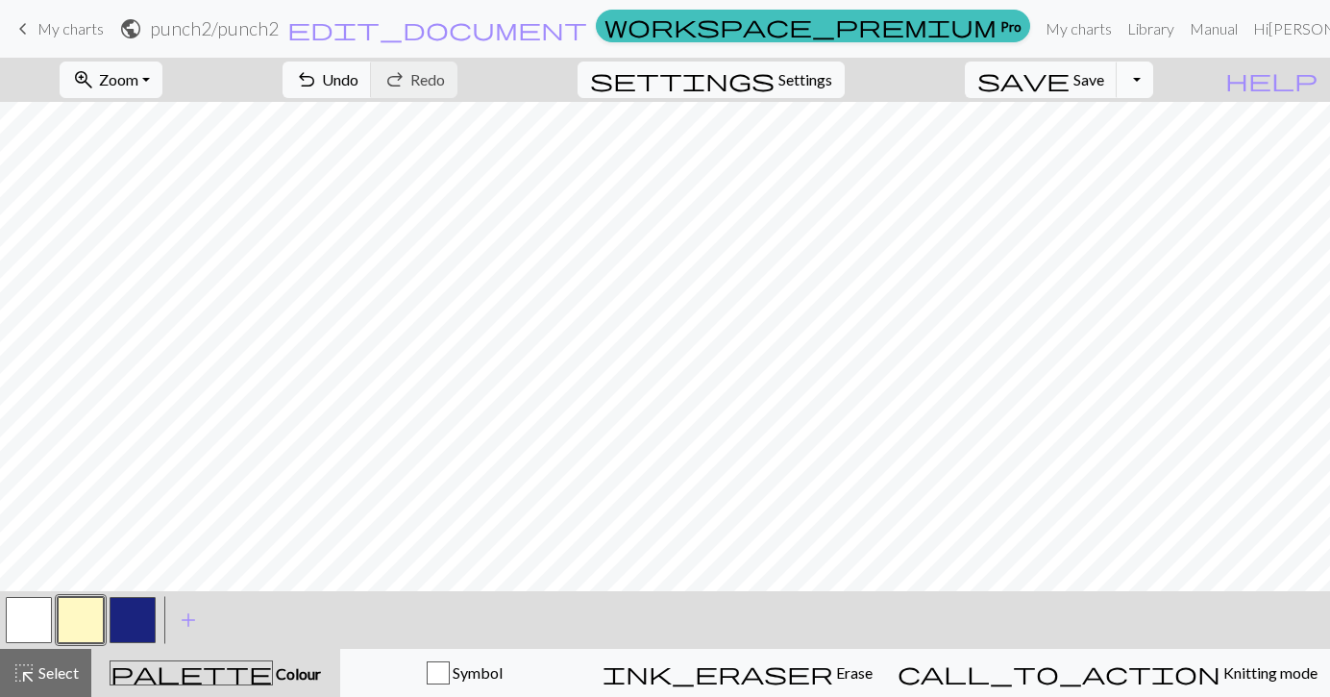
click at [1153, 87] on button "Toggle Dropdown" at bounding box center [1135, 80] width 37 height 37
click at [1135, 124] on button "file_copy Save a copy" at bounding box center [993, 122] width 317 height 31
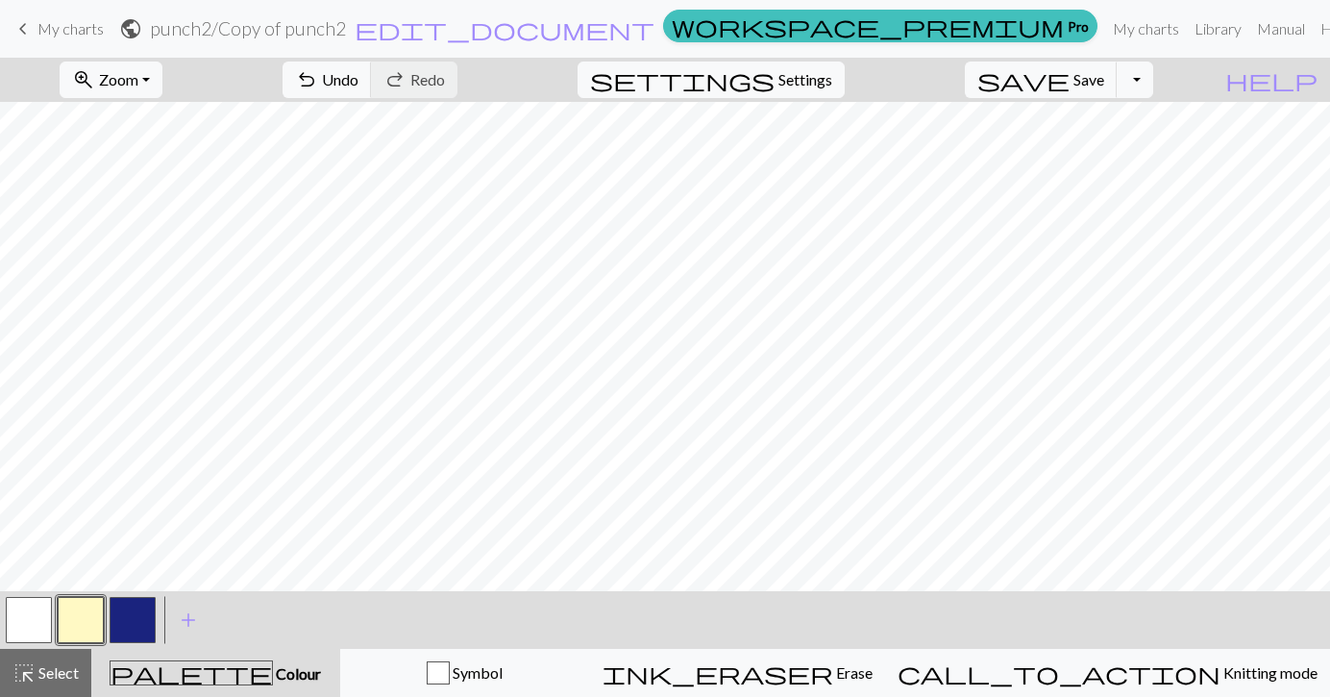
click at [72, 37] on span "My charts" at bounding box center [70, 28] width 66 height 18
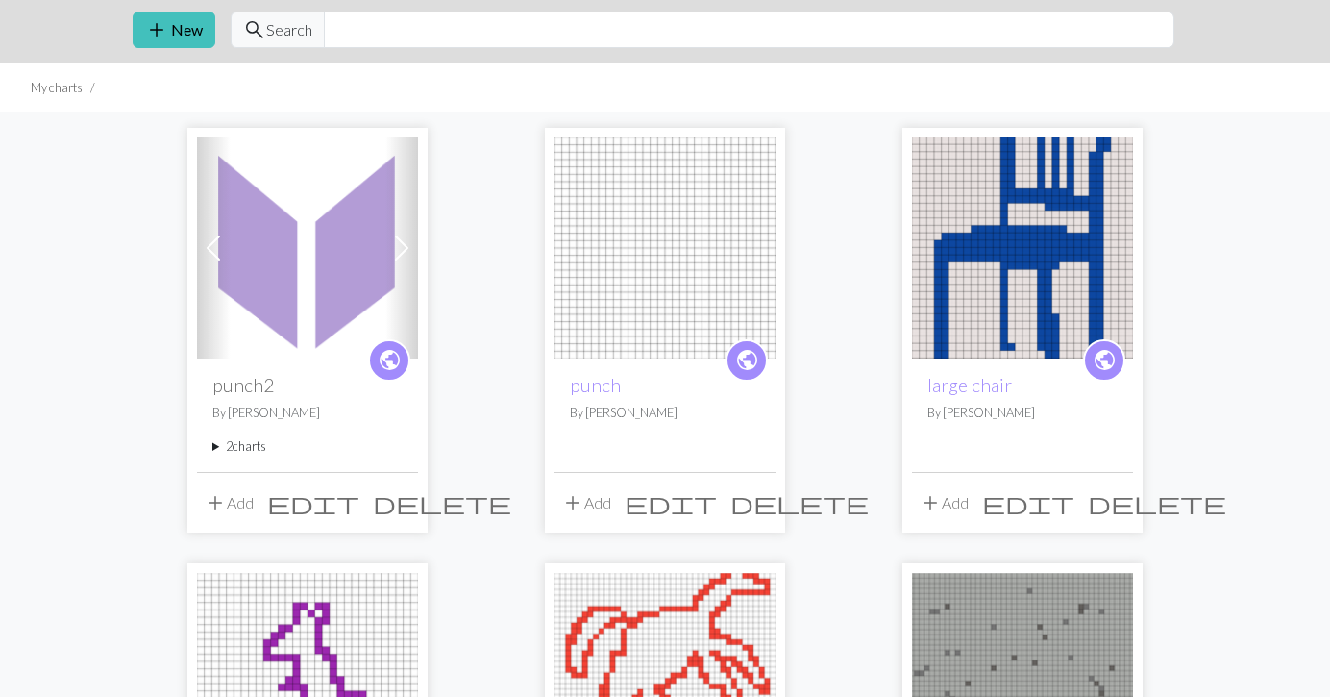
scroll to position [63, 0]
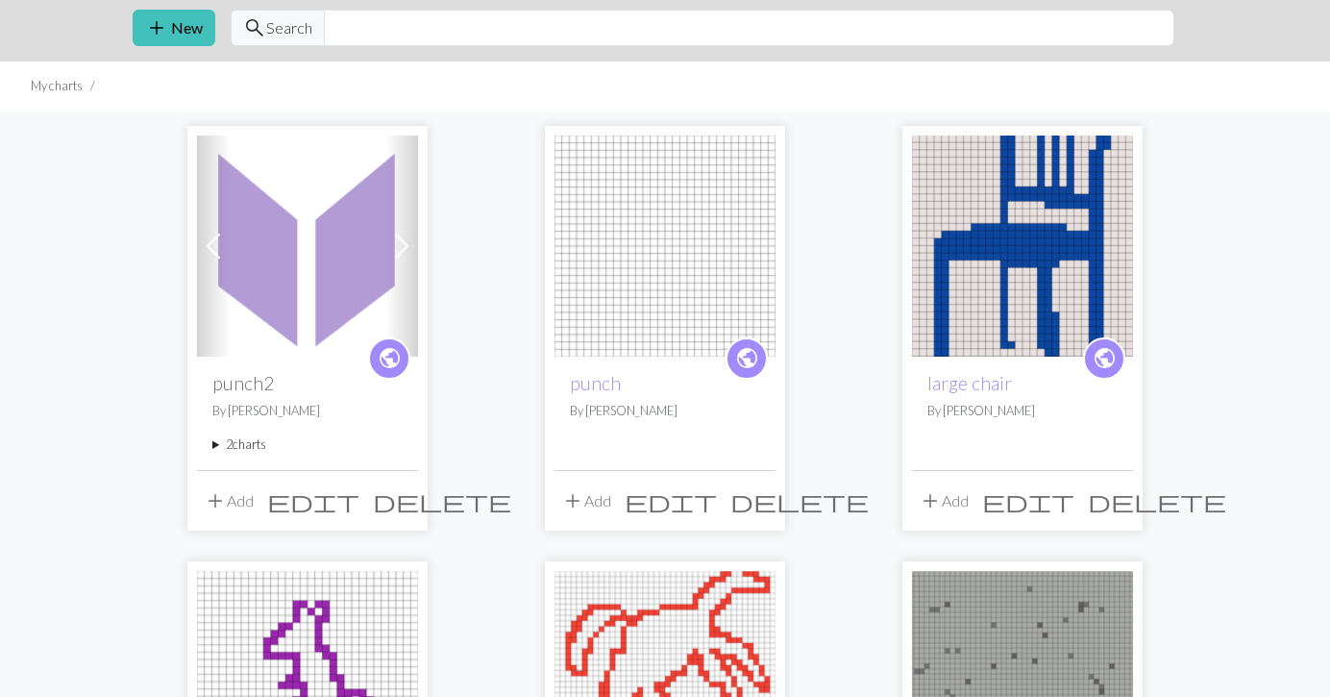
click at [249, 443] on summary "2 charts" at bounding box center [307, 444] width 190 height 18
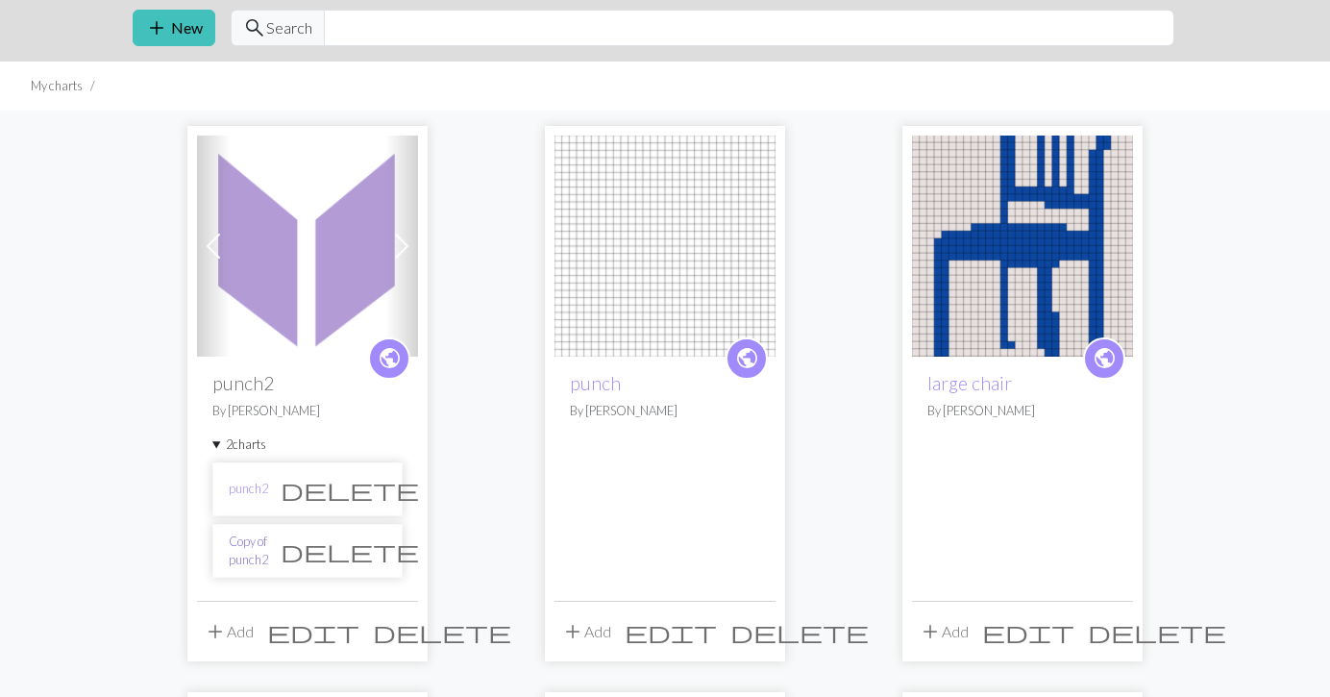
click at [268, 550] on link "Copy of punch2" at bounding box center [248, 550] width 39 height 37
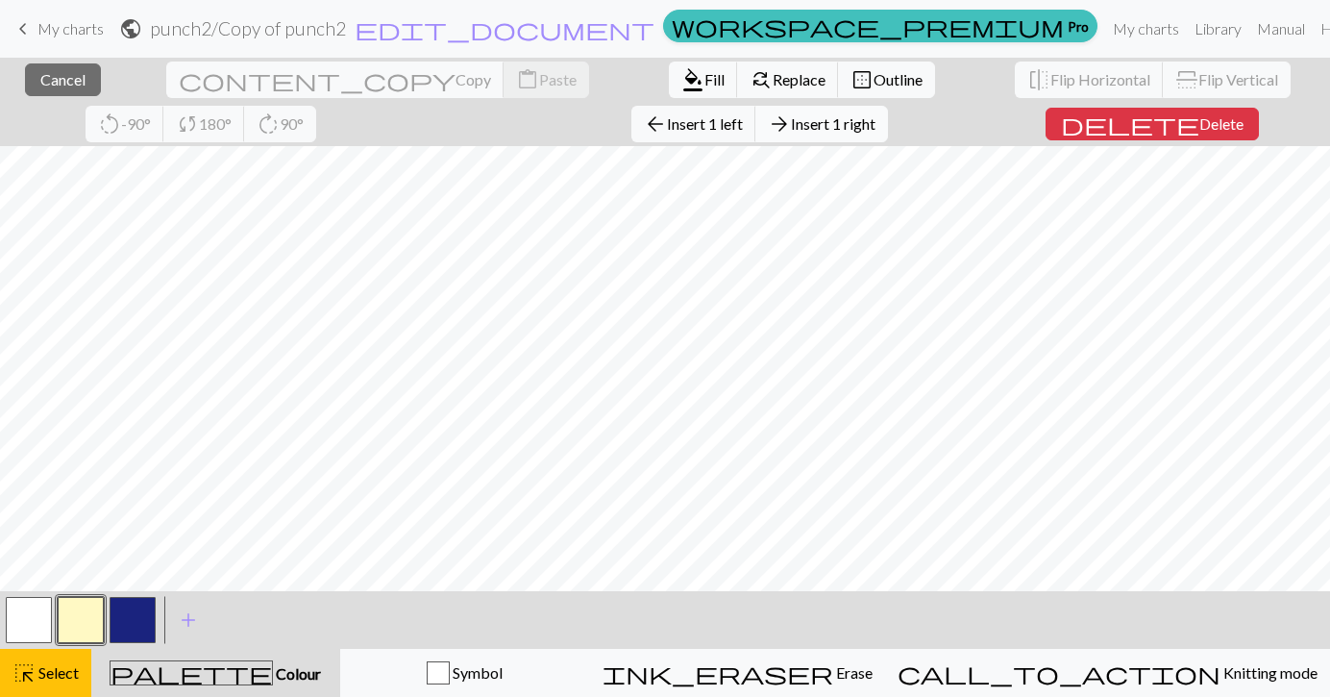
click at [791, 130] on span "Insert 1 right" at bounding box center [833, 123] width 85 height 18
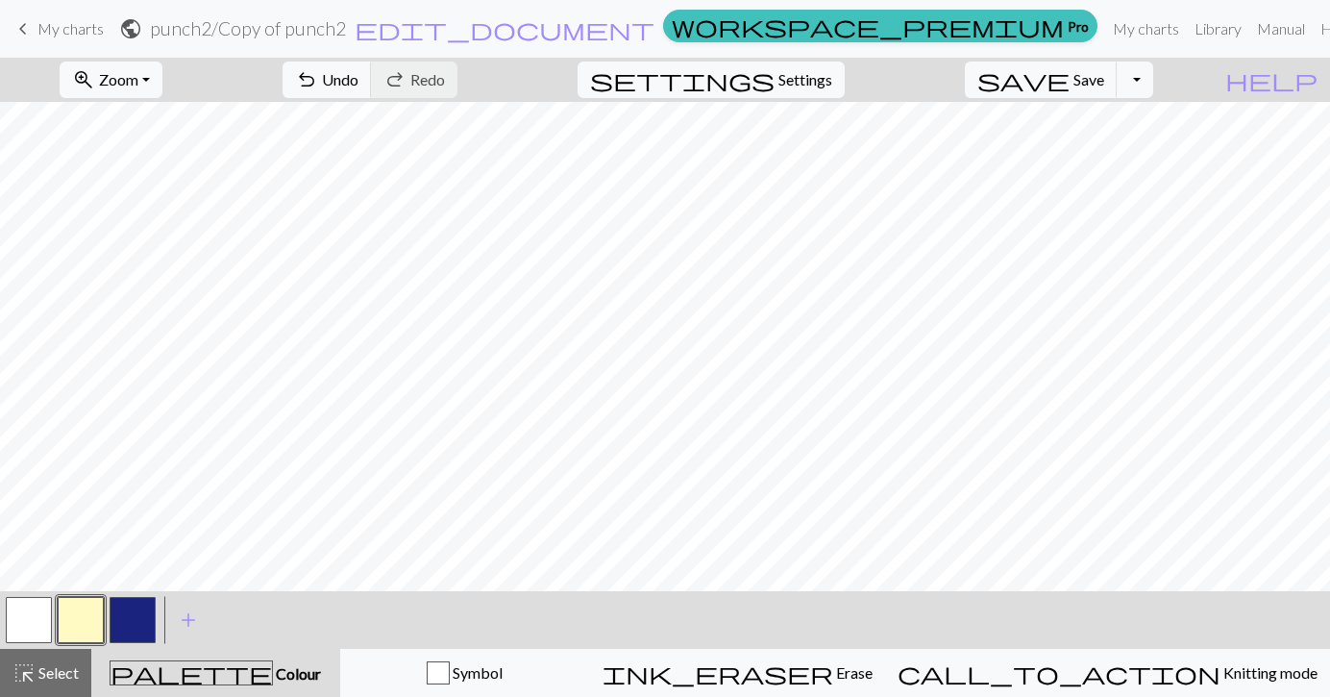
click at [125, 621] on button "button" at bounding box center [133, 620] width 46 height 46
click at [39, 621] on button "button" at bounding box center [29, 620] width 46 height 46
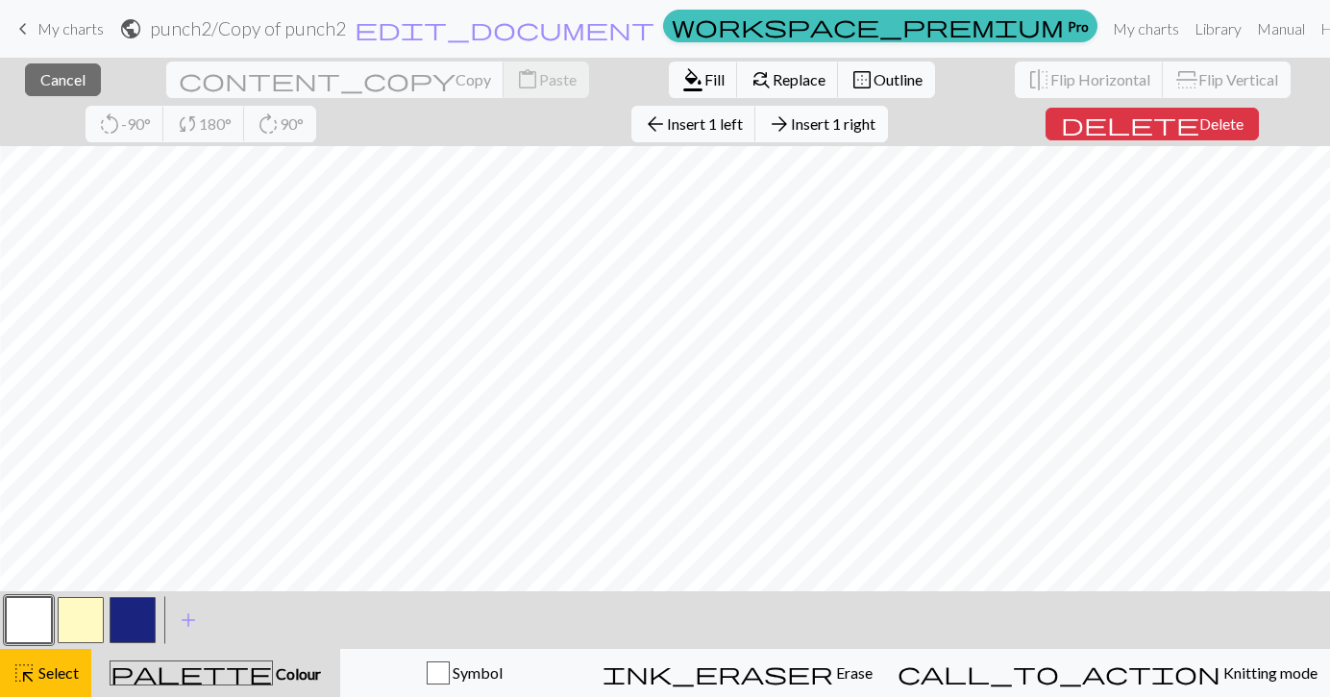
click at [755, 135] on button "arrow_forward Insert 1 right" at bounding box center [821, 124] width 133 height 37
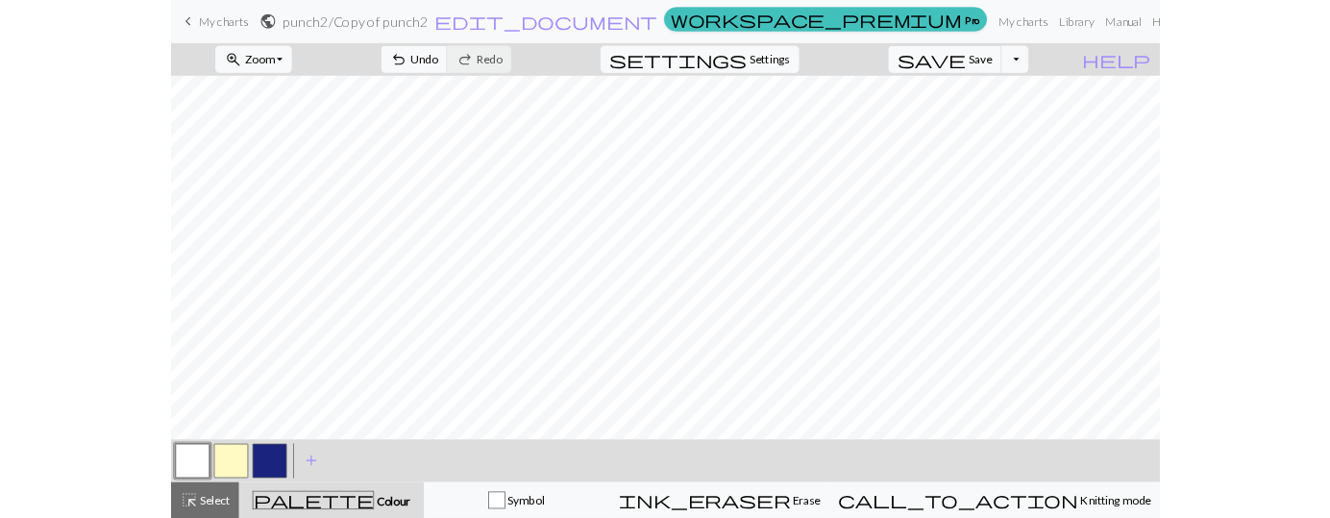
scroll to position [0, 0]
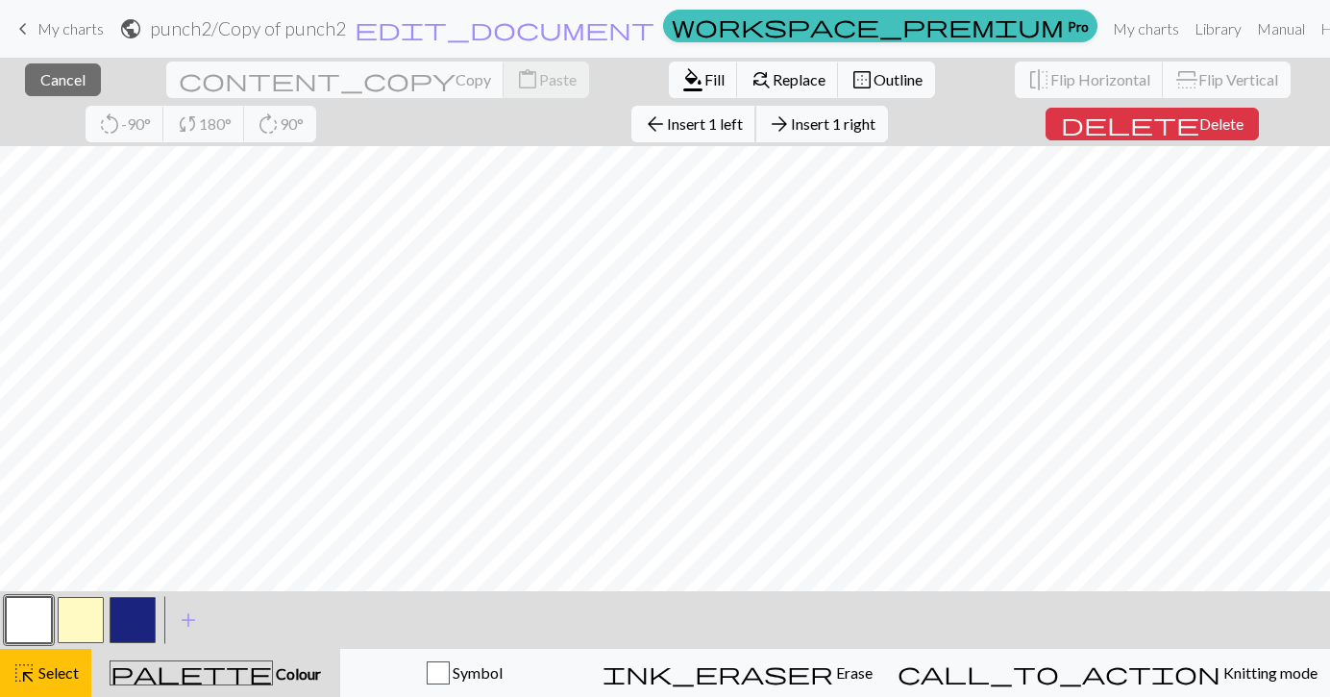
click at [631, 134] on button "arrow_back Insert 1 left" at bounding box center [693, 124] width 125 height 37
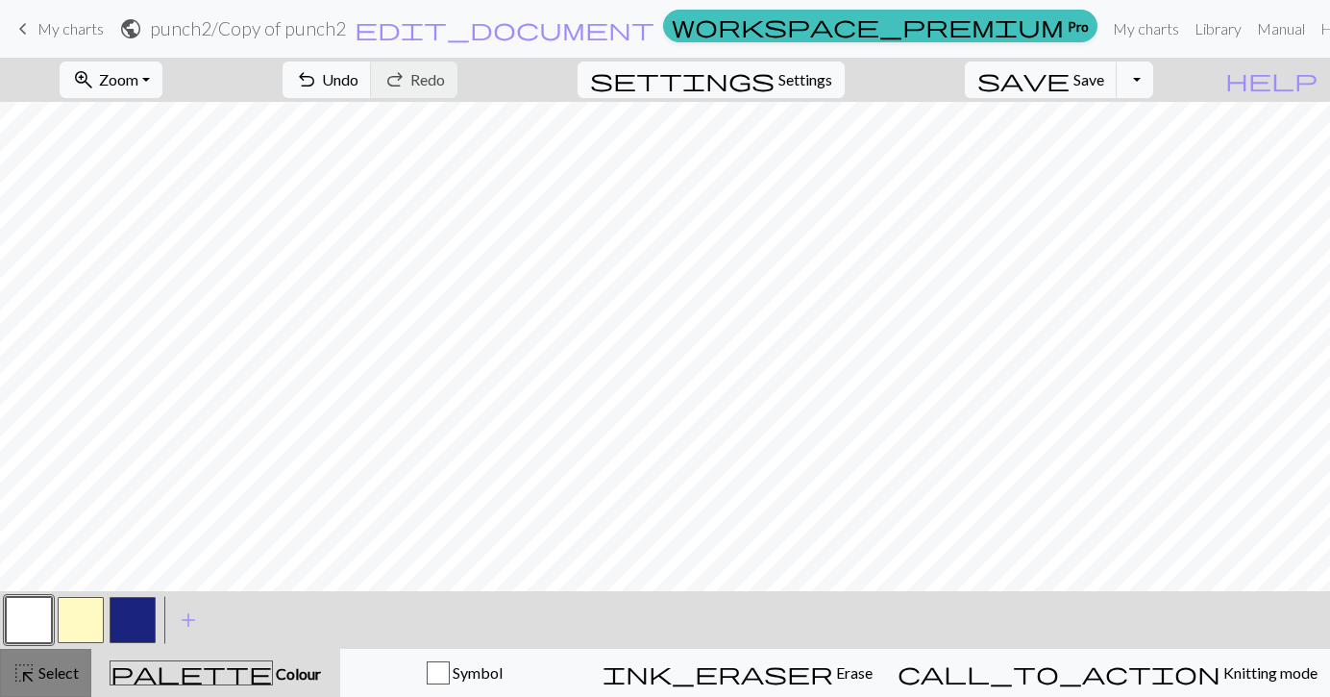
click at [62, 674] on span "Select" at bounding box center [57, 672] width 43 height 18
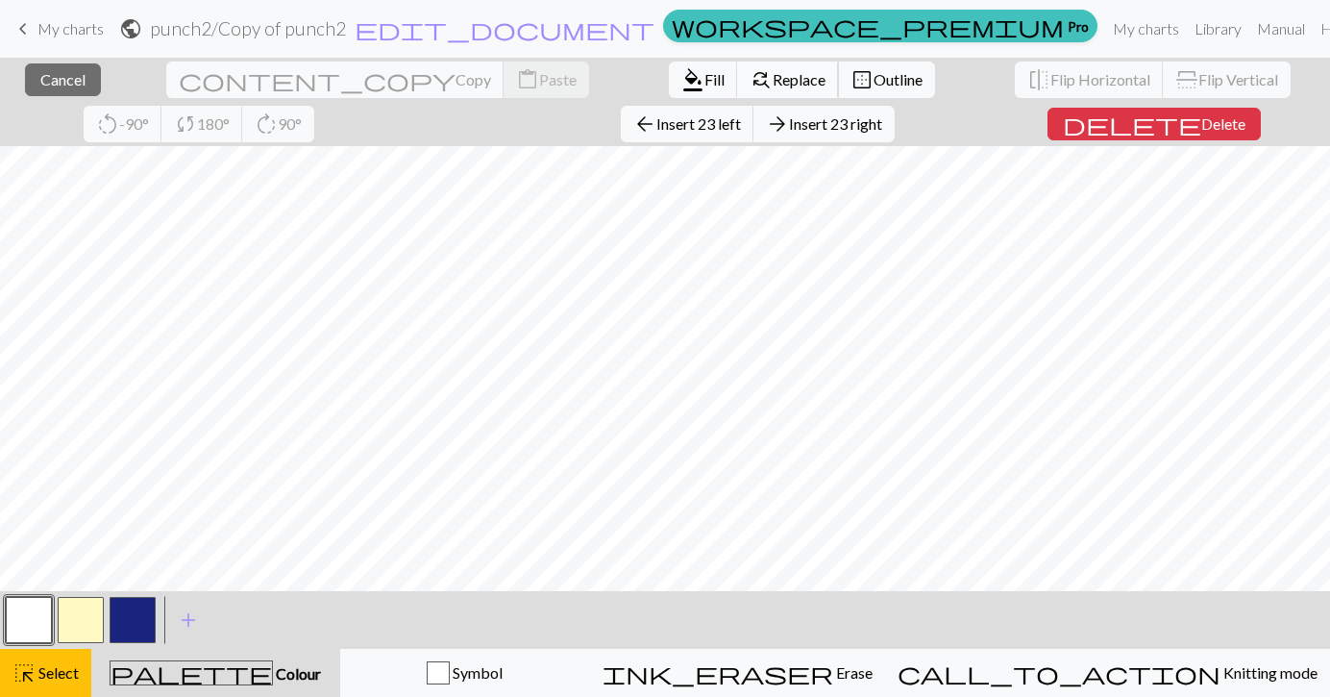
click at [773, 82] on span "Replace" at bounding box center [799, 79] width 53 height 18
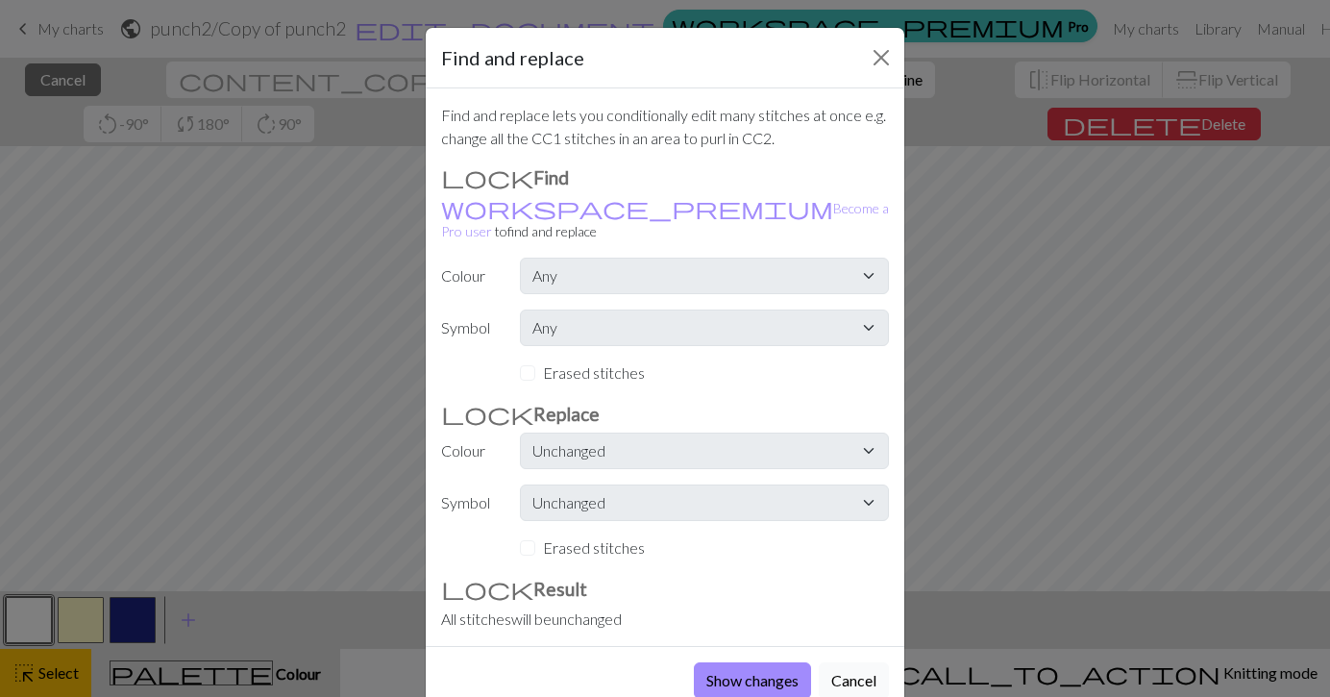
click at [850, 662] on button "Cancel" at bounding box center [854, 680] width 70 height 37
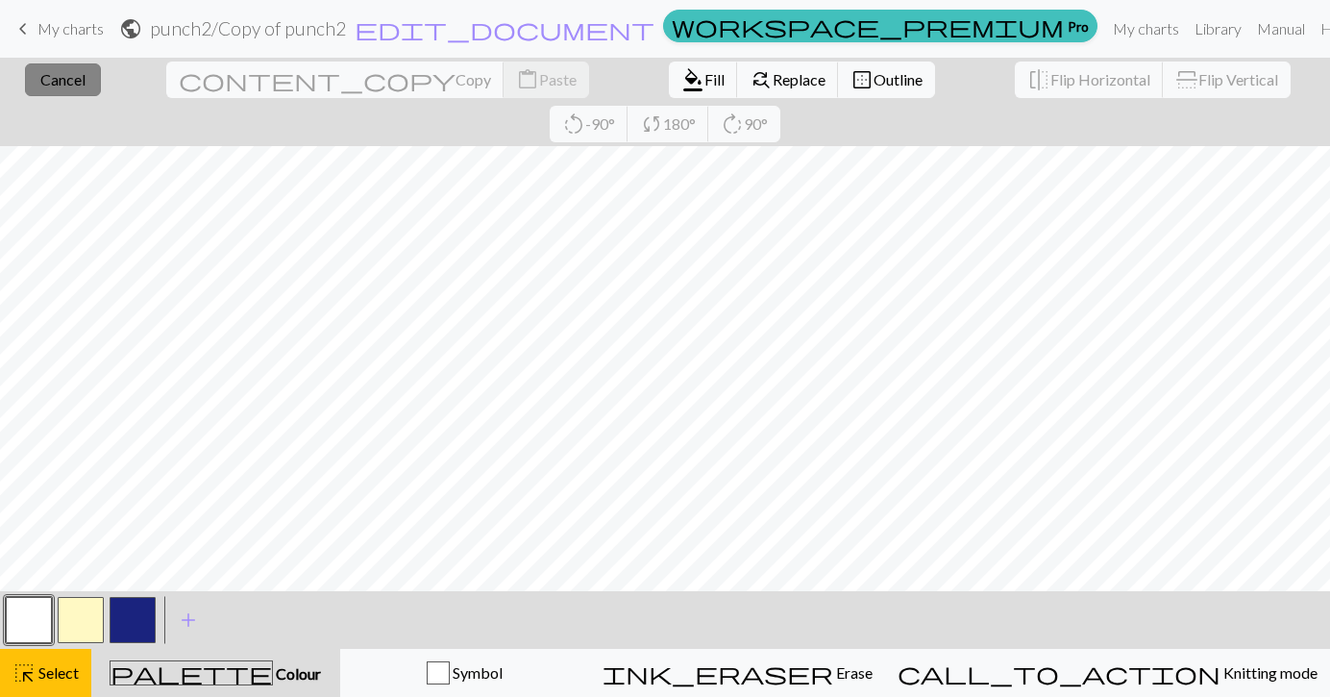
click at [71, 86] on span "Cancel" at bounding box center [62, 79] width 45 height 18
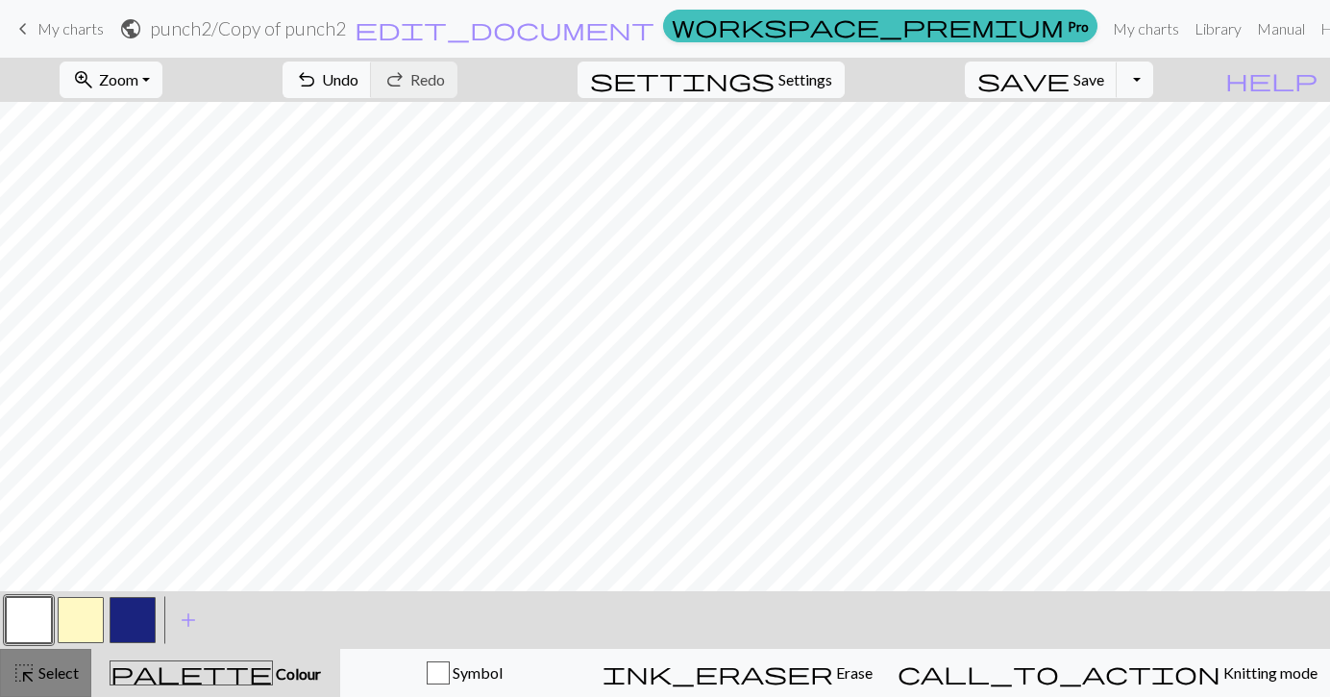
click at [55, 672] on span "Select" at bounding box center [57, 672] width 43 height 18
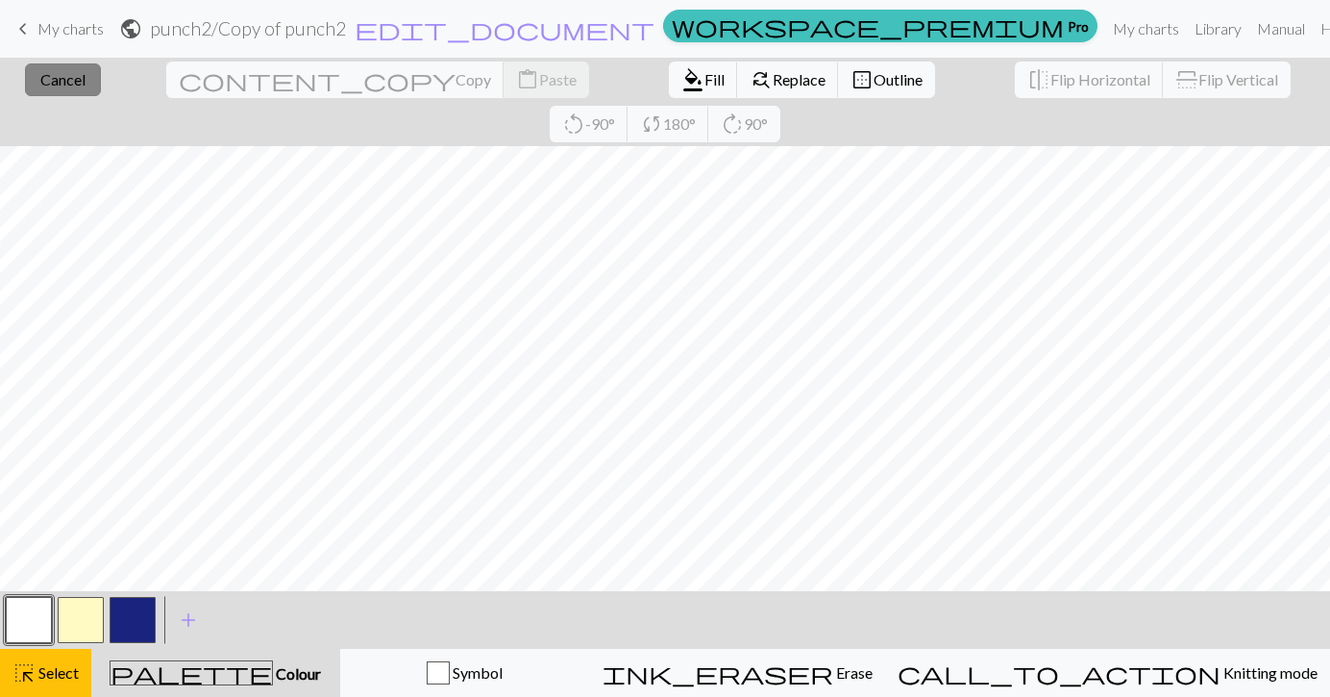
click at [73, 82] on span "Cancel" at bounding box center [62, 79] width 45 height 18
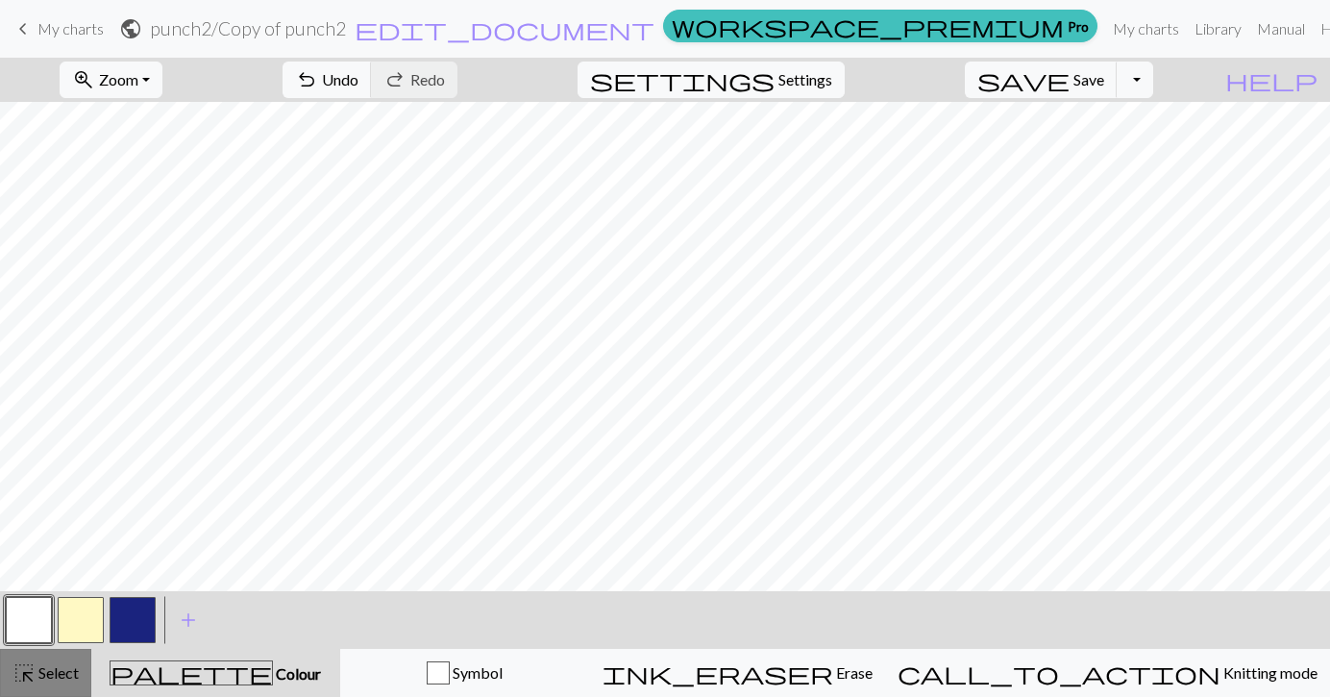
click at [46, 670] on span "Select" at bounding box center [57, 672] width 43 height 18
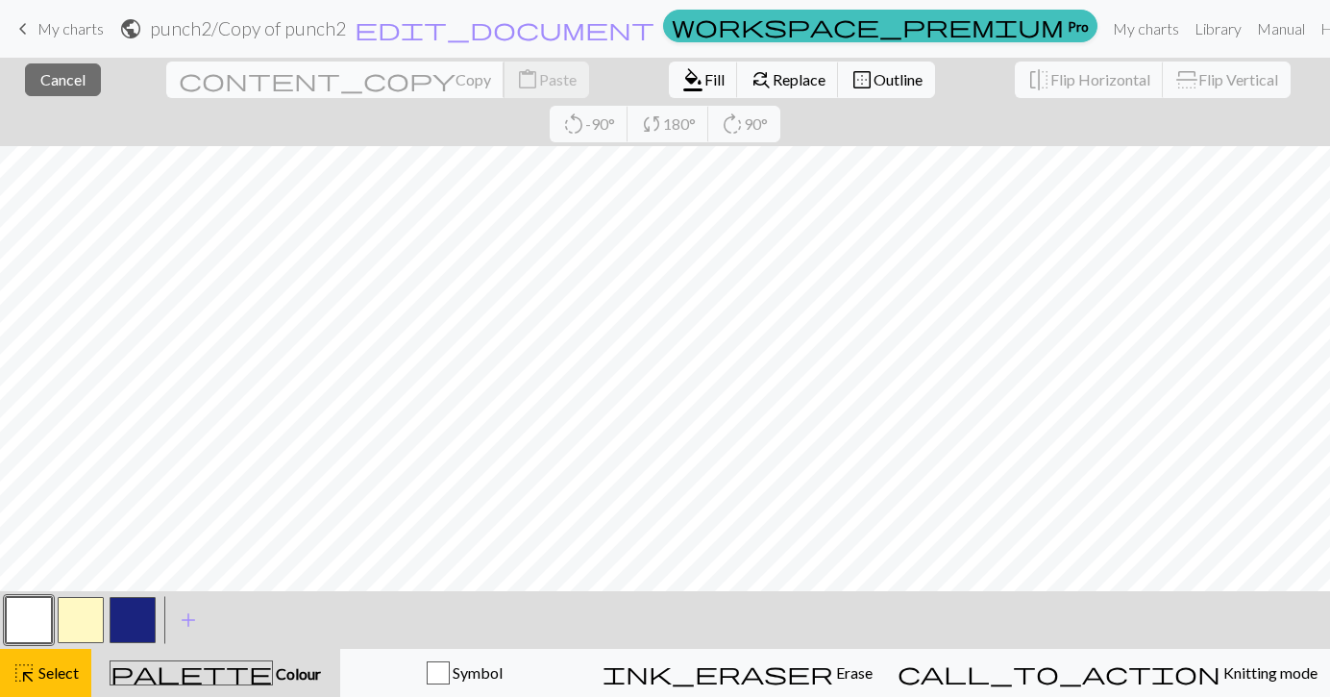
click at [456, 86] on span "Copy" at bounding box center [474, 79] width 36 height 18
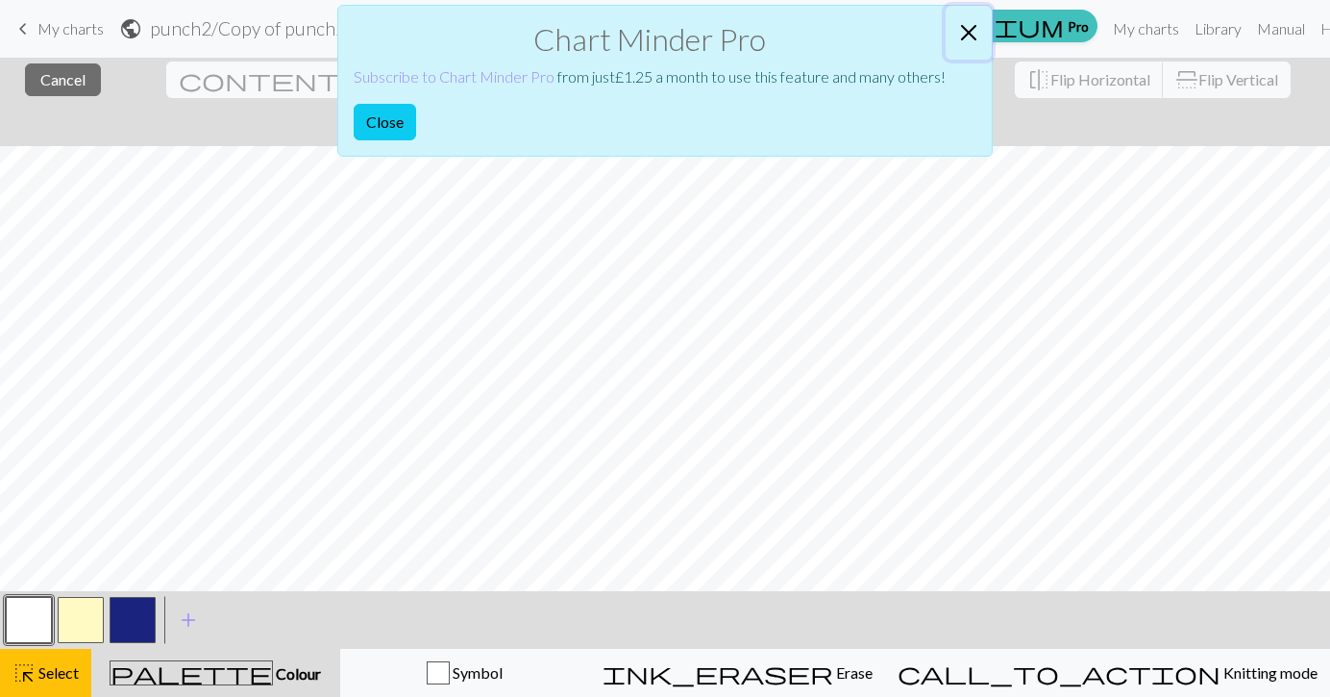
click at [968, 36] on button "Close" at bounding box center [969, 33] width 46 height 54
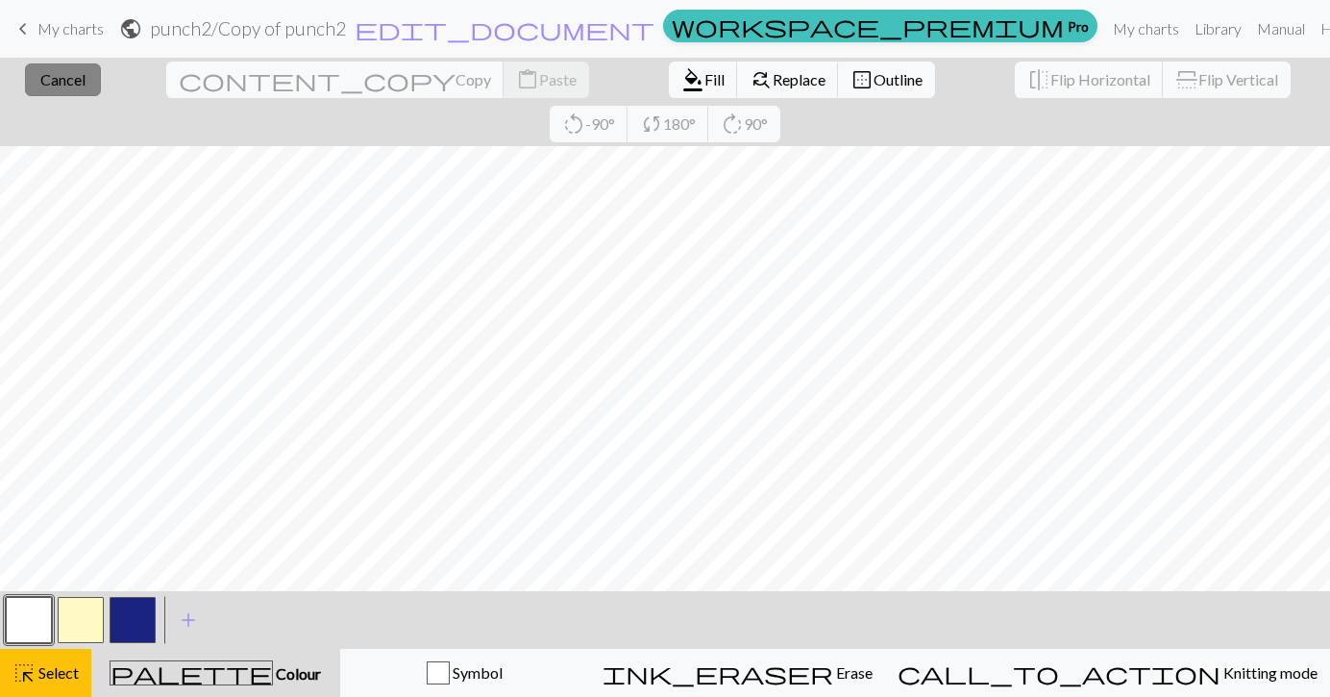
click at [71, 91] on button "close Cancel" at bounding box center [63, 79] width 76 height 33
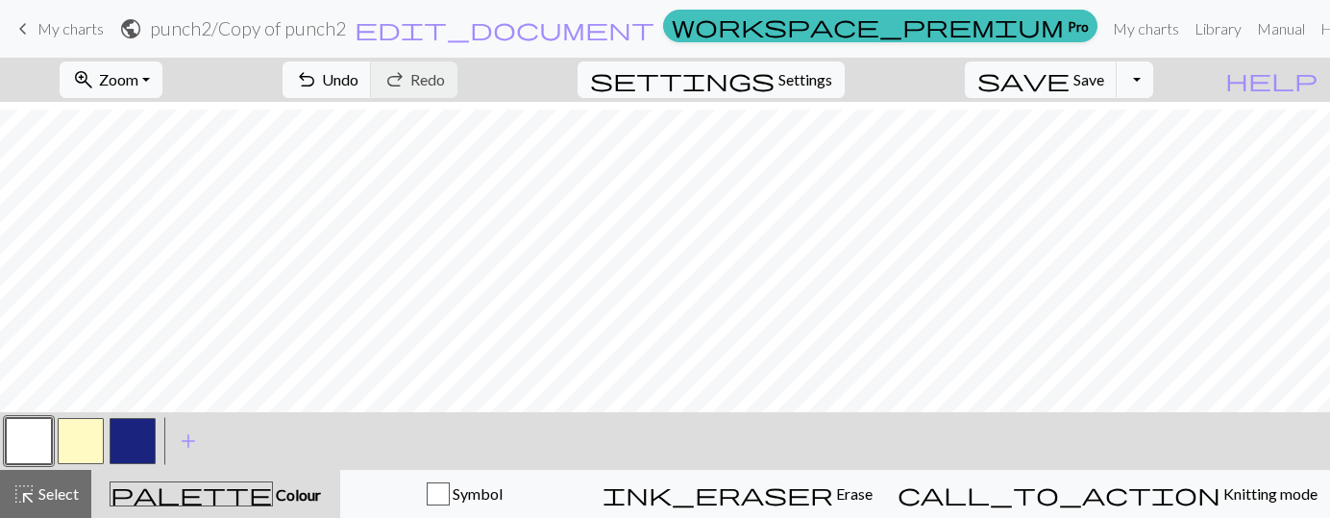
scroll to position [26, 0]
click at [132, 438] on button "button" at bounding box center [133, 441] width 46 height 46
click at [37, 446] on button "button" at bounding box center [29, 441] width 46 height 46
click at [151, 427] on button "button" at bounding box center [133, 441] width 46 height 46
click at [39, 442] on button "button" at bounding box center [29, 441] width 46 height 46
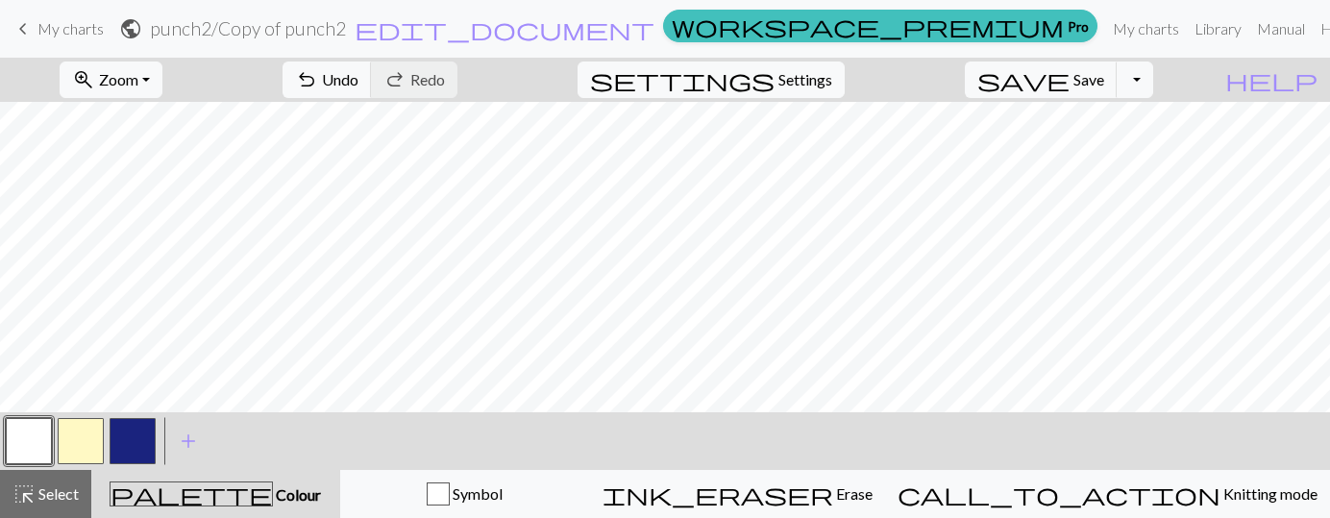
click at [123, 432] on button "button" at bounding box center [133, 441] width 46 height 46
click at [21, 439] on button "button" at bounding box center [29, 441] width 46 height 46
click at [147, 447] on button "button" at bounding box center [133, 441] width 46 height 46
click at [28, 431] on button "button" at bounding box center [29, 441] width 46 height 46
click at [135, 436] on button "button" at bounding box center [133, 441] width 46 height 46
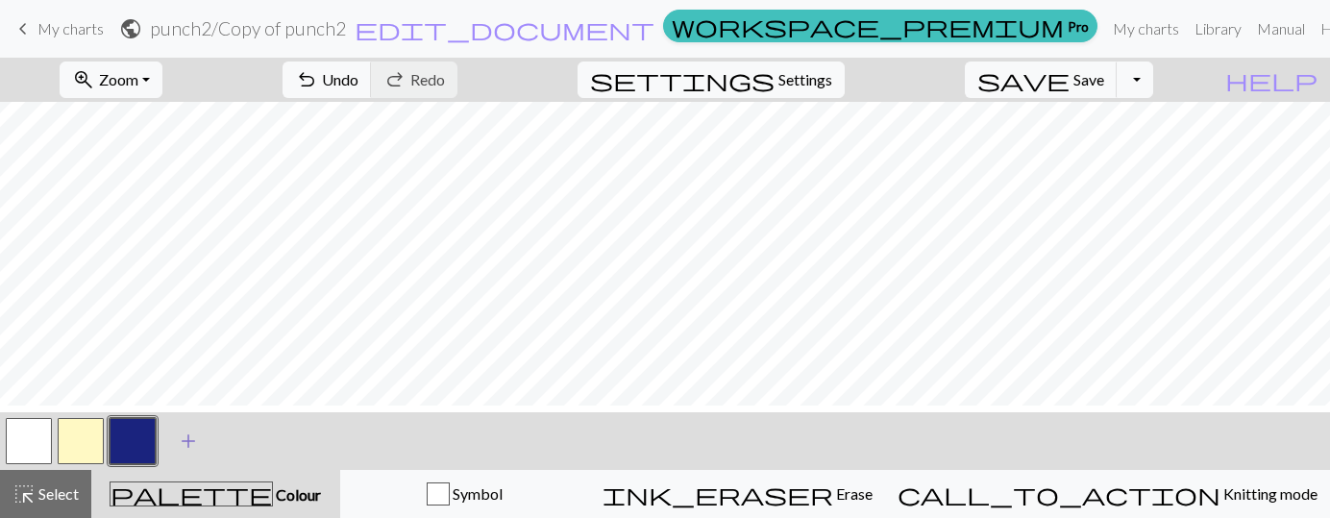
scroll to position [10, 0]
click at [21, 456] on button "button" at bounding box center [29, 441] width 46 height 46
click at [141, 447] on button "button" at bounding box center [133, 441] width 46 height 46
click at [126, 437] on button "button" at bounding box center [133, 441] width 46 height 46
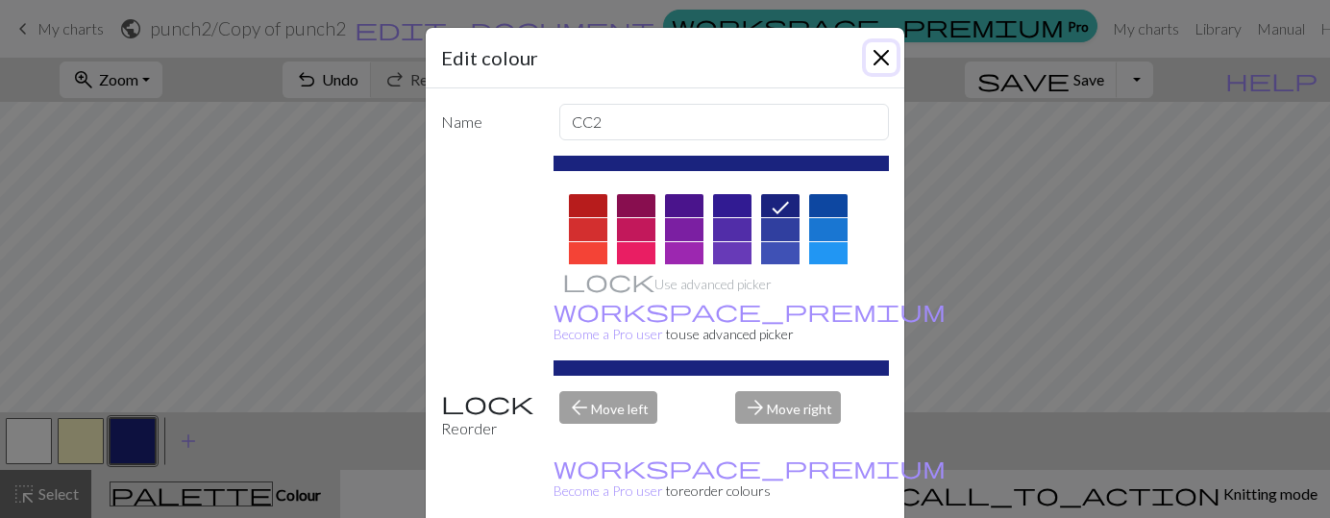
click at [888, 57] on button "Close" at bounding box center [881, 57] width 31 height 31
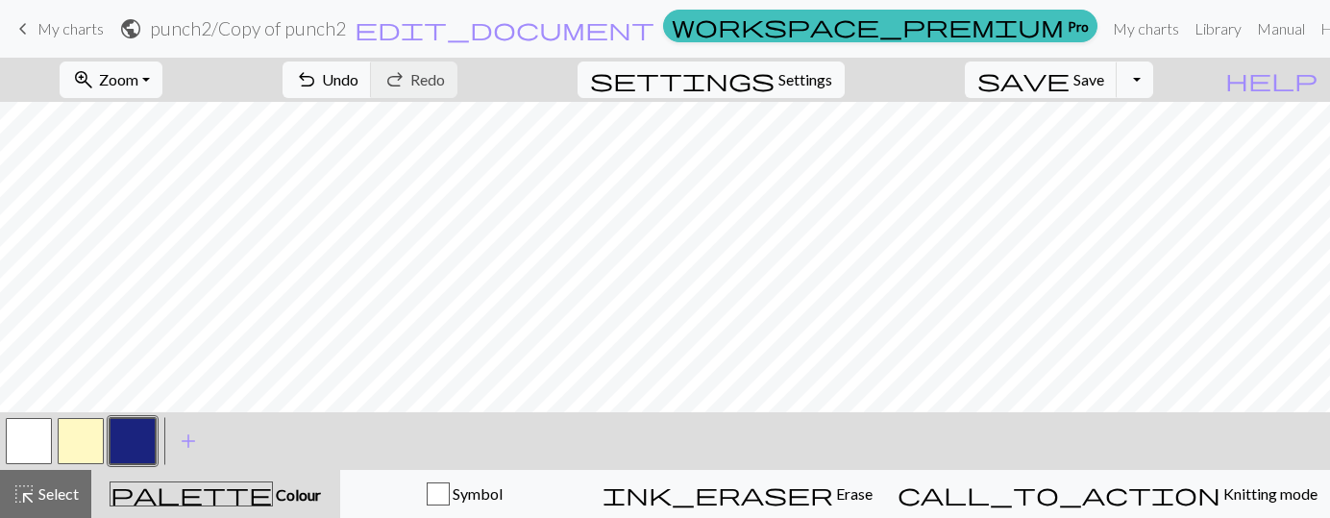
click at [33, 448] on button "button" at bounding box center [29, 441] width 46 height 46
click at [128, 432] on button "button" at bounding box center [133, 441] width 46 height 46
click at [38, 442] on button "button" at bounding box center [29, 441] width 46 height 46
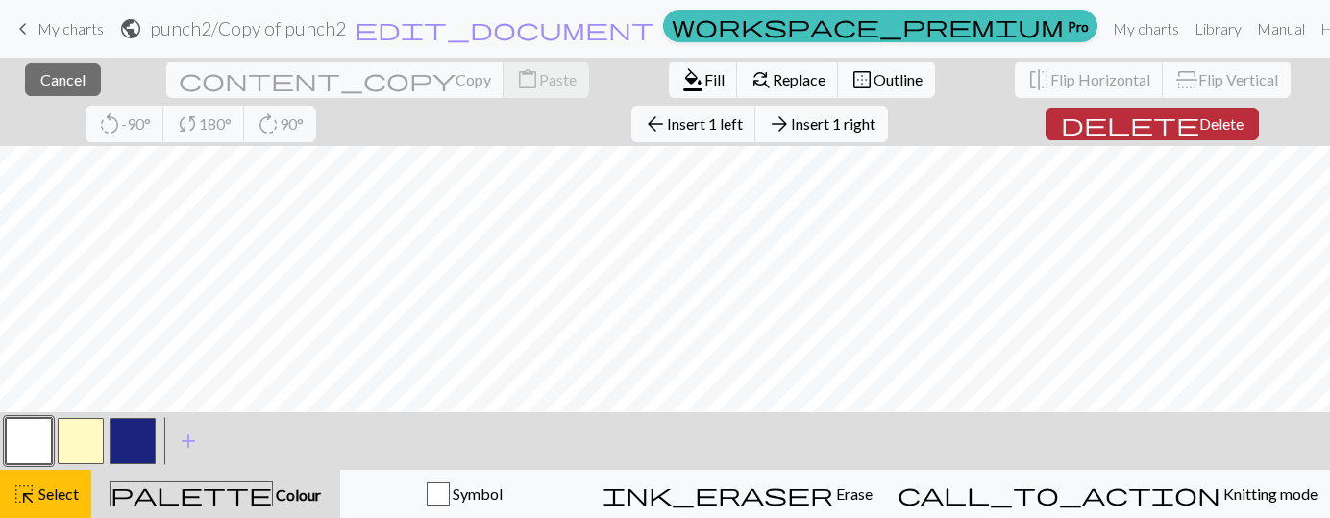
click at [1199, 130] on span "Delete" at bounding box center [1221, 123] width 44 height 18
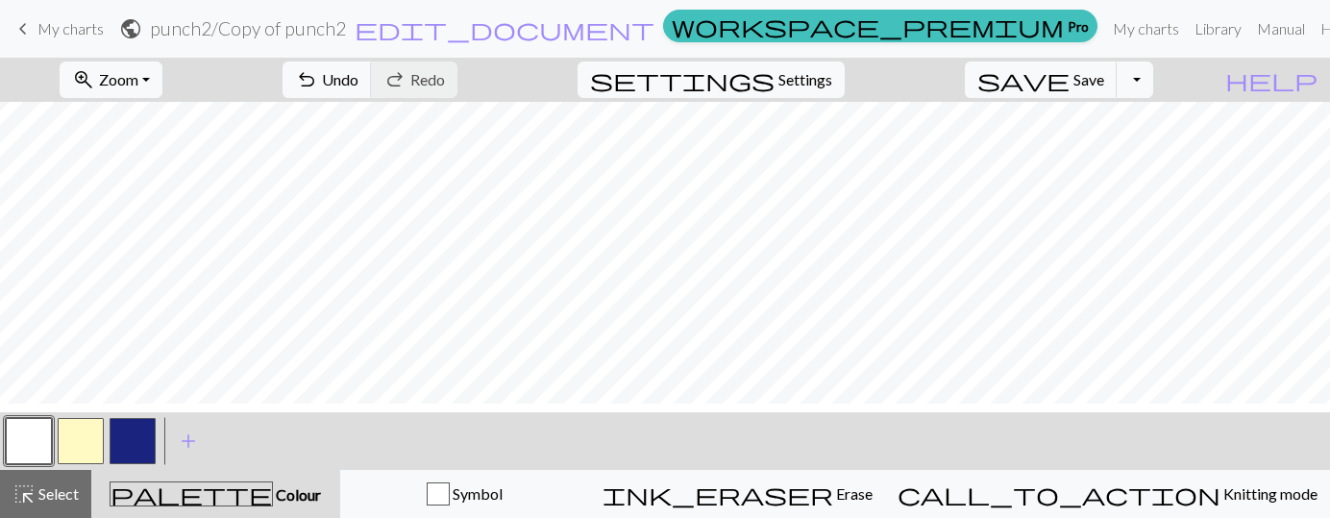
scroll to position [37, 0]
click at [141, 438] on button "button" at bounding box center [133, 441] width 46 height 46
click at [25, 443] on button "button" at bounding box center [29, 441] width 46 height 46
click at [142, 448] on button "button" at bounding box center [133, 441] width 46 height 46
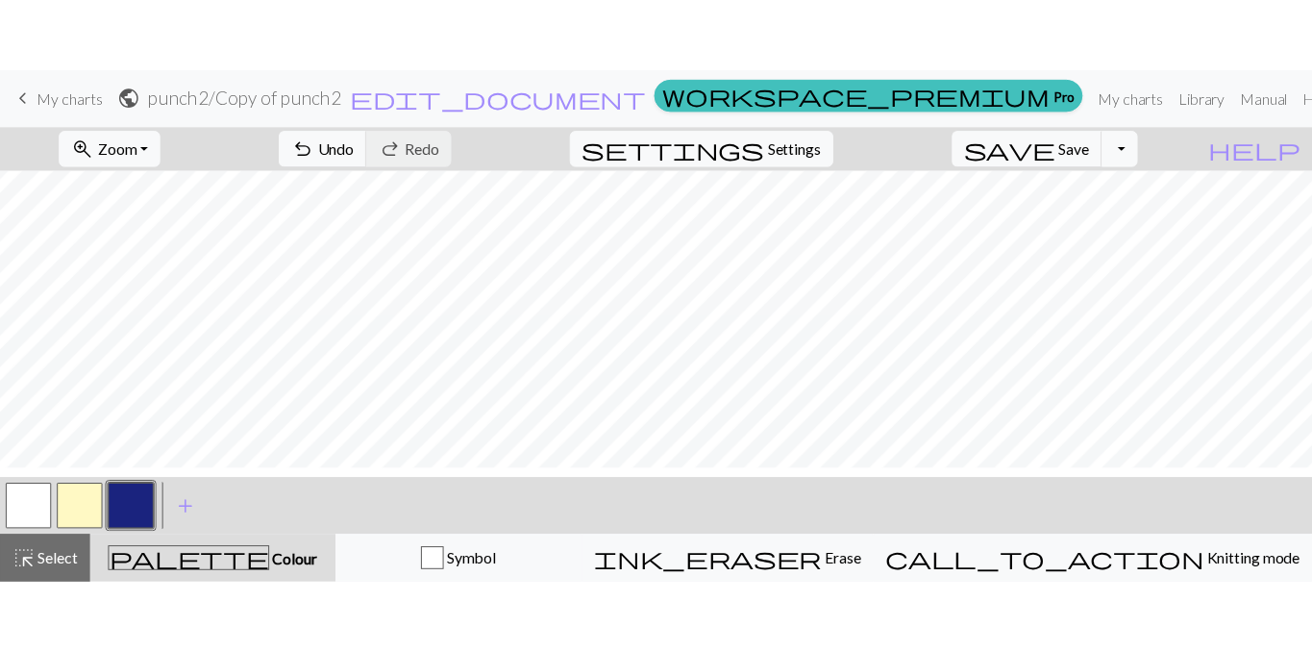
scroll to position [0, 0]
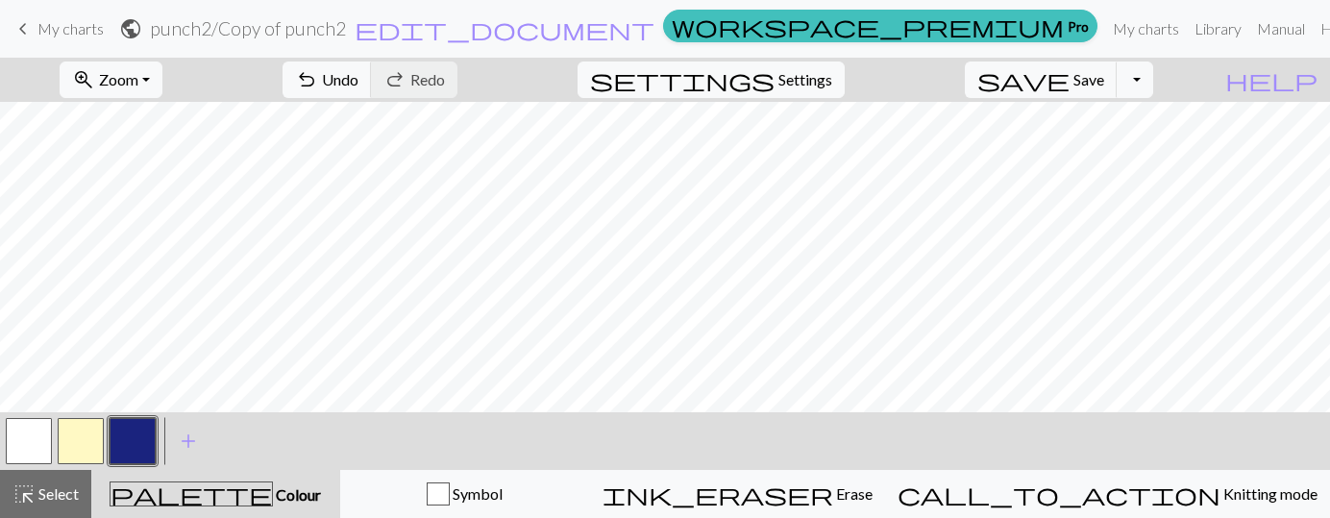
click at [21, 443] on button "button" at bounding box center [29, 441] width 46 height 46
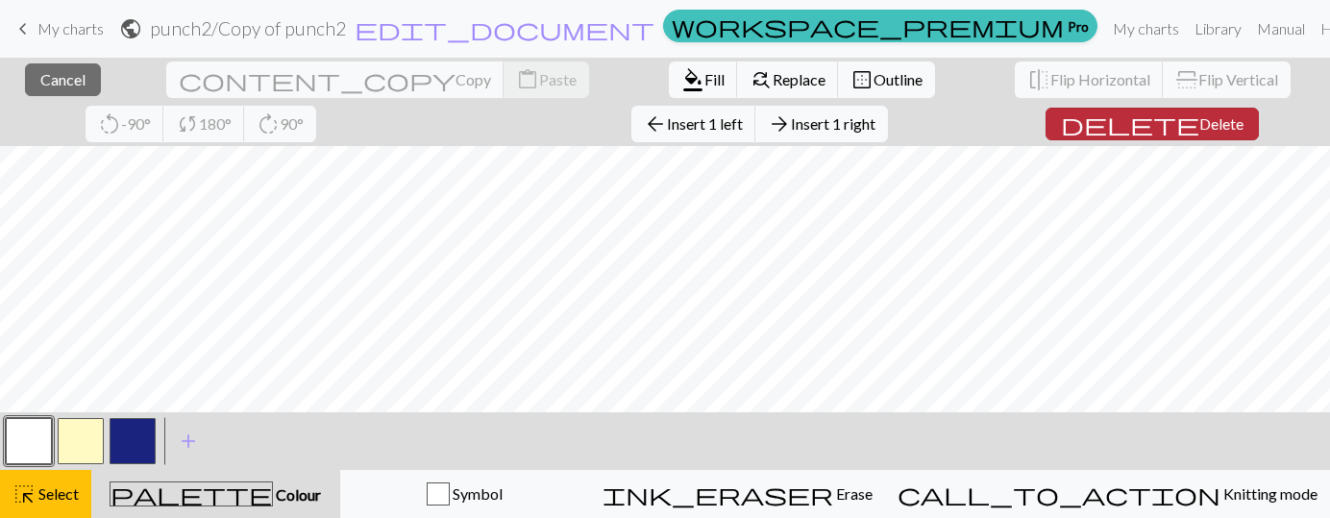
click at [1061, 127] on span "delete" at bounding box center [1130, 124] width 138 height 27
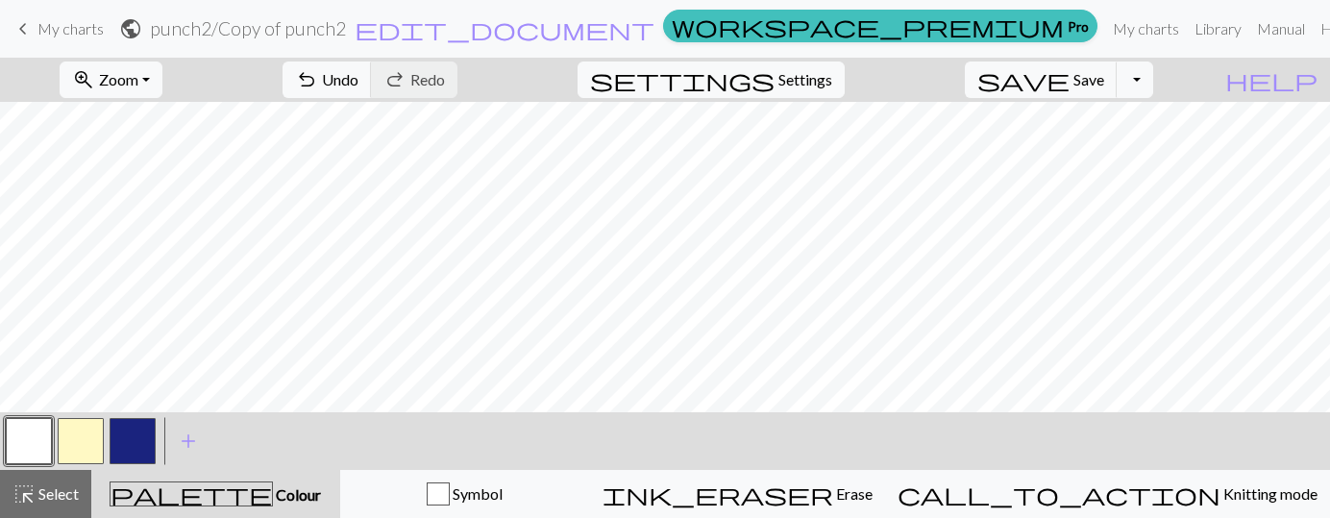
click at [135, 442] on button "button" at bounding box center [133, 441] width 46 height 46
click at [36, 442] on button "button" at bounding box center [29, 441] width 46 height 46
click at [129, 453] on button "button" at bounding box center [133, 441] width 46 height 46
click at [52, 445] on div at bounding box center [29, 441] width 52 height 52
click at [10, 452] on button "button" at bounding box center [29, 441] width 46 height 46
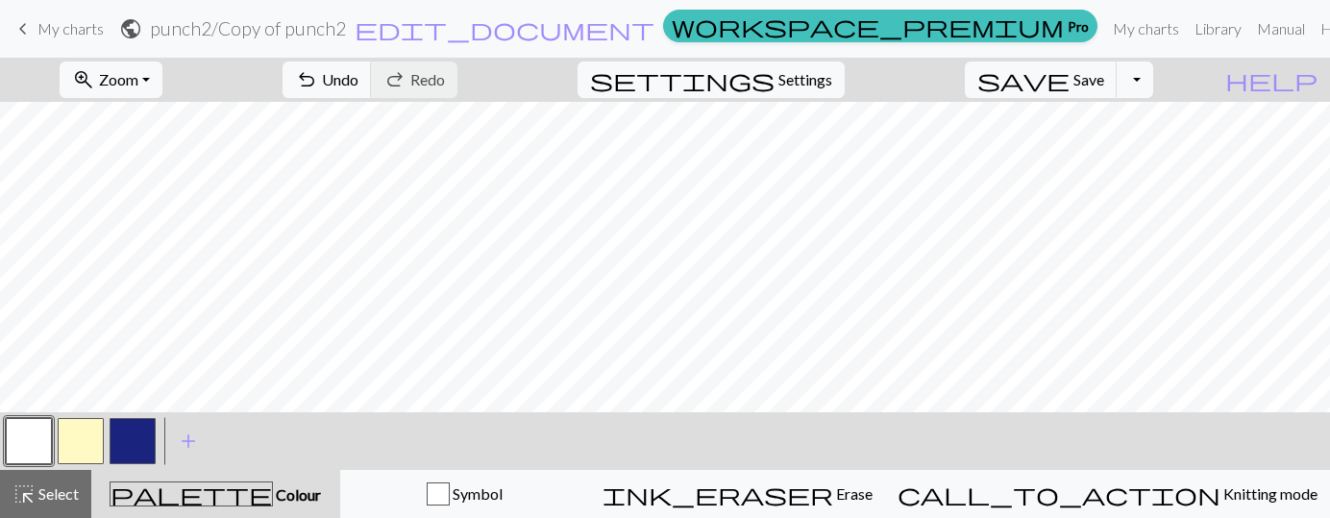
click at [139, 441] on button "button" at bounding box center [133, 441] width 46 height 46
click at [29, 454] on button "button" at bounding box center [29, 441] width 46 height 46
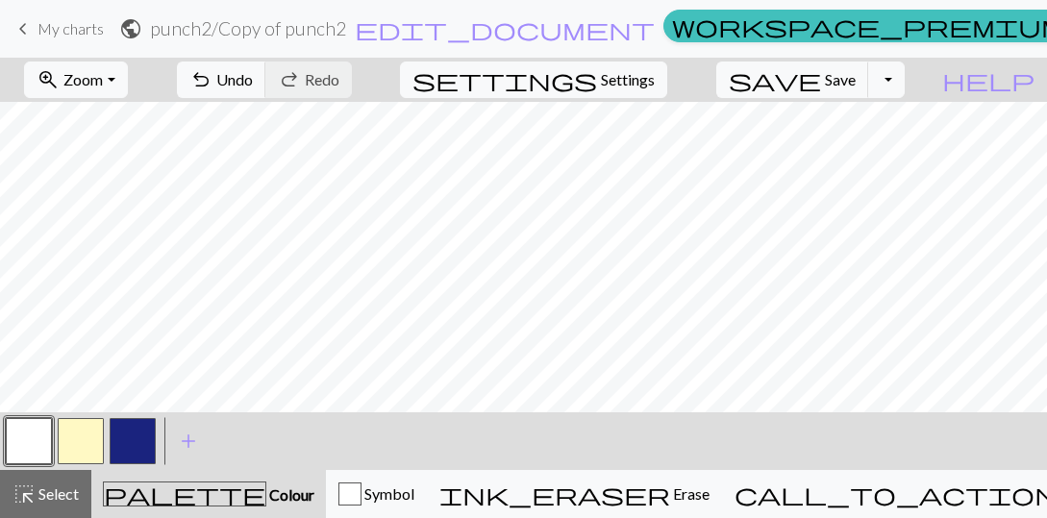
click at [147, 434] on button "button" at bounding box center [133, 441] width 46 height 46
click at [23, 445] on button "button" at bounding box center [29, 441] width 46 height 46
click at [137, 434] on button "button" at bounding box center [133, 441] width 46 height 46
click at [28, 449] on button "button" at bounding box center [29, 441] width 46 height 46
click at [128, 451] on button "button" at bounding box center [133, 441] width 46 height 46
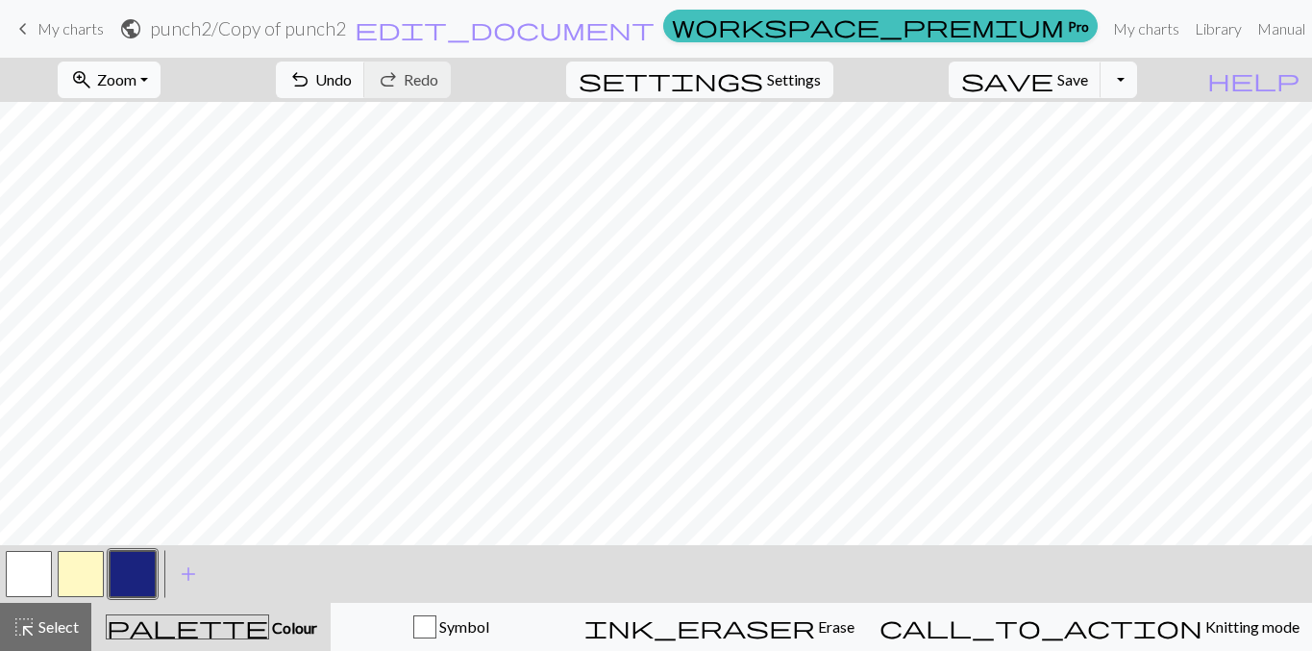
click at [136, 81] on span "Zoom" at bounding box center [116, 79] width 39 height 18
click at [135, 225] on button "50%" at bounding box center [135, 230] width 152 height 31
click at [27, 572] on button "button" at bounding box center [29, 574] width 46 height 46
click at [72, 582] on button "button" at bounding box center [81, 574] width 46 height 46
click at [136, 84] on span "Zoom" at bounding box center [116, 79] width 39 height 18
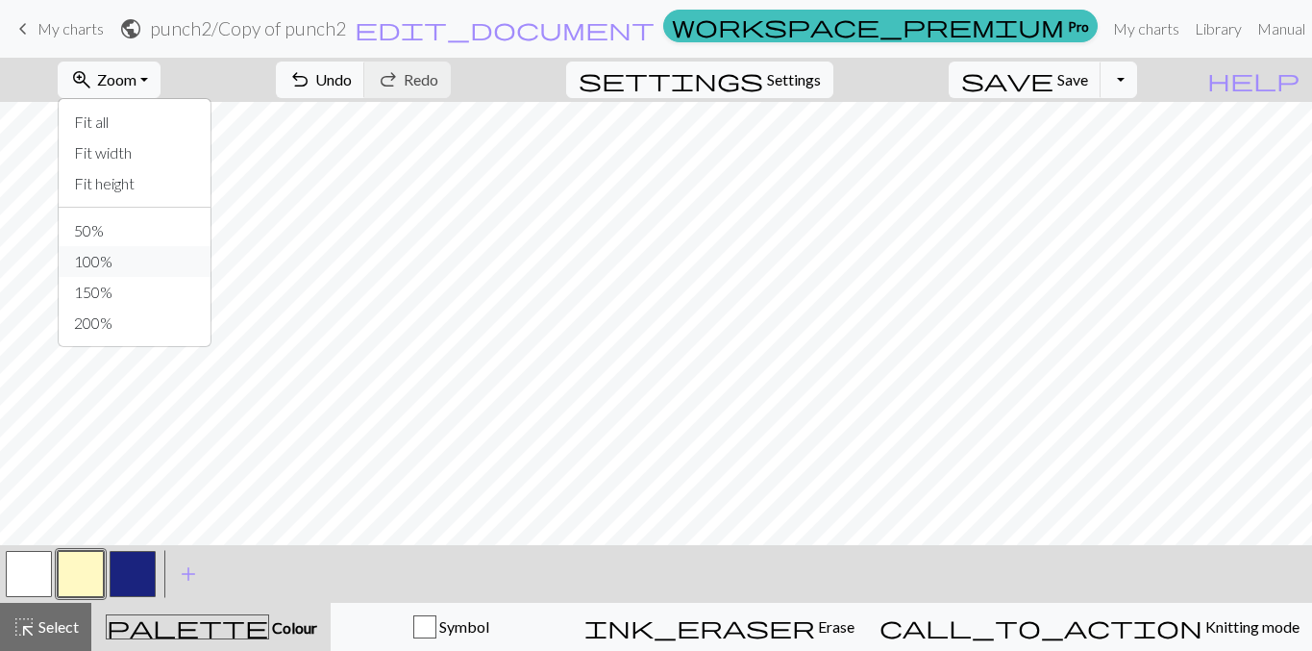
click at [144, 255] on button "100%" at bounding box center [135, 261] width 152 height 31
click at [36, 571] on button "button" at bounding box center [29, 574] width 46 height 46
click at [80, 579] on button "button" at bounding box center [81, 574] width 46 height 46
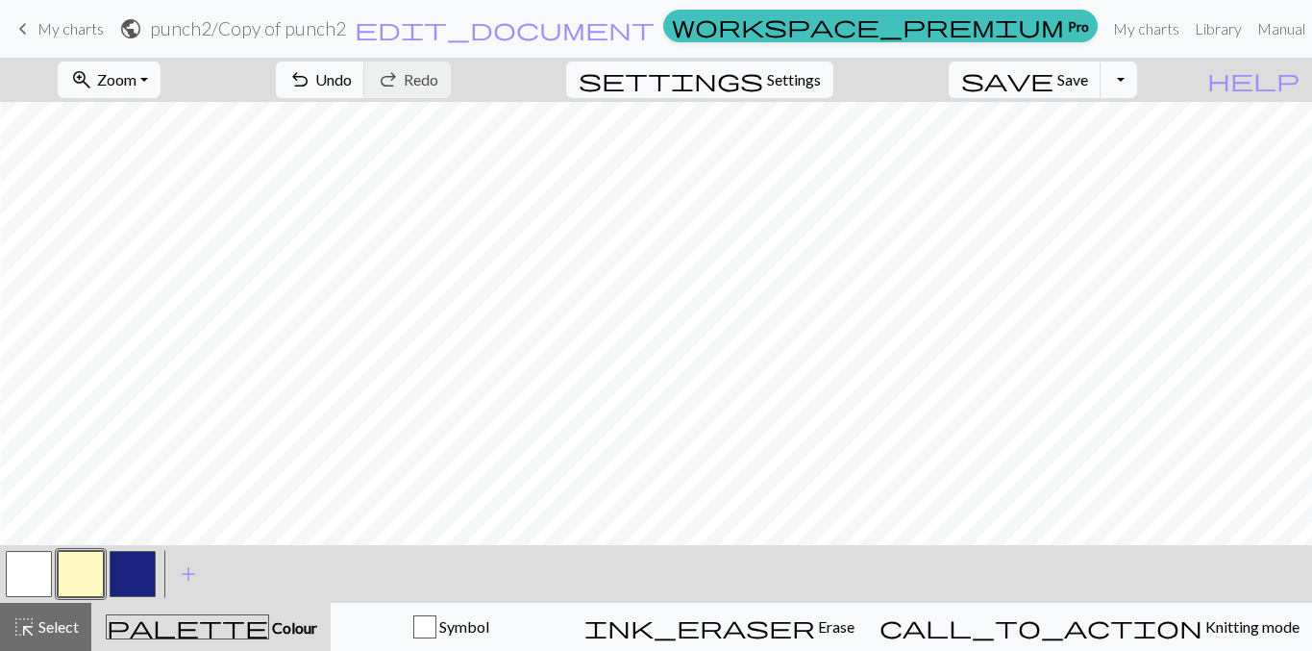
click at [136, 88] on span "Zoom" at bounding box center [116, 79] width 39 height 18
click at [134, 227] on button "50%" at bounding box center [135, 230] width 152 height 31
click at [36, 568] on button "button" at bounding box center [29, 574] width 46 height 46
click at [1053, 83] on span "save" at bounding box center [1007, 79] width 92 height 27
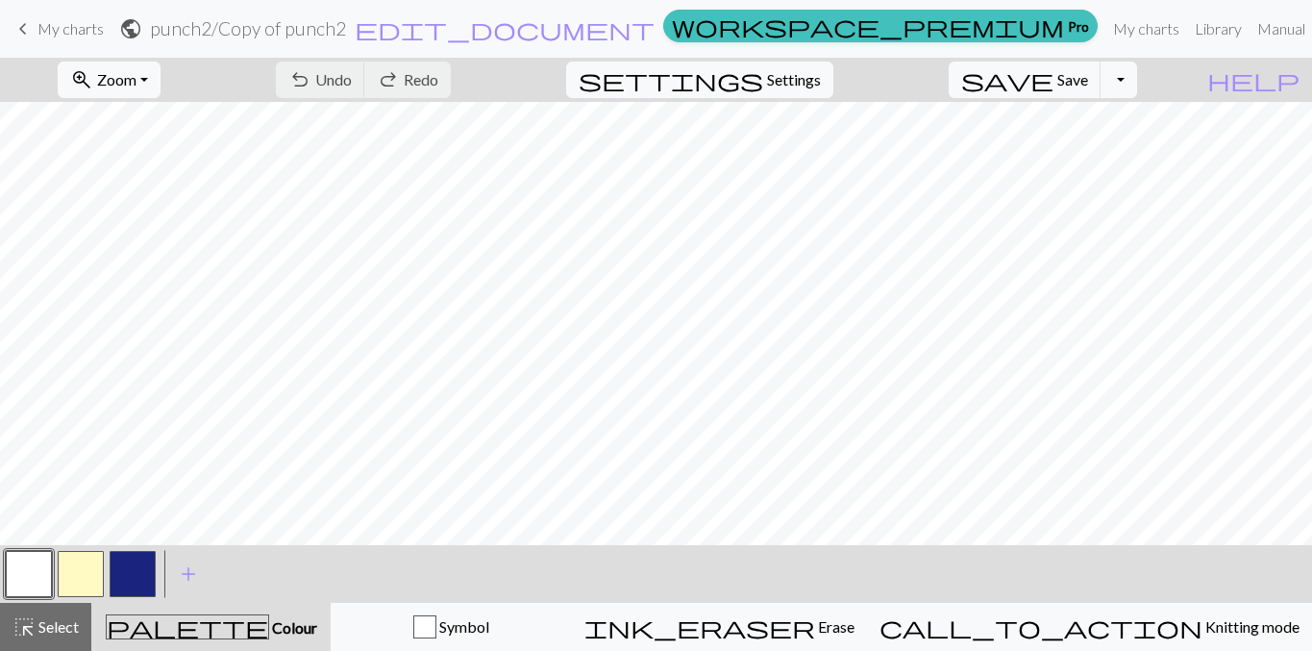
click at [346, 36] on h2 "punch2 / Copy of punch2" at bounding box center [248, 28] width 196 height 22
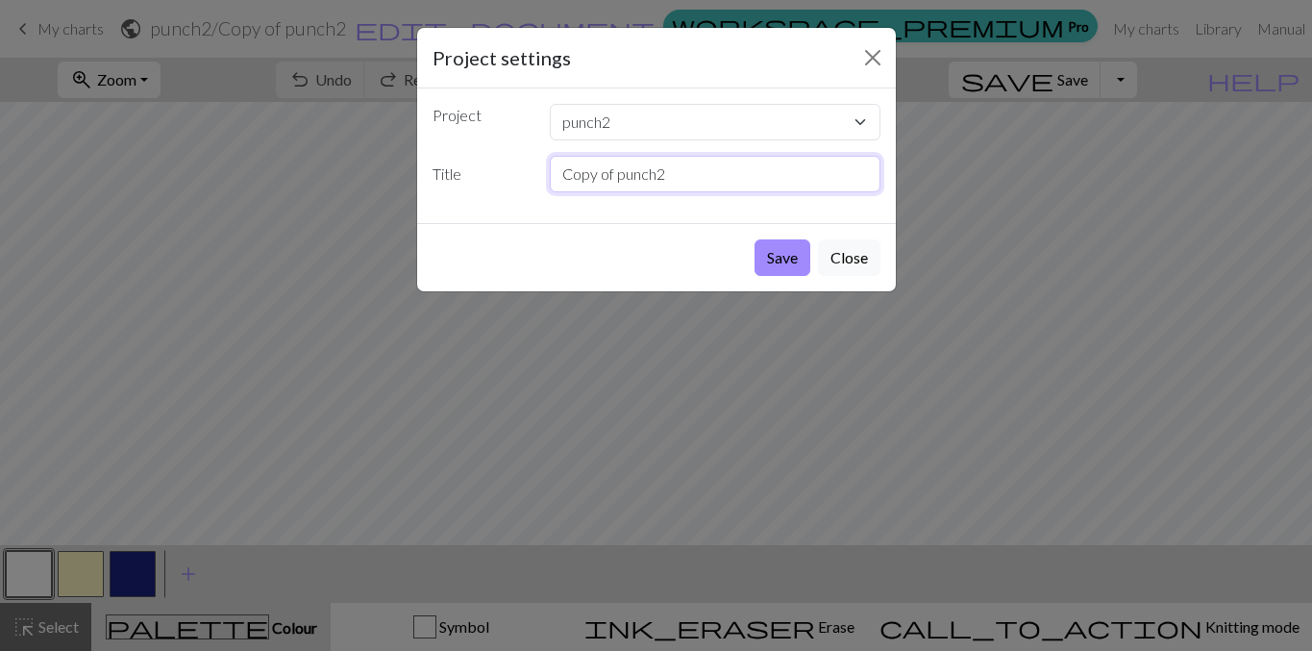
click at [641, 176] on input "Copy of punch2" at bounding box center [715, 174] width 331 height 37
type input "PUNCH FINAL"
click at [777, 256] on button "Save" at bounding box center [782, 257] width 56 height 37
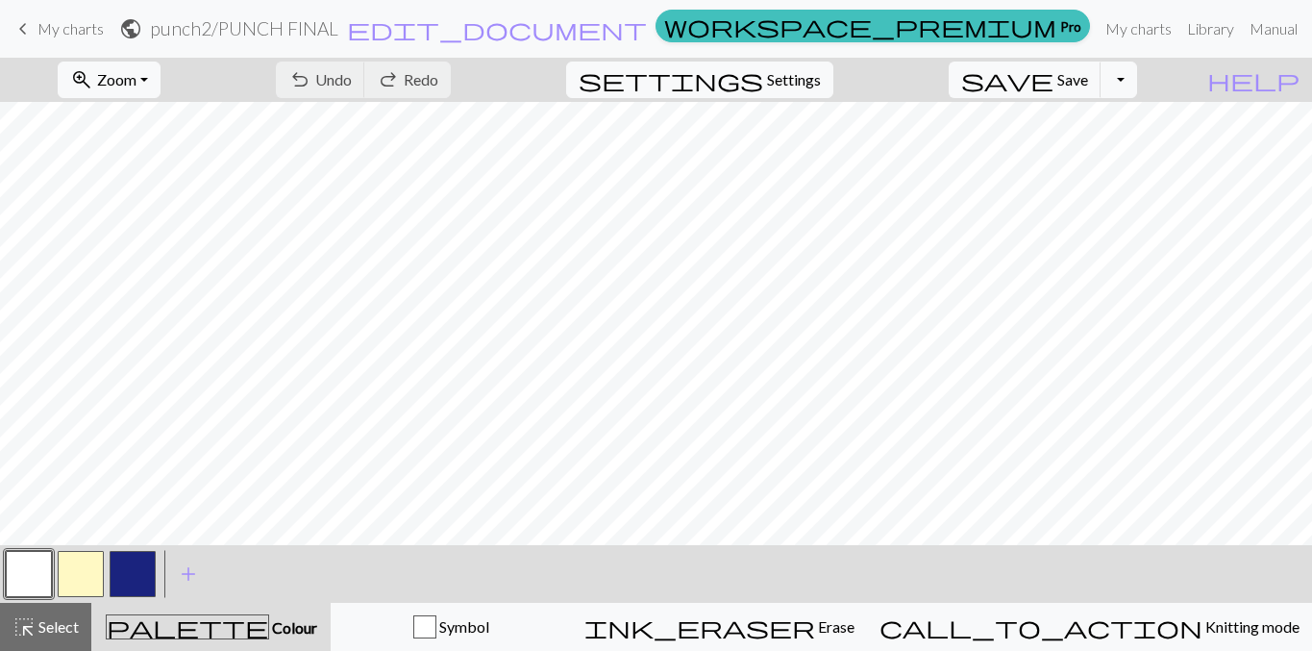
click at [1030, 30] on div "Chart saved" at bounding box center [656, 38] width 1312 height 76
click at [1097, 30] on link "My charts" at bounding box center [1138, 29] width 82 height 38
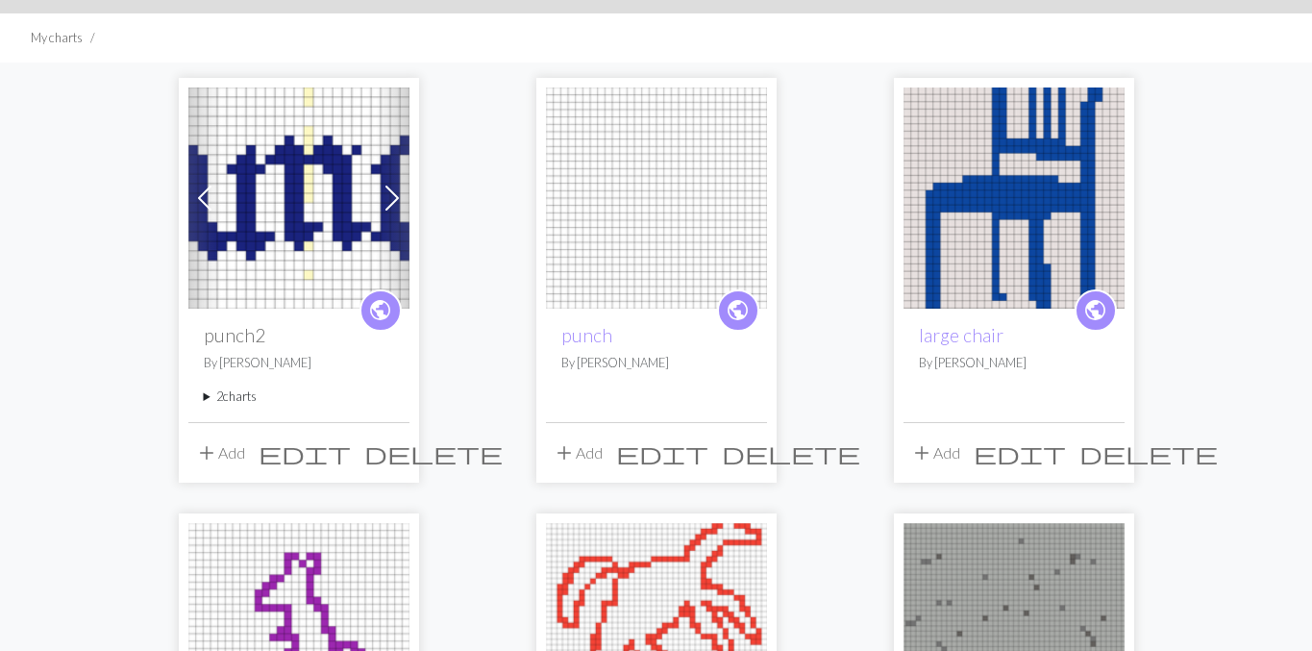
scroll to position [116, 0]
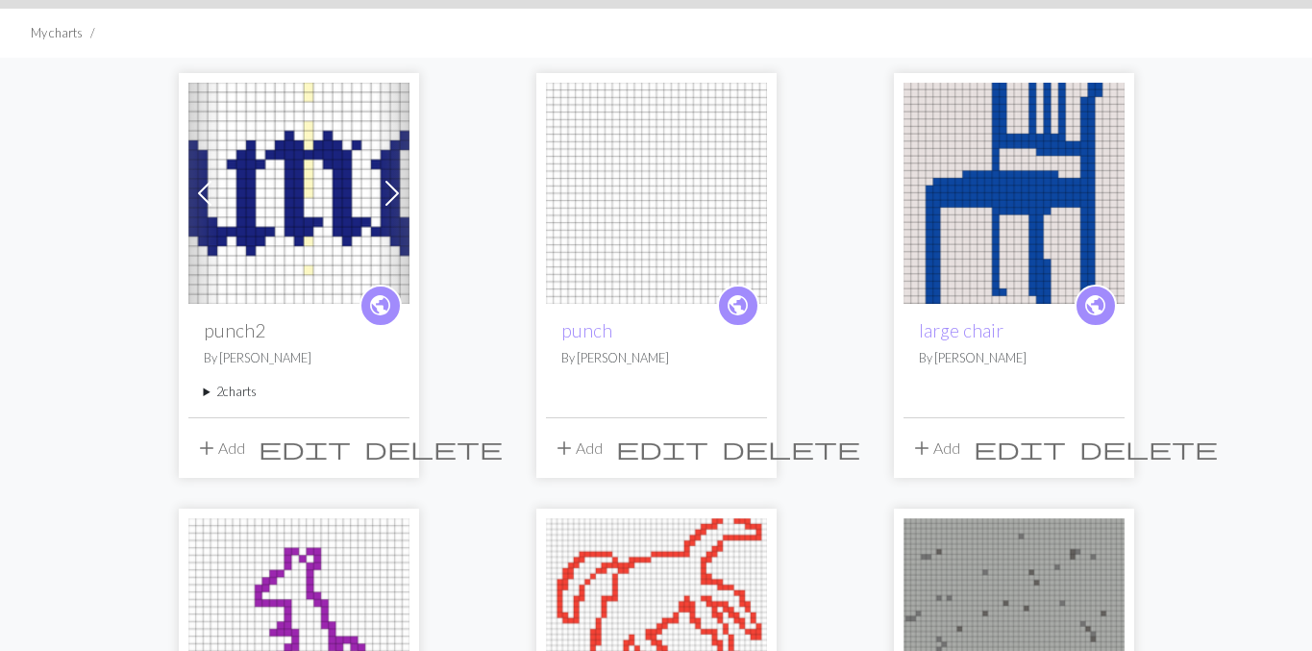
click at [234, 392] on summary "2 charts" at bounding box center [299, 391] width 190 height 18
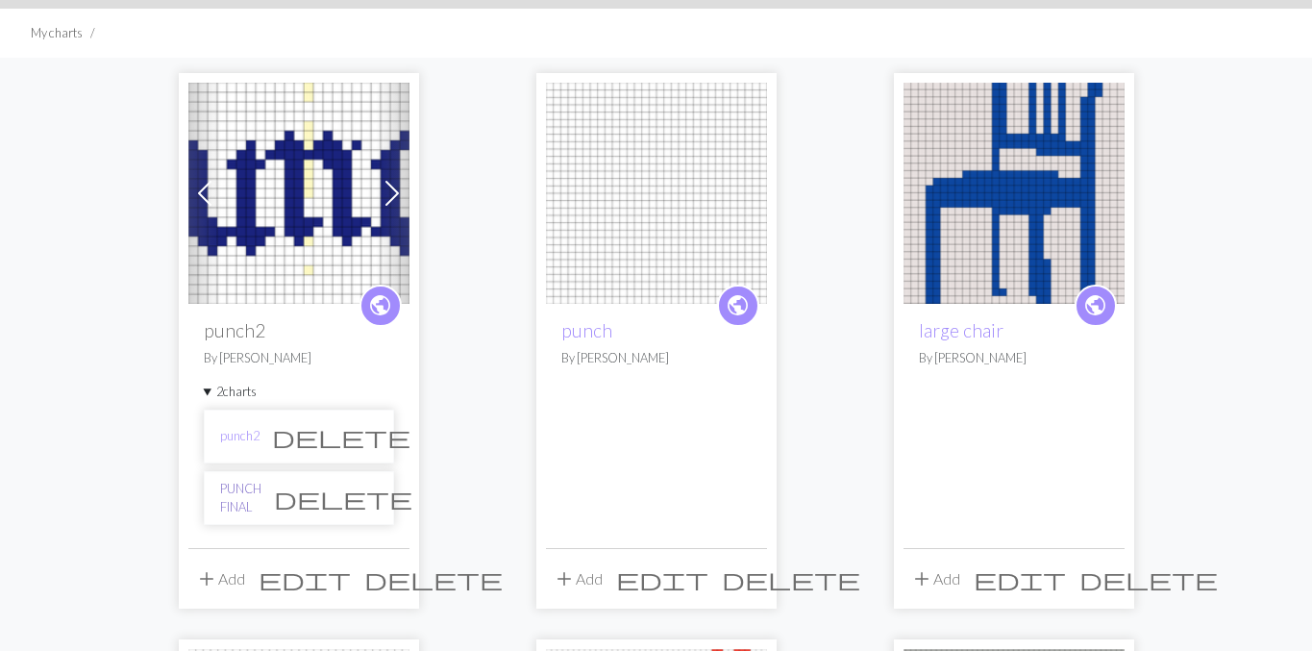
click at [258, 499] on link "PUNCH FINAL" at bounding box center [240, 498] width 41 height 37
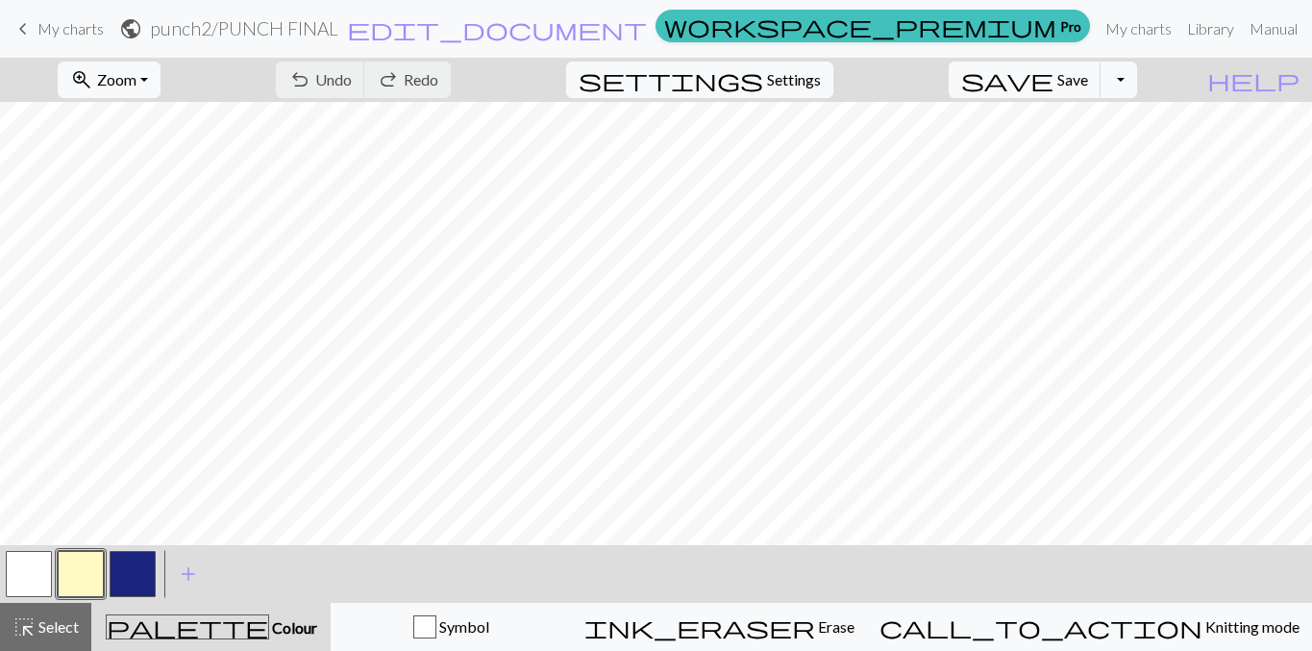
click at [82, 30] on span "My charts" at bounding box center [70, 28] width 66 height 18
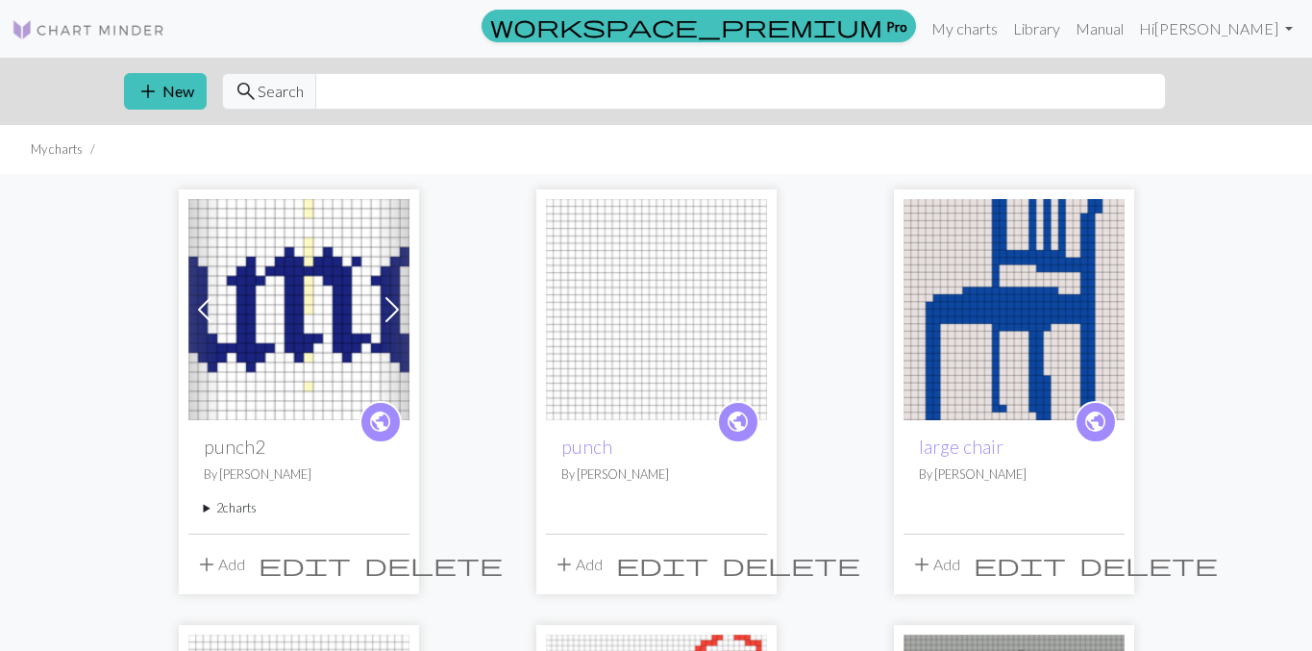
click at [227, 505] on summary "2 charts" at bounding box center [299, 508] width 190 height 18
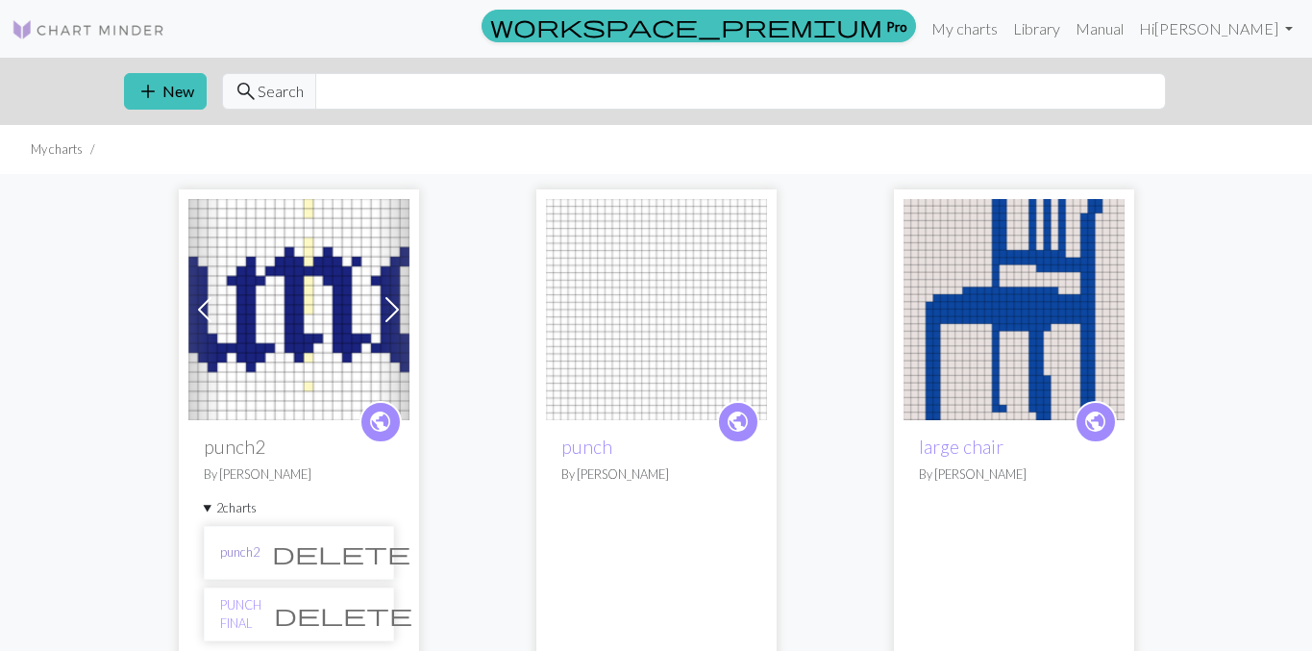
click at [247, 549] on link "punch2" at bounding box center [239, 552] width 39 height 18
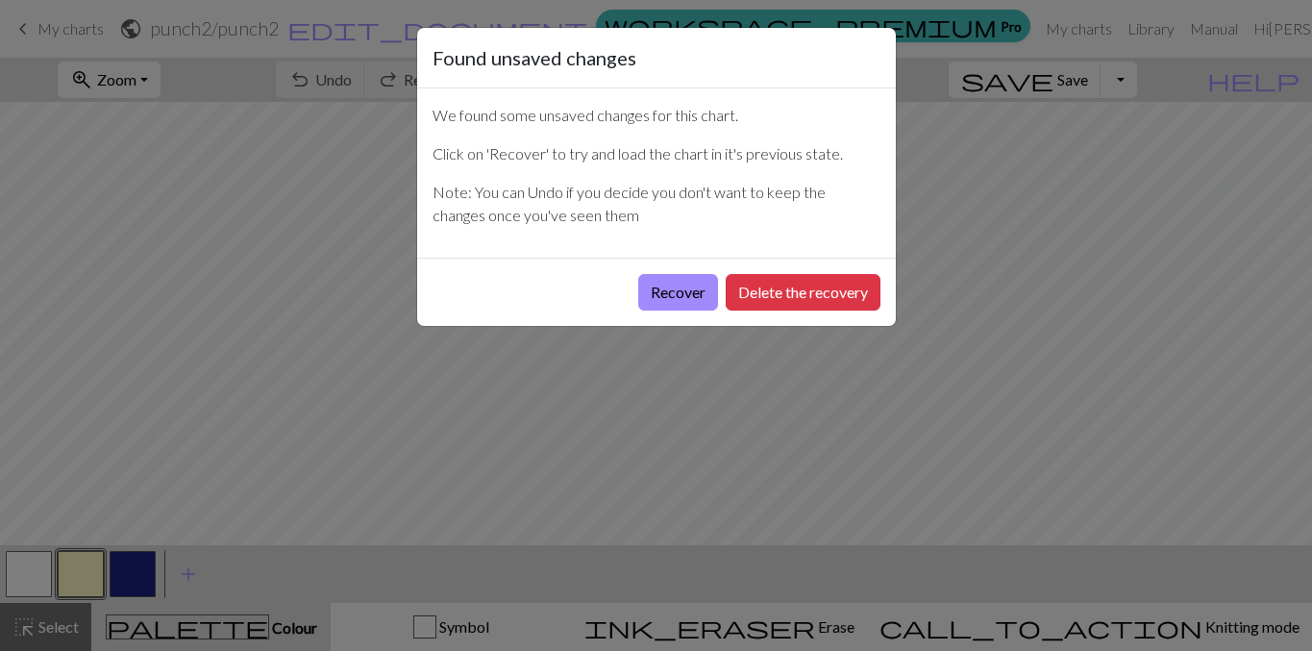
click at [346, 97] on div "Found unsaved changes We found some unsaved changes for this chart. Click on 'R…" at bounding box center [656, 325] width 1312 height 651
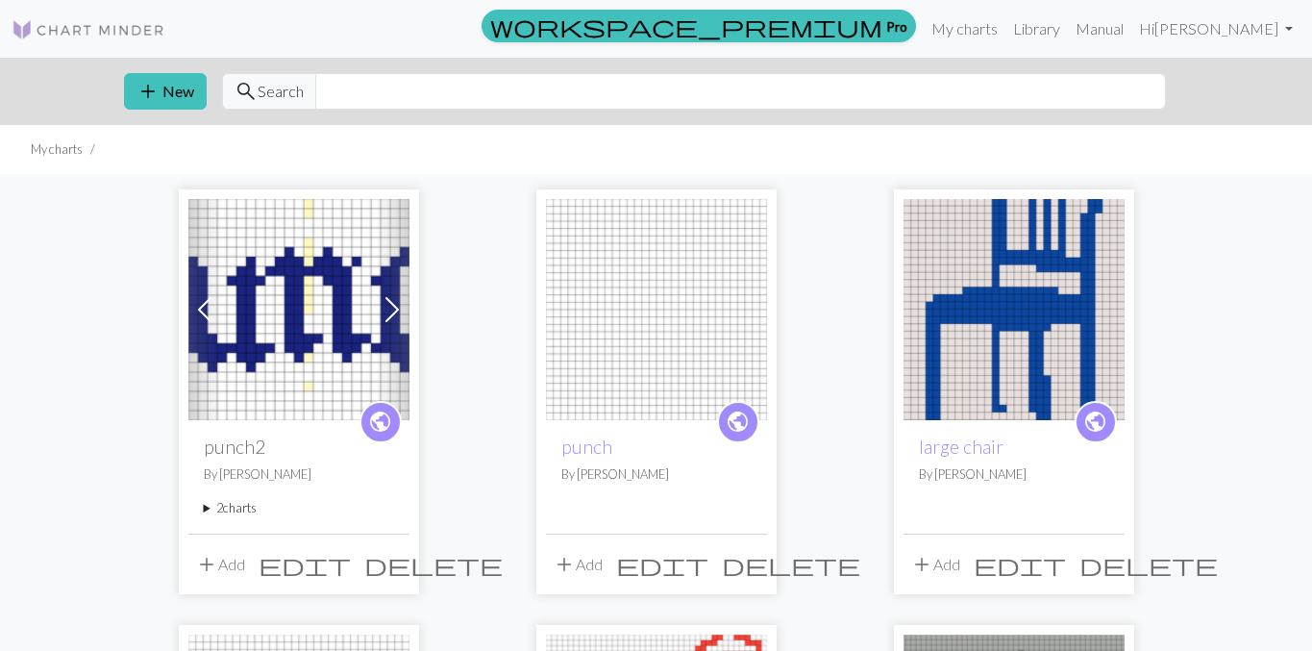
click at [243, 505] on summary "2 charts" at bounding box center [299, 508] width 190 height 18
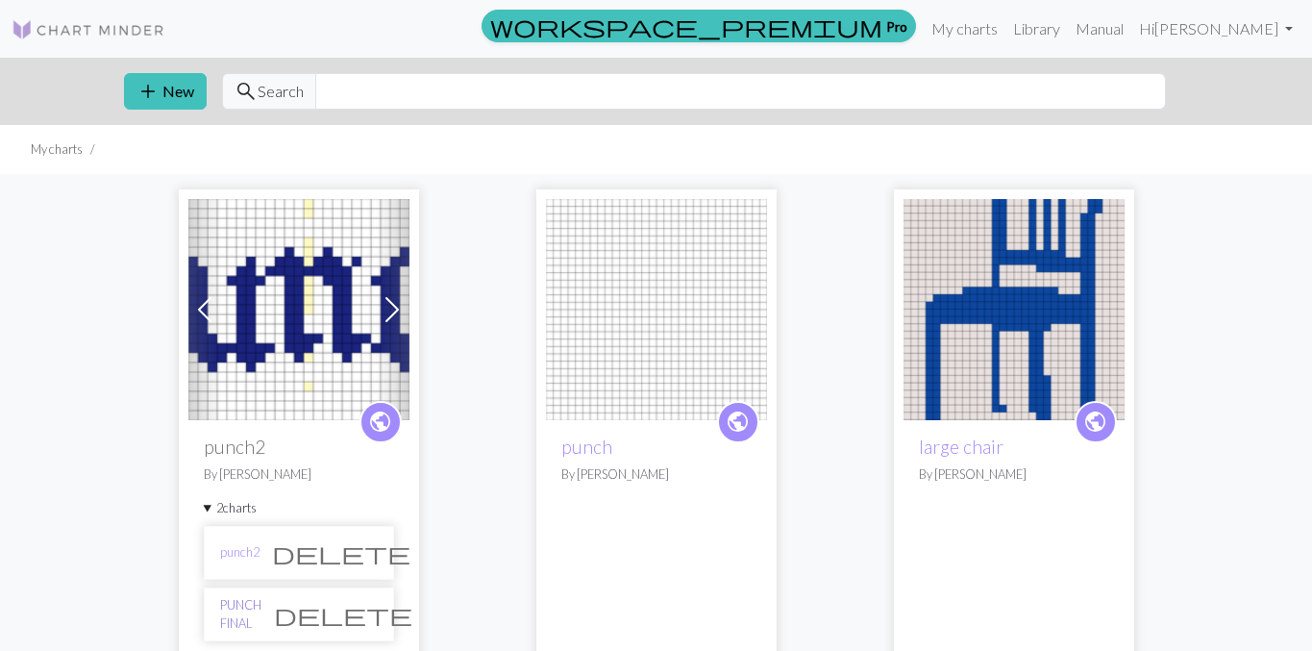
click at [261, 615] on link "PUNCH FINAL" at bounding box center [240, 614] width 41 height 37
